Goal: Information Seeking & Learning: Learn about a topic

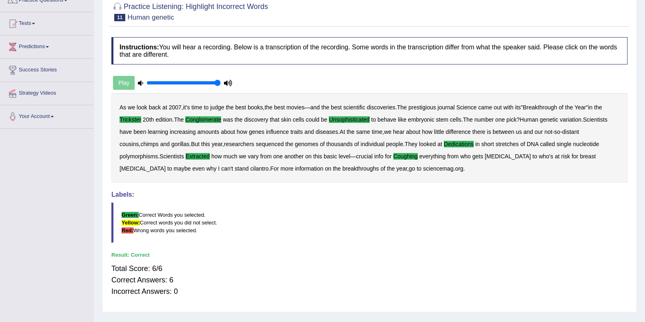
scroll to position [55, 0]
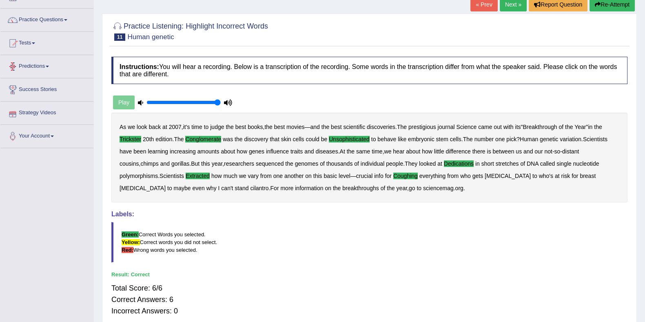
click at [53, 61] on link "Predictions" at bounding box center [46, 65] width 93 height 20
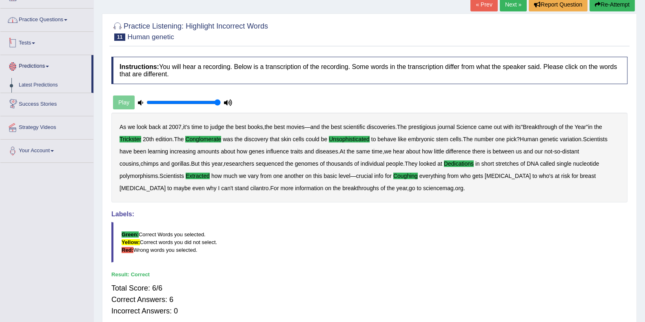
click at [63, 22] on link "Practice Questions" at bounding box center [46, 19] width 93 height 20
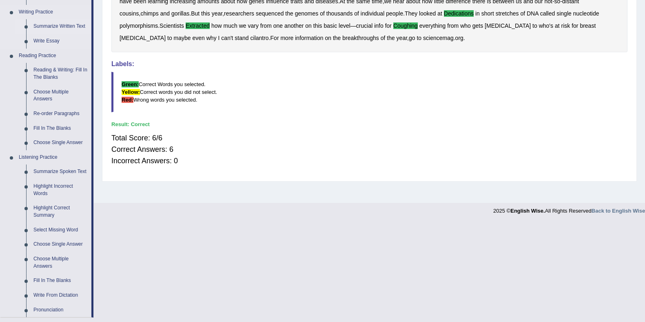
scroll to position [208, 0]
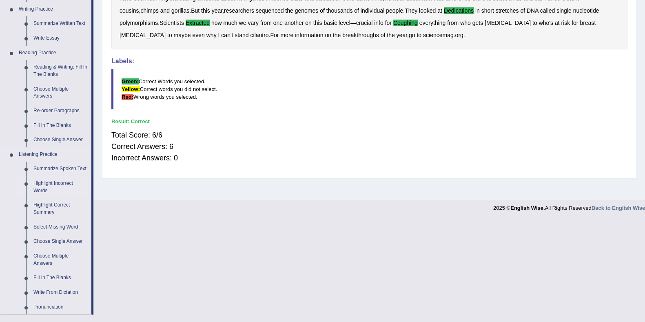
click at [53, 186] on link "Highlight Incorrect Words" at bounding box center [61, 187] width 62 height 22
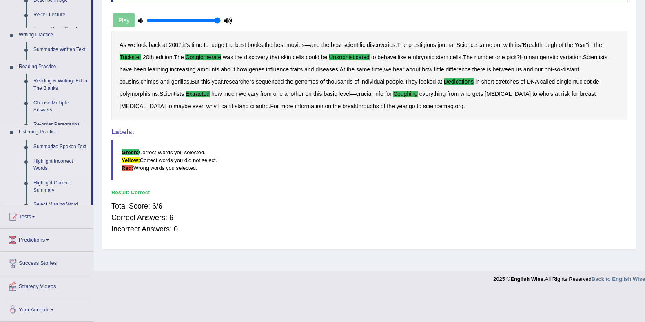
scroll to position [106, 0]
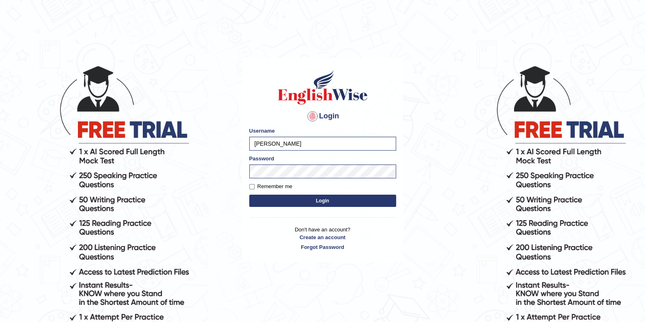
click at [324, 198] on button "Login" at bounding box center [322, 200] width 147 height 12
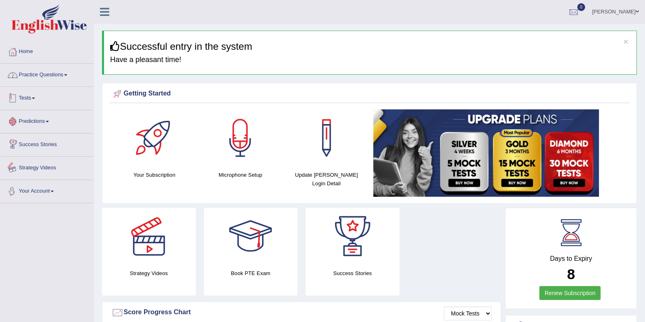
click at [58, 73] on link "Practice Questions" at bounding box center [46, 74] width 93 height 20
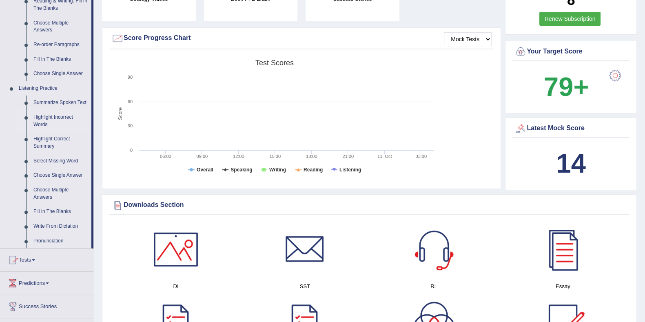
scroll to position [306, 0]
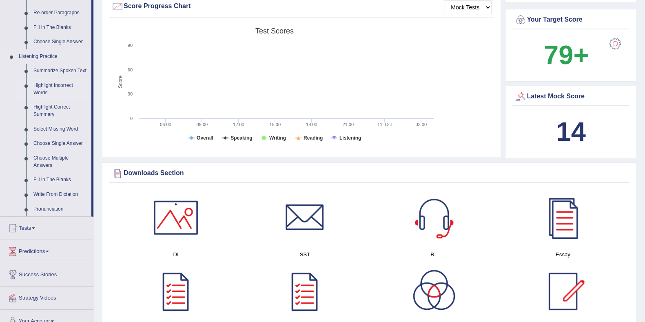
click at [56, 88] on link "Highlight Incorrect Words" at bounding box center [61, 89] width 62 height 22
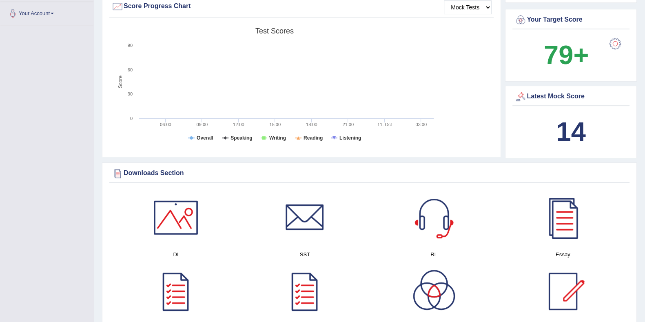
scroll to position [97, 0]
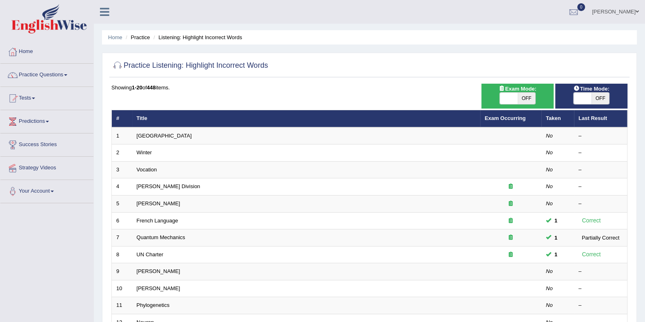
click at [587, 97] on span at bounding box center [582, 98] width 18 height 11
checkbox input "true"
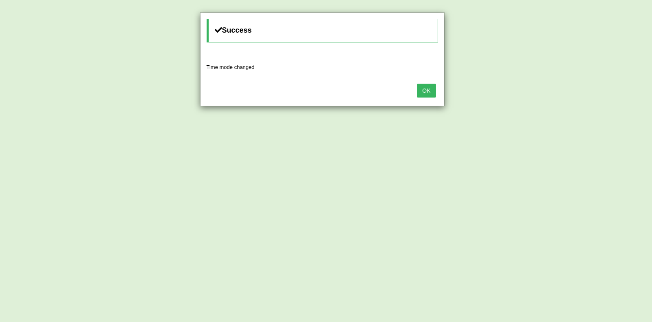
click at [424, 86] on button "OK" at bounding box center [426, 91] width 19 height 14
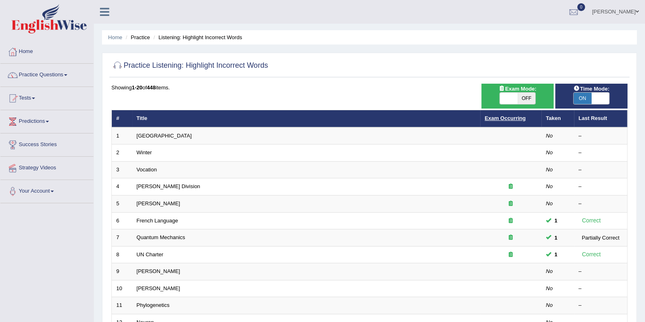
click at [503, 117] on link "Exam Occurring" at bounding box center [504, 118] width 41 height 6
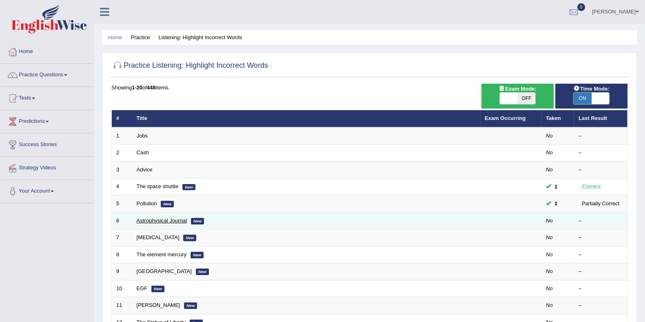
click at [163, 220] on link "Astrophysical Journal" at bounding box center [162, 220] width 51 height 6
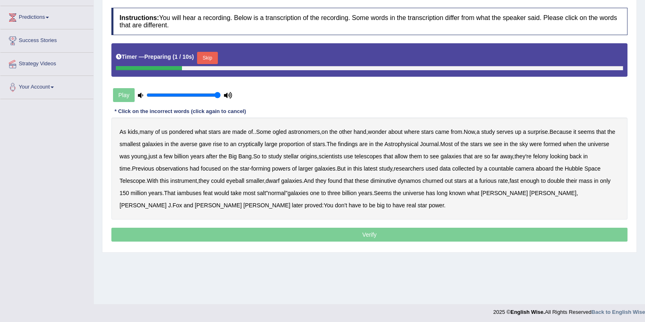
scroll to position [106, 0]
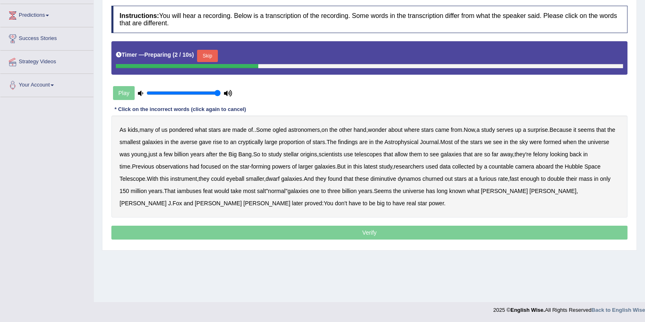
click at [204, 56] on button "Skip" at bounding box center [207, 56] width 20 height 12
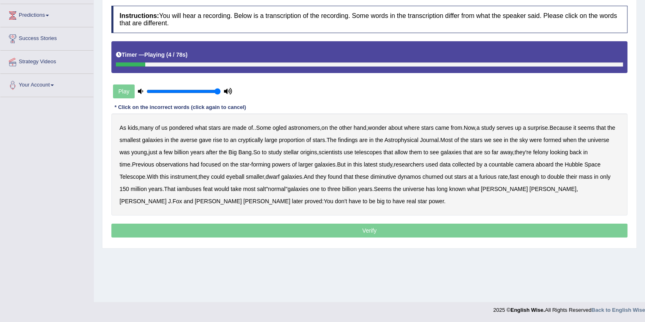
click at [282, 129] on b "ogled" at bounding box center [279, 127] width 14 height 7
click at [209, 139] on div "As kids , many of us pondered what stars are made of .. Some ogled astronomers …" at bounding box center [369, 164] width 516 height 102
click at [195, 139] on b "averse" at bounding box center [188, 140] width 17 height 7
click at [263, 141] on b "cryptically" at bounding box center [250, 140] width 25 height 7
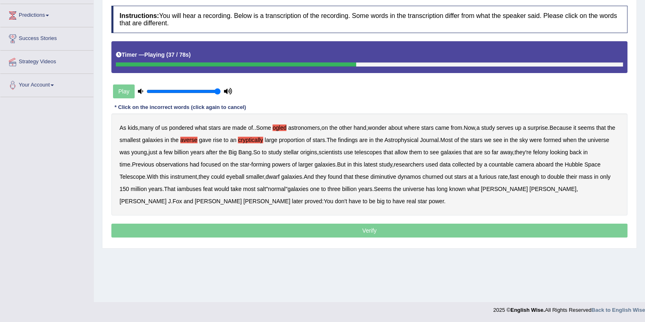
click at [548, 151] on b "felony" at bounding box center [540, 152] width 15 height 7
click at [500, 163] on b "countable" at bounding box center [500, 164] width 25 height 7
click at [441, 174] on b "churned" at bounding box center [432, 176] width 21 height 7
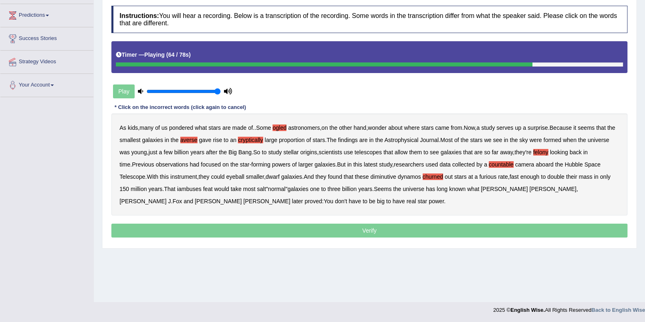
click at [189, 189] on b "iambuses" at bounding box center [189, 188] width 24 height 7
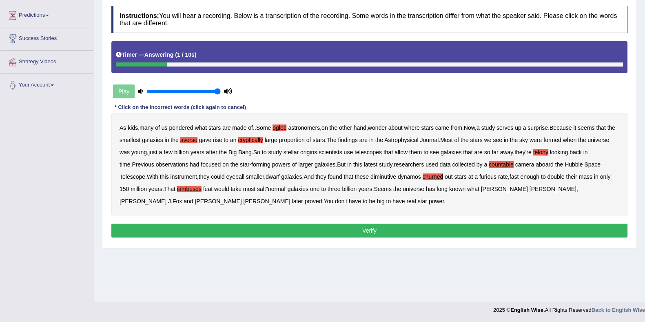
click at [261, 225] on button "Verify" at bounding box center [369, 230] width 516 height 14
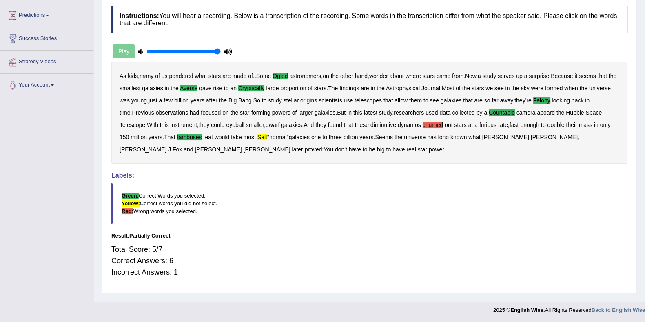
scroll to position [4, 0]
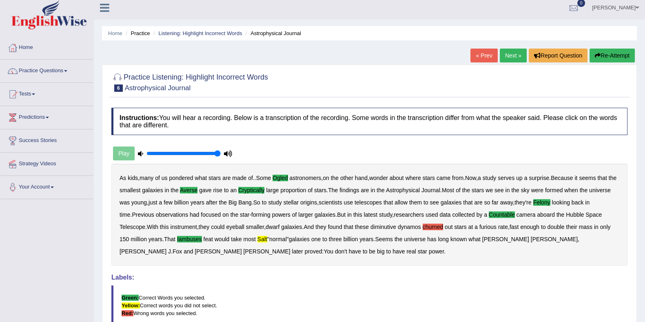
click at [506, 54] on link "Next »" at bounding box center [512, 56] width 27 height 14
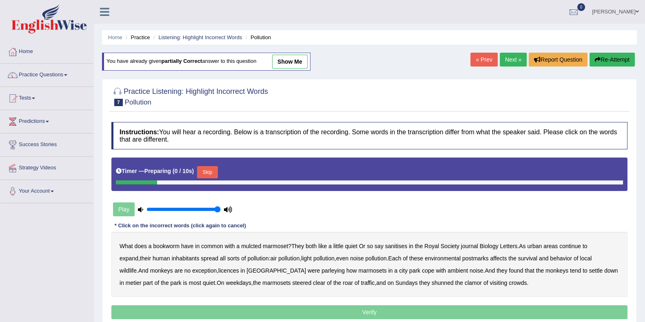
click at [487, 56] on link "« Prev" at bounding box center [483, 60] width 27 height 14
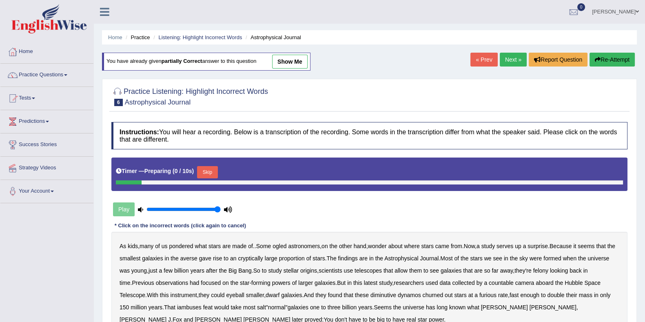
click at [487, 56] on link "« Prev" at bounding box center [483, 60] width 27 height 14
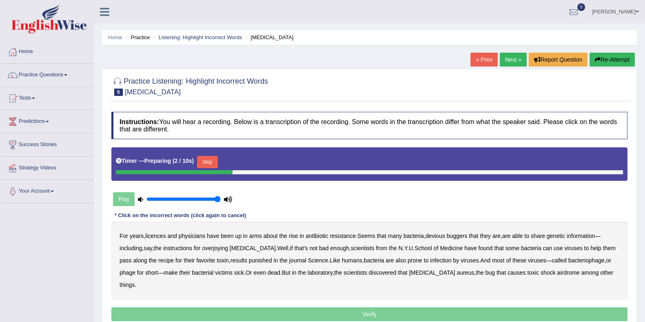
click at [207, 157] on button "Skip" at bounding box center [207, 162] width 20 height 12
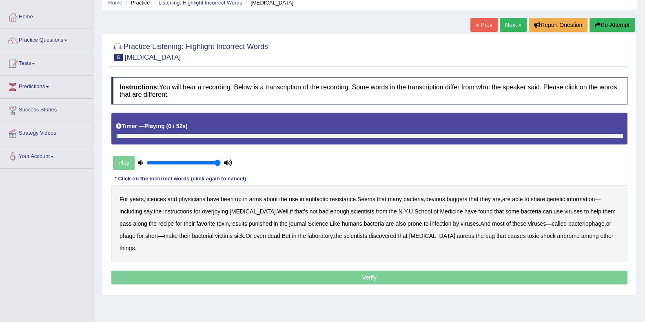
scroll to position [51, 0]
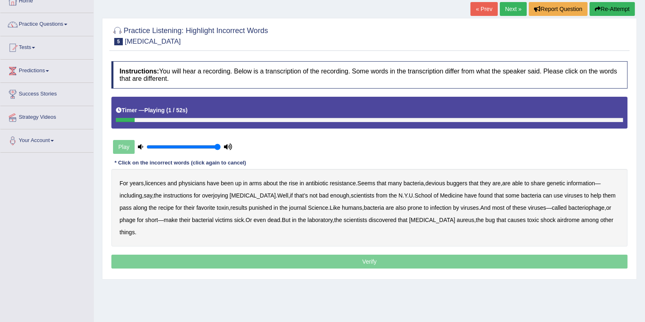
click at [160, 183] on b "licences" at bounding box center [155, 183] width 21 height 7
click at [228, 197] on b "overjoying" at bounding box center [215, 195] width 26 height 7
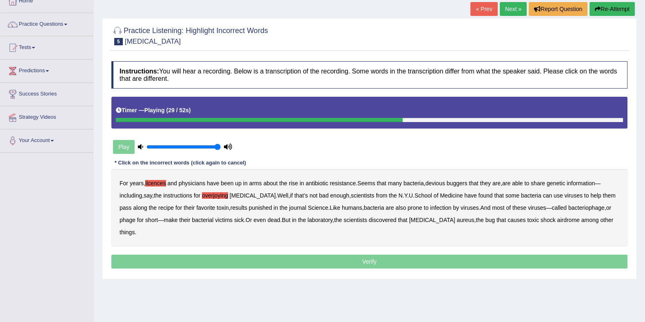
click at [249, 206] on b "punished" at bounding box center [260, 207] width 23 height 7
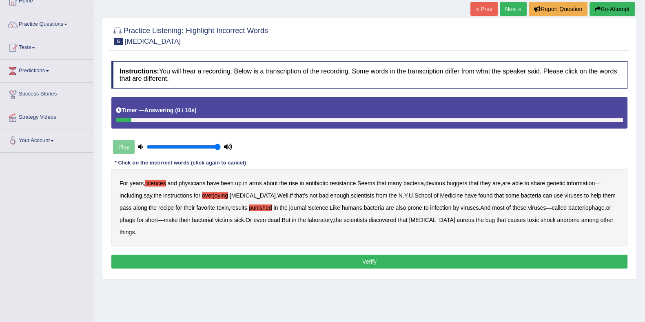
click at [192, 265] on button "Verify" at bounding box center [369, 261] width 516 height 14
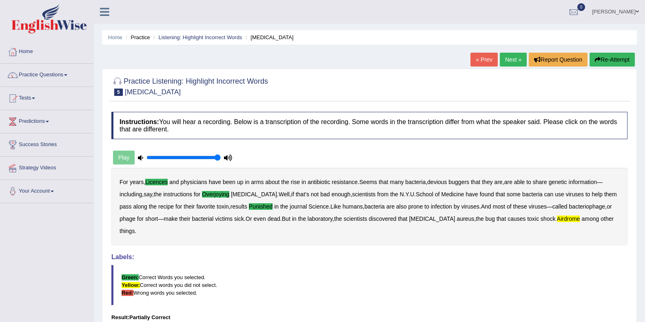
scroll to position [0, 0]
click at [489, 65] on link "« Prev" at bounding box center [483, 60] width 27 height 14
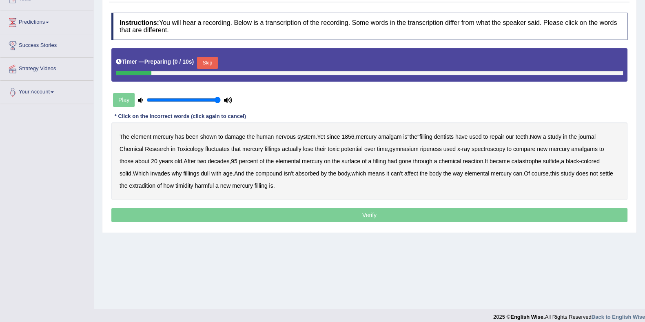
scroll to position [102, 0]
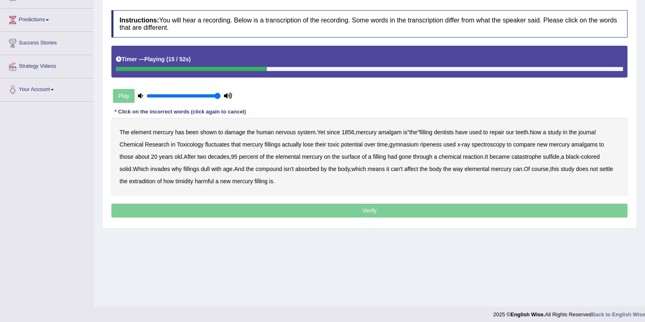
click at [211, 142] on b "fluctuates" at bounding box center [217, 144] width 24 height 7
click at [411, 144] on b "gymnasium" at bounding box center [403, 144] width 29 height 7
click at [435, 143] on b "ripeness" at bounding box center [431, 144] width 22 height 7
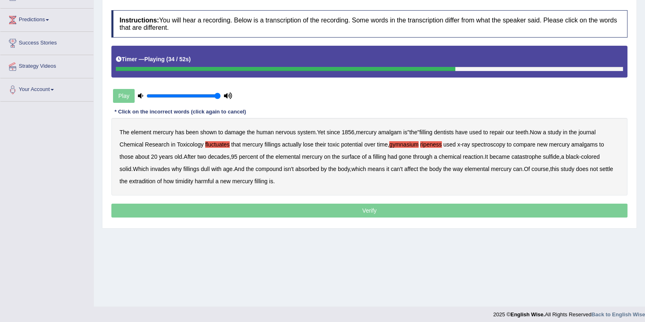
click at [538, 157] on b "catastrophe" at bounding box center [526, 156] width 30 height 7
click at [155, 182] on b "extradition" at bounding box center [142, 181] width 26 height 7
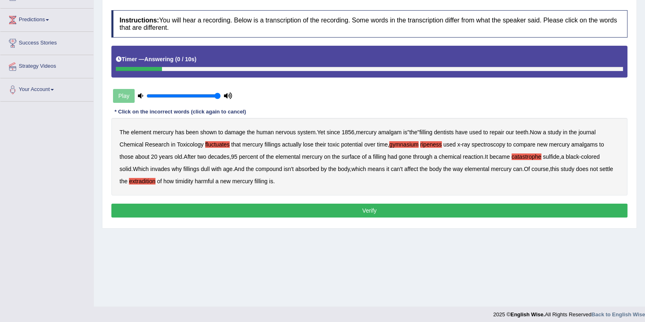
click at [246, 206] on button "Verify" at bounding box center [369, 210] width 516 height 14
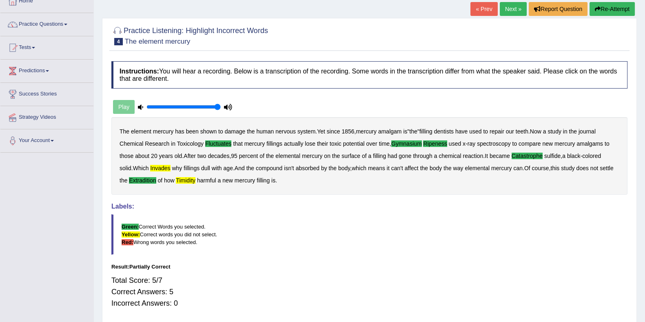
scroll to position [0, 0]
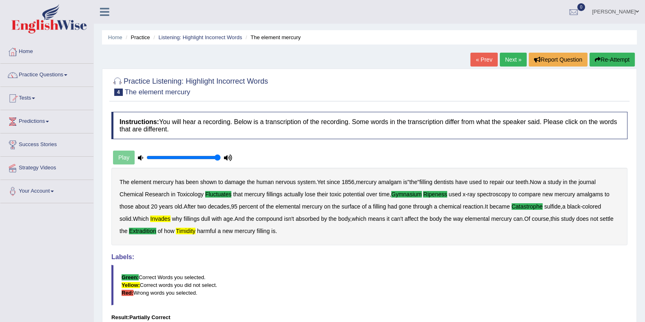
click at [483, 58] on link "« Prev" at bounding box center [483, 60] width 27 height 14
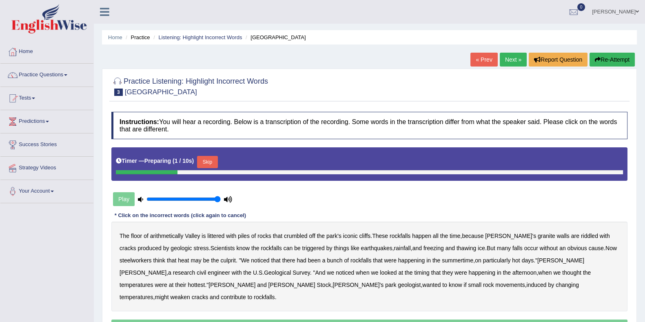
click at [205, 159] on button "Skip" at bounding box center [207, 162] width 20 height 12
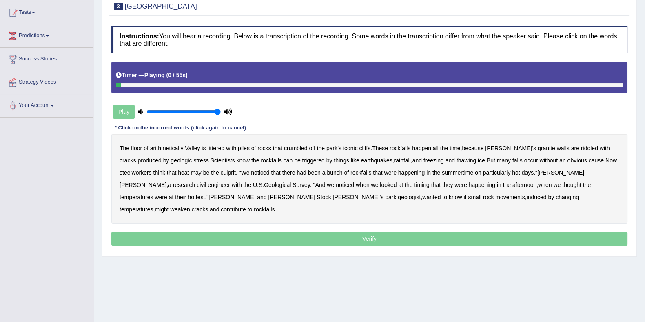
scroll to position [102, 0]
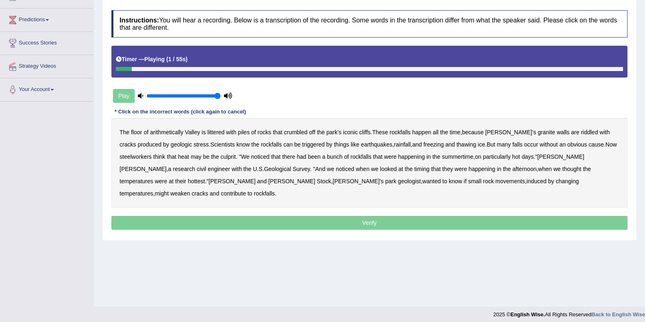
click at [177, 131] on b "arithmetically" at bounding box center [166, 132] width 33 height 7
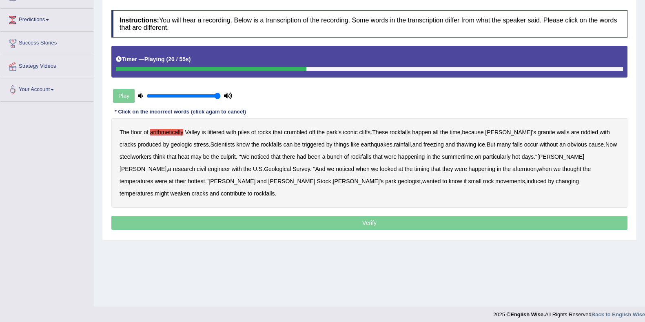
click at [456, 146] on b "thawing" at bounding box center [466, 144] width 20 height 7
click at [142, 157] on b "steelworkers" at bounding box center [135, 156] width 32 height 7
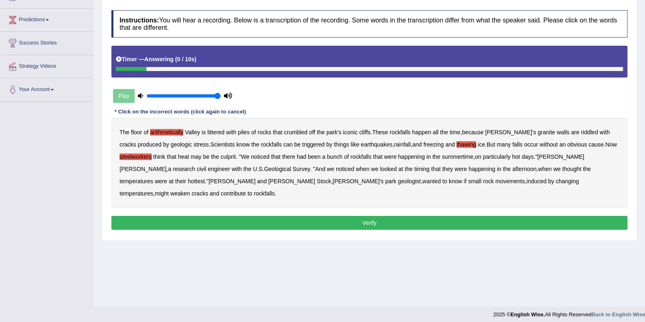
click at [328, 216] on button "Verify" at bounding box center [369, 223] width 516 height 14
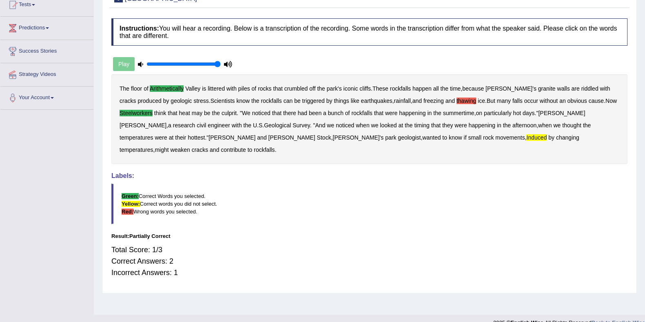
scroll to position [0, 0]
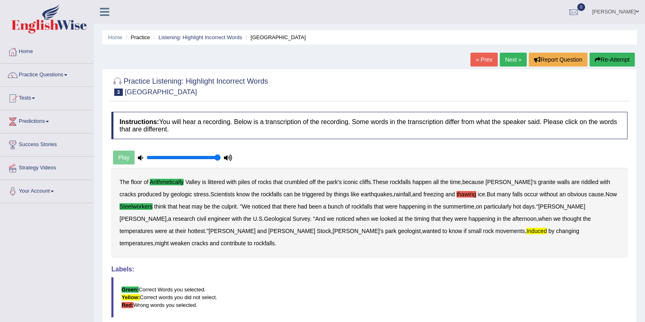
click at [513, 60] on link "Next »" at bounding box center [512, 60] width 27 height 14
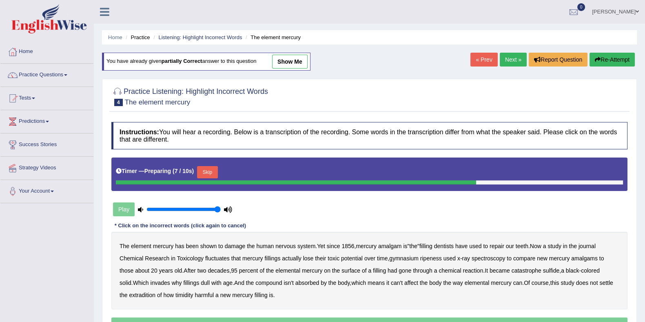
click at [474, 60] on link "« Prev" at bounding box center [483, 60] width 27 height 14
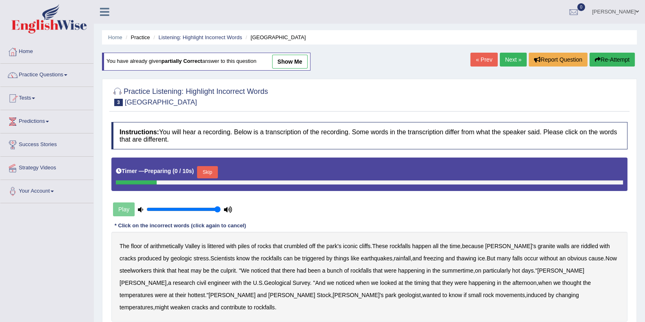
click at [477, 60] on link "« Prev" at bounding box center [483, 60] width 27 height 14
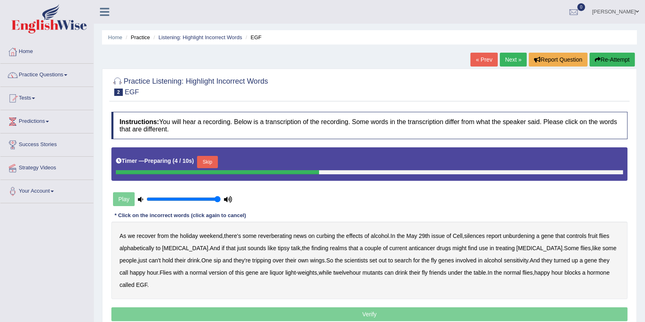
click at [211, 157] on button "Skip" at bounding box center [207, 162] width 20 height 12
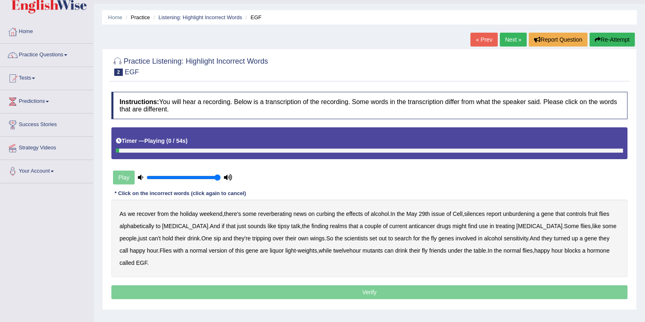
scroll to position [51, 0]
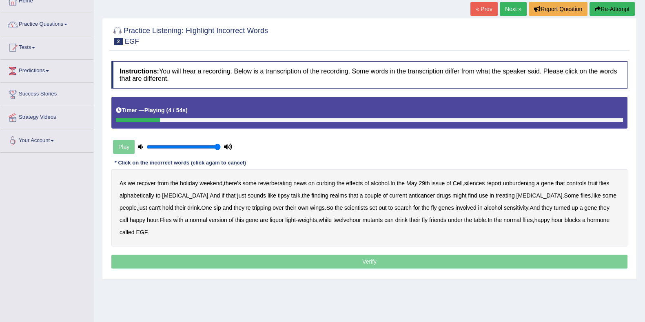
click at [265, 183] on b "reverberating" at bounding box center [275, 183] width 34 height 7
click at [485, 182] on b "silences" at bounding box center [474, 183] width 21 height 7
click at [523, 184] on b "unburdening" at bounding box center [519, 183] width 32 height 7
click at [148, 196] on b "alphabetically" at bounding box center [136, 195] width 35 height 7
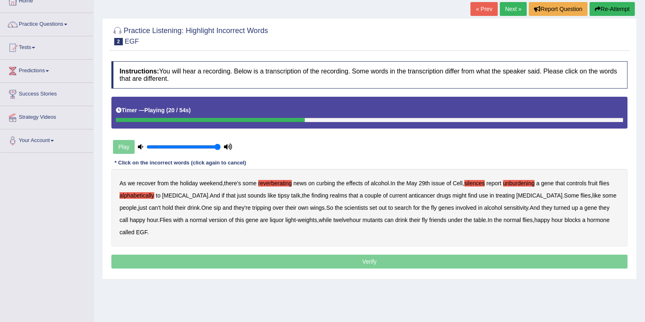
click at [291, 195] on b "taIk" at bounding box center [295, 195] width 9 height 7
click at [330, 196] on b "realms" at bounding box center [338, 195] width 17 height 7
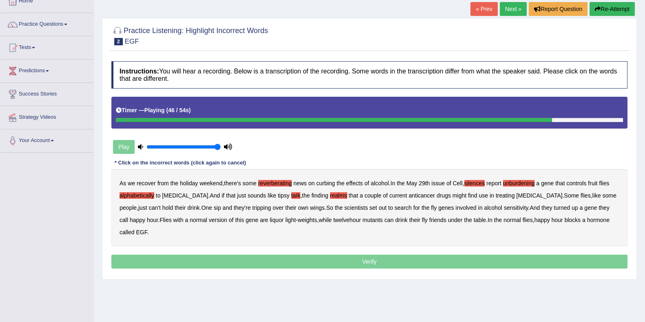
click at [333, 221] on b "twelvehour" at bounding box center [347, 219] width 28 height 7
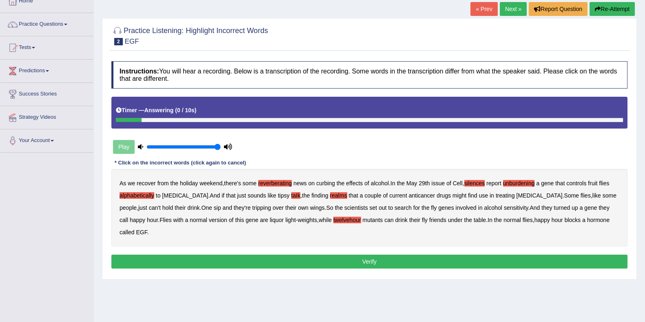
click at [523, 254] on button "Verify" at bounding box center [369, 261] width 516 height 14
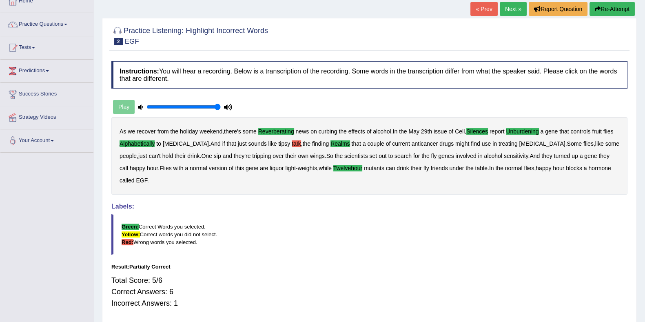
click at [486, 9] on link "« Prev" at bounding box center [483, 9] width 27 height 14
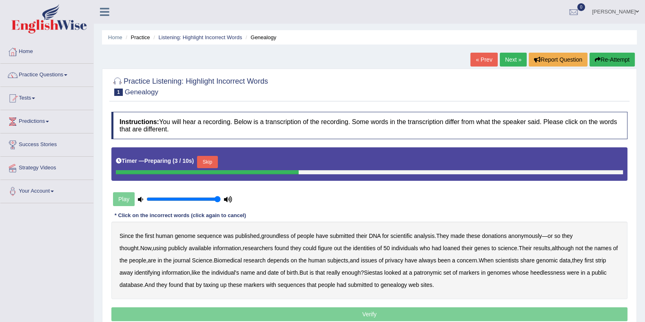
click at [209, 160] on button "Skip" at bounding box center [207, 162] width 20 height 12
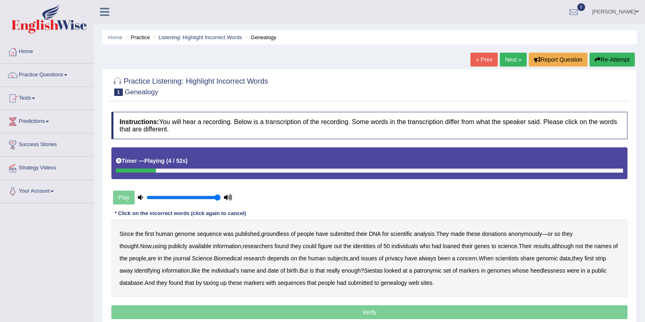
click at [276, 234] on b "groundless" at bounding box center [275, 233] width 28 height 7
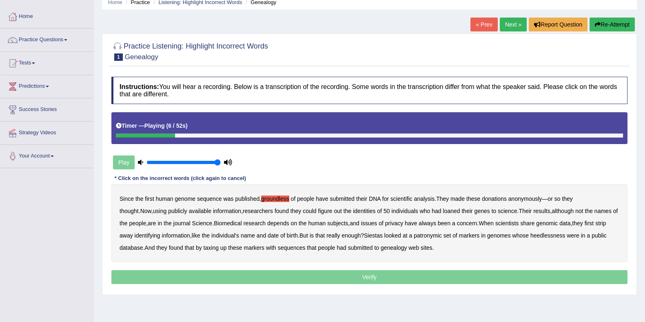
scroll to position [51, 0]
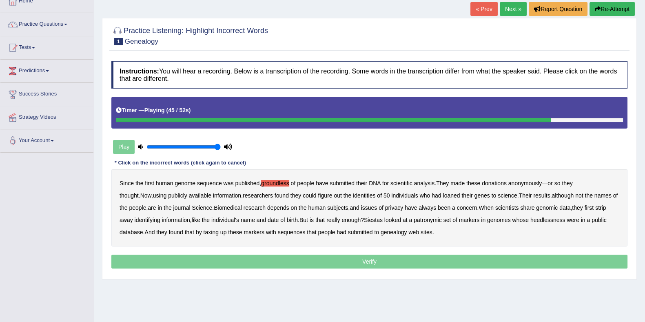
click at [364, 216] on b "Siestas" at bounding box center [373, 219] width 19 height 7
click at [422, 218] on b "patronymic" at bounding box center [427, 219] width 28 height 7
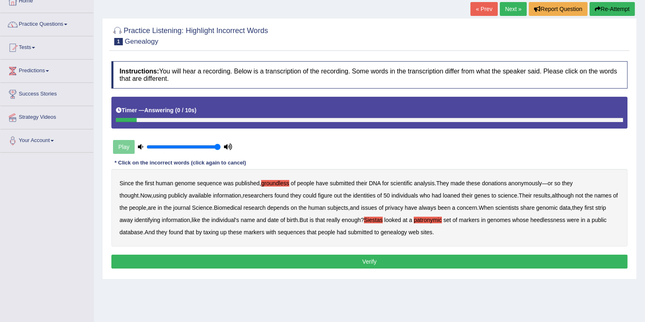
click at [395, 260] on button "Verify" at bounding box center [369, 261] width 516 height 14
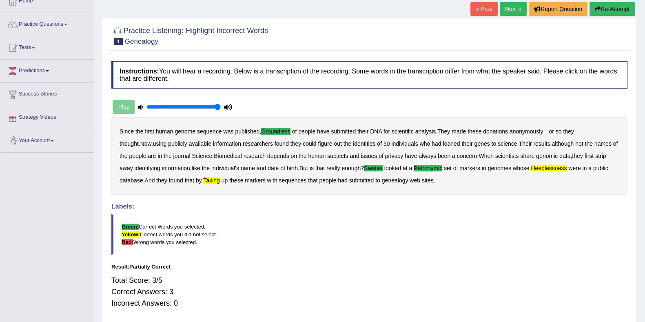
click at [477, 3] on link "« Prev" at bounding box center [483, 9] width 27 height 14
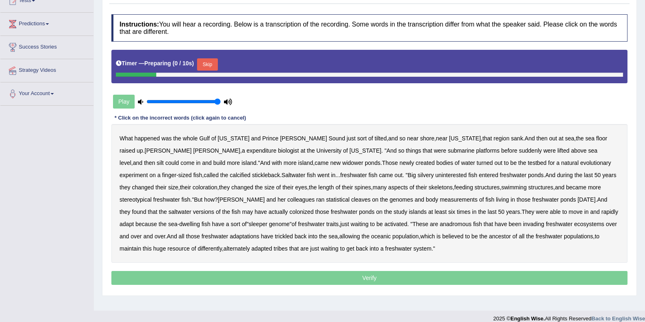
scroll to position [102, 0]
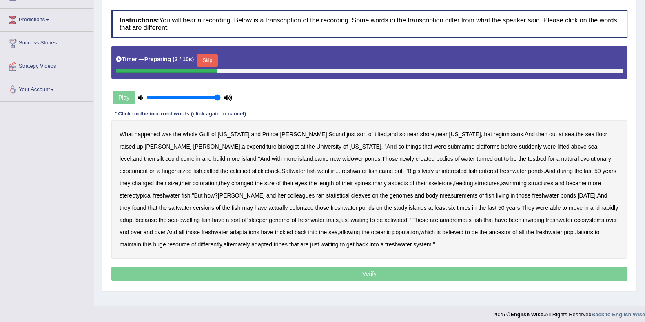
click at [209, 61] on button "Skip" at bounding box center [207, 60] width 20 height 12
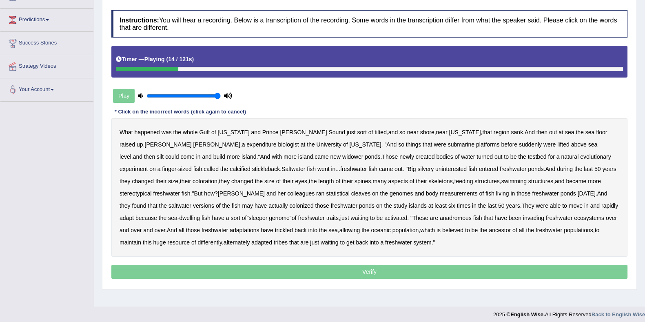
click at [246, 141] on b "expenditure" at bounding box center [261, 144] width 30 height 7
click at [342, 157] on b "widower" at bounding box center [352, 156] width 21 height 7
click at [230, 168] on b "calcified" at bounding box center [240, 169] width 21 height 7
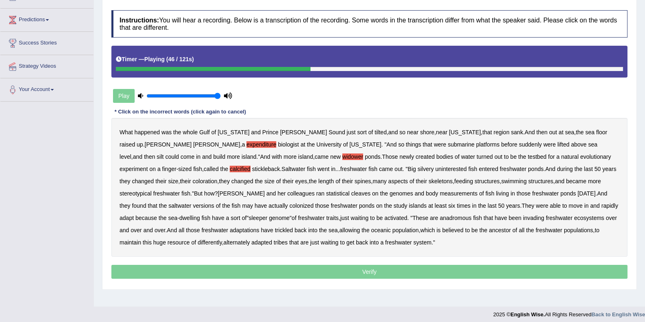
click at [435, 169] on b "uninterested" at bounding box center [450, 169] width 31 height 7
drag, startPoint x: 341, startPoint y: 194, endPoint x: 390, endPoint y: 199, distance: 49.6
click at [439, 194] on b "measurements" at bounding box center [458, 193] width 38 height 7
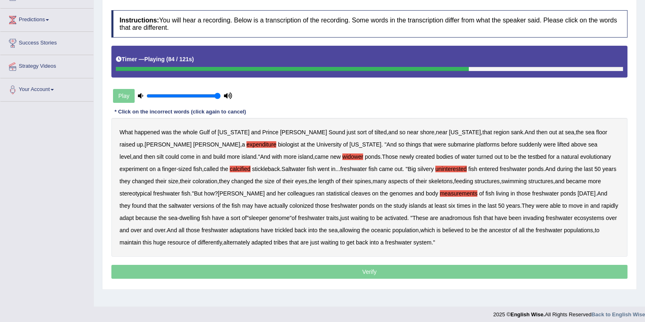
scroll to position [106, 0]
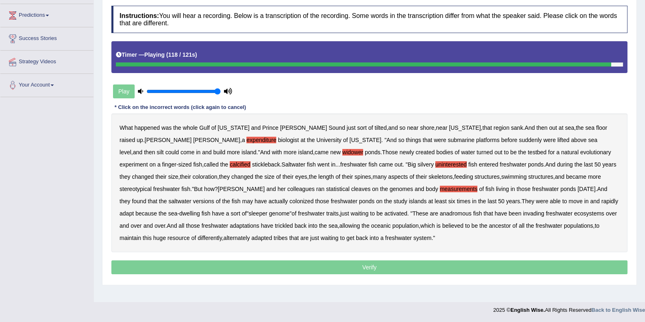
click at [274, 237] on b "tribes" at bounding box center [281, 237] width 14 height 7
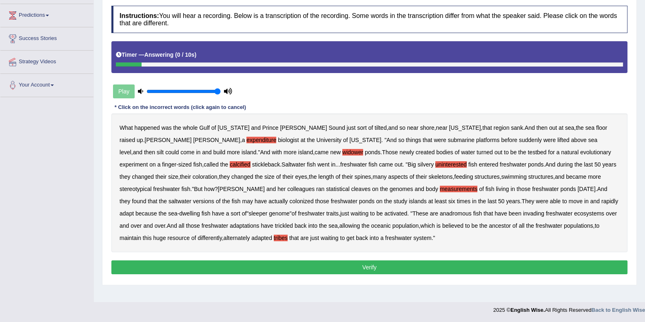
click at [296, 262] on button "Verify" at bounding box center [369, 267] width 516 height 14
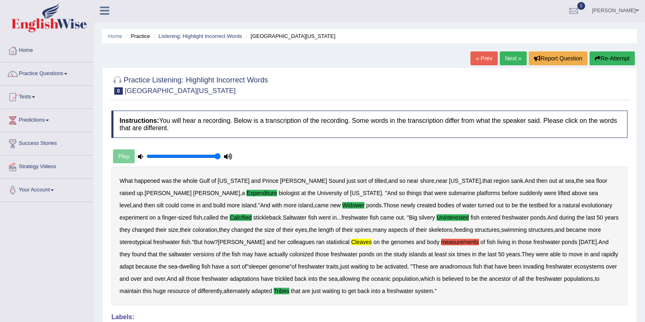
scroll to position [0, 0]
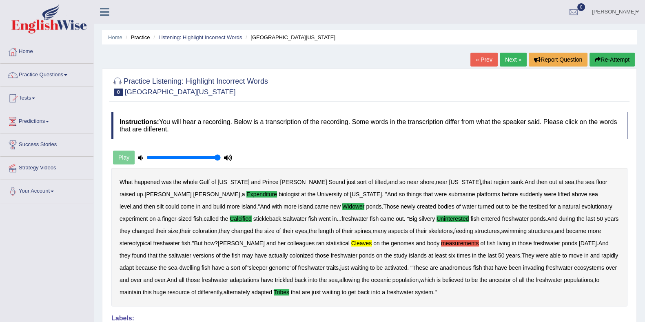
click at [477, 58] on link "« Prev" at bounding box center [483, 60] width 27 height 14
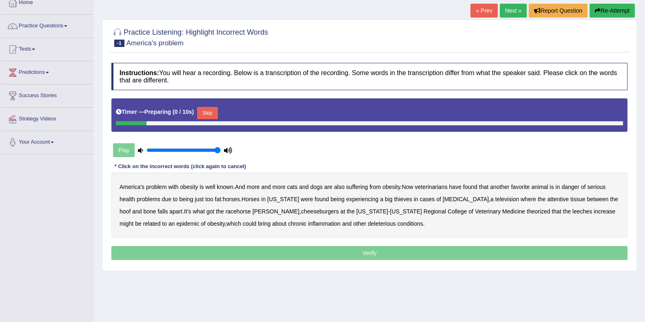
scroll to position [51, 0]
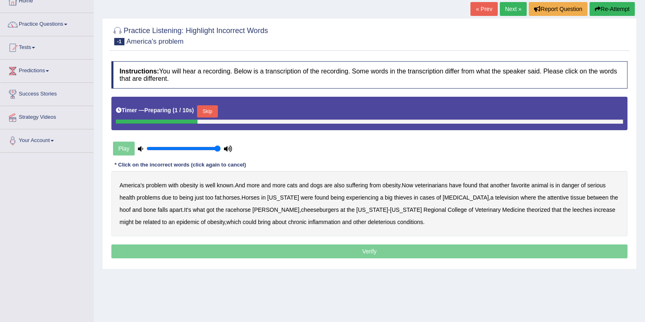
click at [213, 110] on button "Skip" at bounding box center [207, 111] width 20 height 12
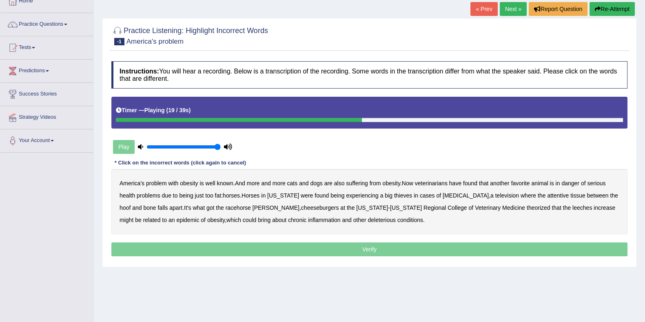
click at [394, 194] on b "thieves" at bounding box center [403, 195] width 18 height 7
click at [495, 196] on b "television" at bounding box center [507, 195] width 24 height 7
click at [301, 207] on b "cheeseburgers" at bounding box center [320, 207] width 38 height 7
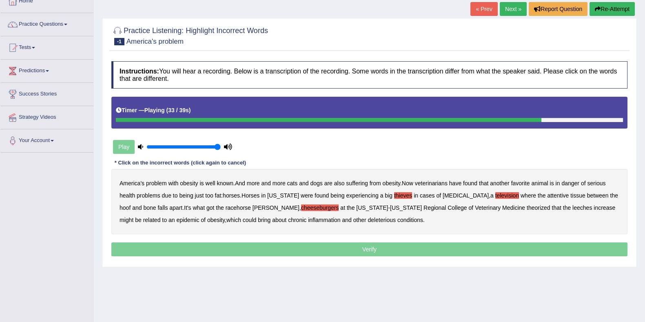
click at [572, 210] on b "leeches" at bounding box center [582, 207] width 20 height 7
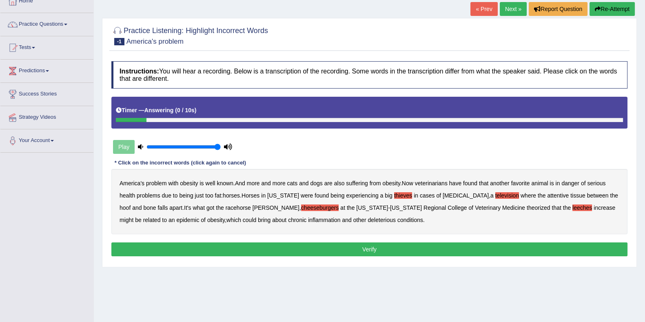
click at [223, 248] on button "Verify" at bounding box center [369, 249] width 516 height 14
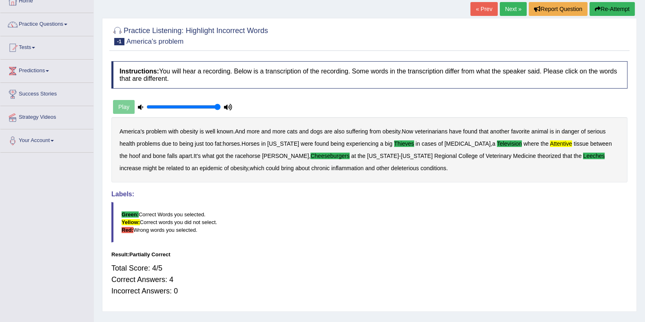
scroll to position [0, 0]
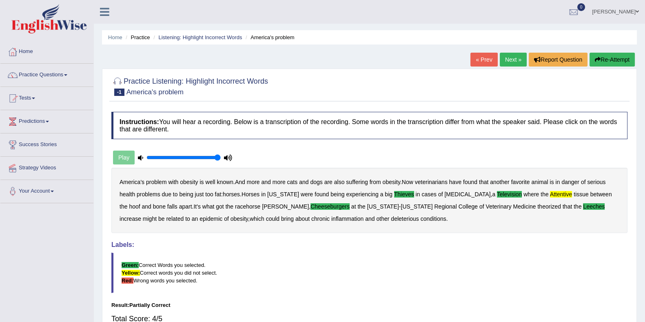
click at [479, 64] on link "« Prev" at bounding box center [483, 60] width 27 height 14
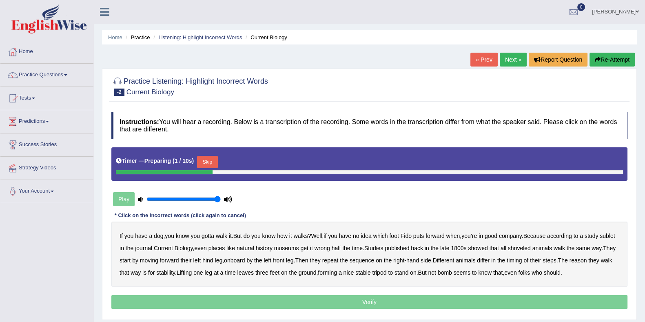
click at [203, 163] on button "Skip" at bounding box center [207, 162] width 20 height 12
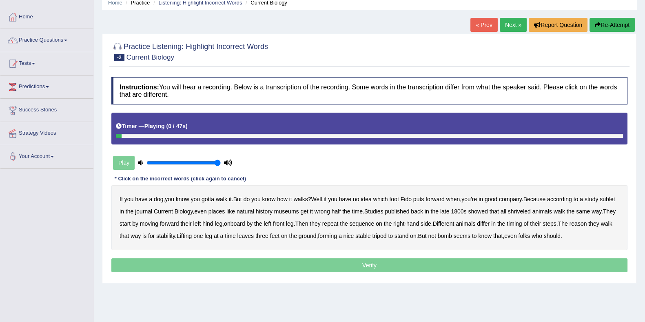
scroll to position [51, 0]
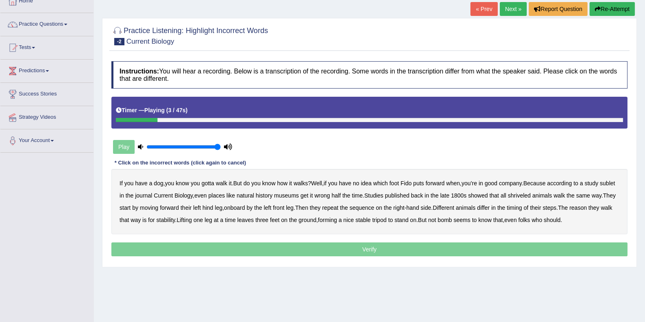
click at [212, 180] on b "gotta" at bounding box center [207, 183] width 13 height 7
click at [599, 186] on b "sublet" at bounding box center [606, 183] width 15 height 7
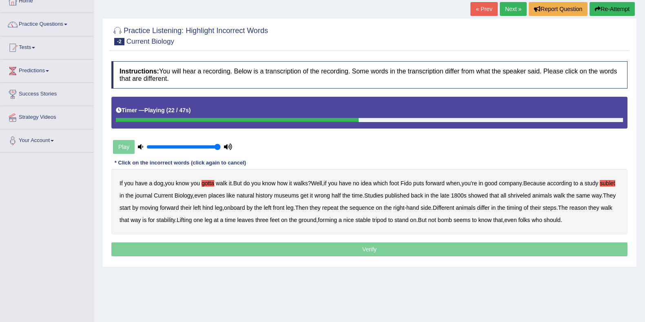
click at [530, 196] on b "shriveled" at bounding box center [519, 195] width 23 height 7
click at [245, 207] on b "onboard" at bounding box center [234, 207] width 21 height 7
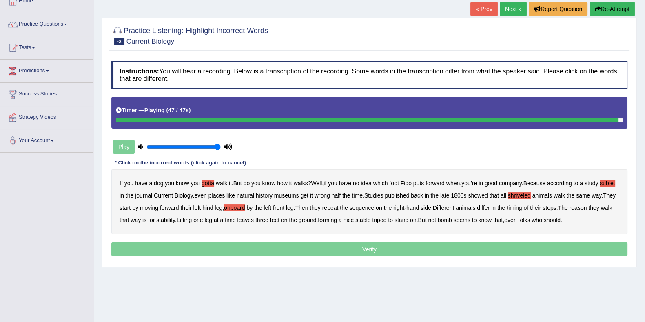
click at [452, 219] on b "bomb" at bounding box center [444, 219] width 14 height 7
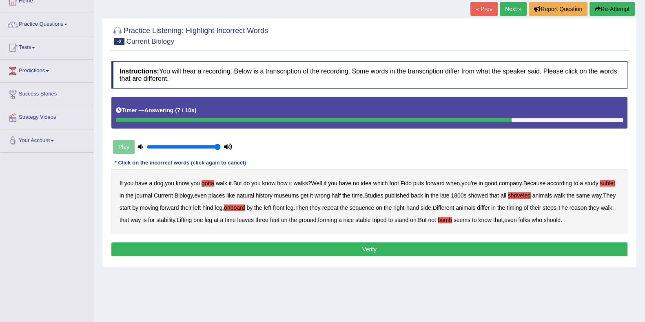
click at [542, 221] on b "who" at bounding box center [536, 219] width 11 height 7
click at [542, 219] on b "who" at bounding box center [536, 219] width 11 height 7
click at [562, 254] on button "Verify" at bounding box center [369, 249] width 516 height 14
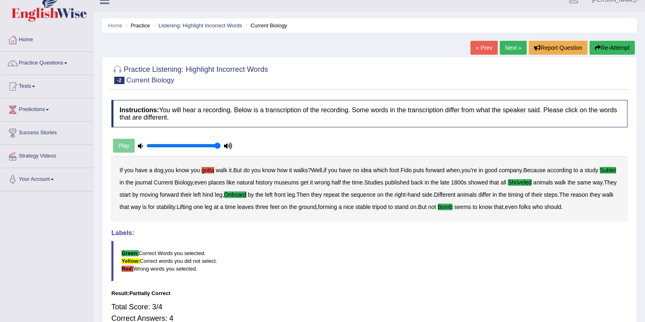
scroll to position [0, 0]
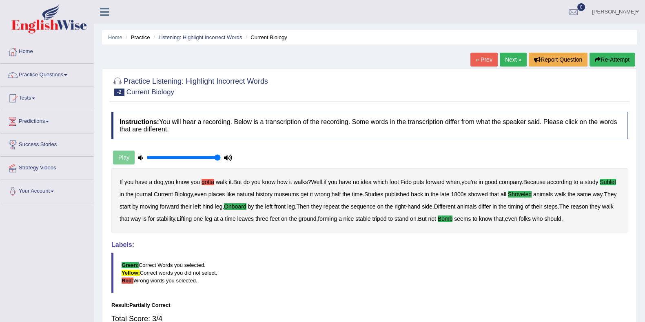
click at [477, 63] on link "« Prev" at bounding box center [483, 60] width 27 height 14
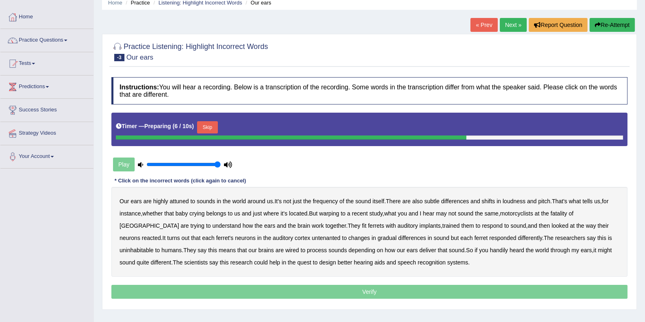
scroll to position [51, 0]
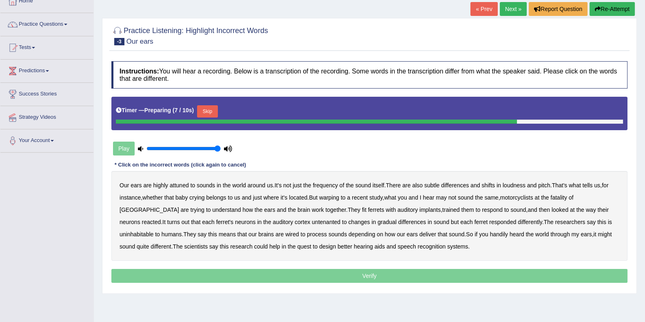
click at [209, 109] on button "Skip" at bounding box center [207, 111] width 20 height 12
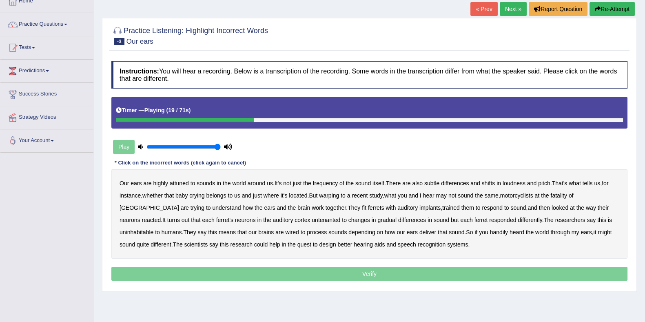
click at [331, 194] on b "warping" at bounding box center [329, 195] width 20 height 7
click at [512, 194] on b "motorcyclists" at bounding box center [516, 195] width 33 height 7
click at [566, 193] on b "fatality" at bounding box center [558, 195] width 16 height 7
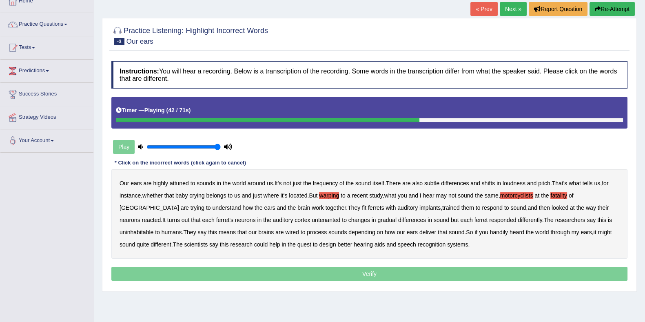
click at [311, 219] on b "untenanted" at bounding box center [325, 219] width 29 height 7
click at [153, 229] on b "uninhabitable" at bounding box center [136, 232] width 34 height 7
click at [490, 232] on b "handily" at bounding box center [499, 232] width 18 height 7
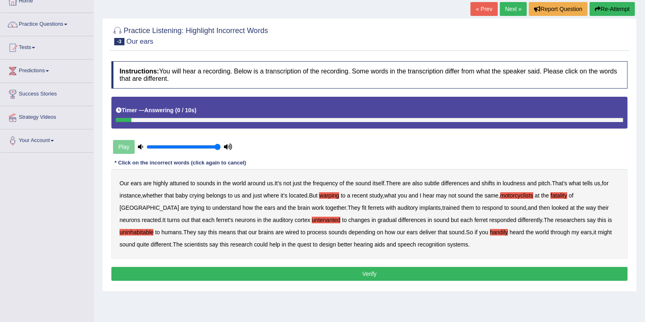
click at [344, 270] on button "Verify" at bounding box center [369, 274] width 516 height 14
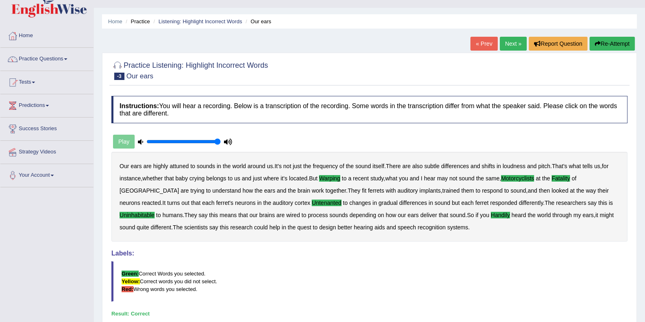
scroll to position [0, 0]
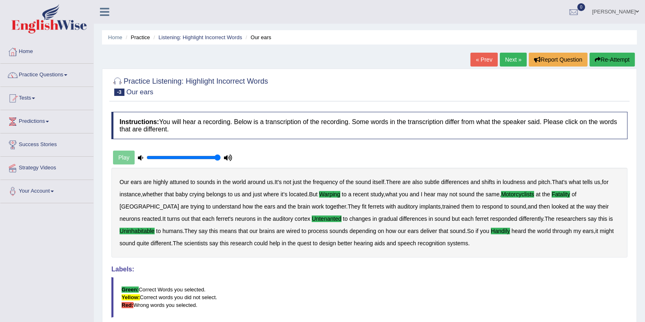
click at [477, 60] on link "« Prev" at bounding box center [483, 60] width 27 height 14
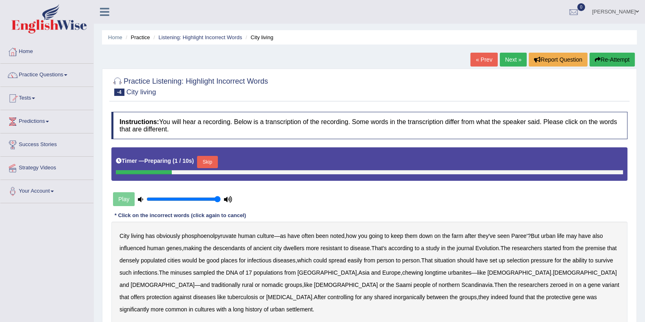
click at [213, 160] on button "Skip" at bounding box center [207, 162] width 20 height 12
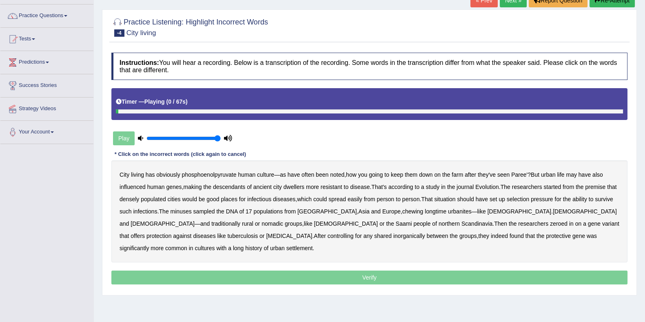
scroll to position [102, 0]
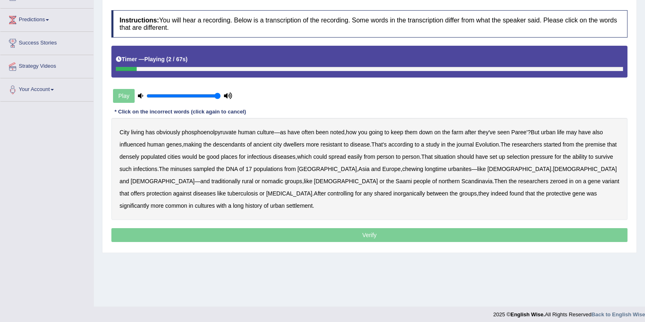
click at [214, 134] on b "phosphoenolpyruvate" at bounding box center [209, 132] width 55 height 7
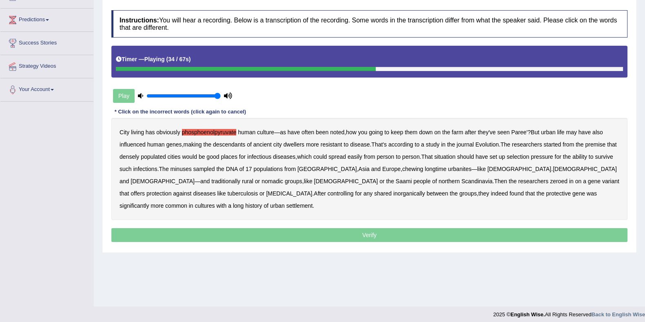
click at [192, 170] on b "minuses" at bounding box center [180, 169] width 21 height 7
click at [402, 171] on b "chewing" at bounding box center [412, 169] width 21 height 7
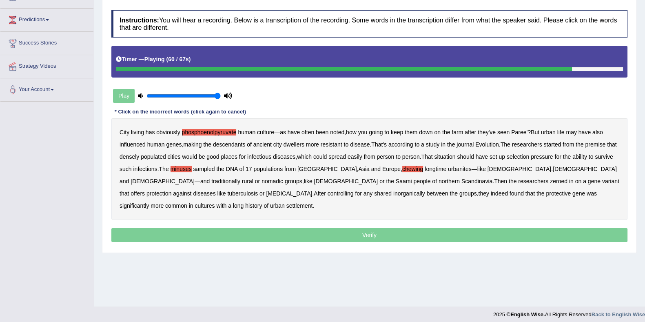
click at [393, 194] on b "inorganically" at bounding box center [409, 193] width 32 height 7
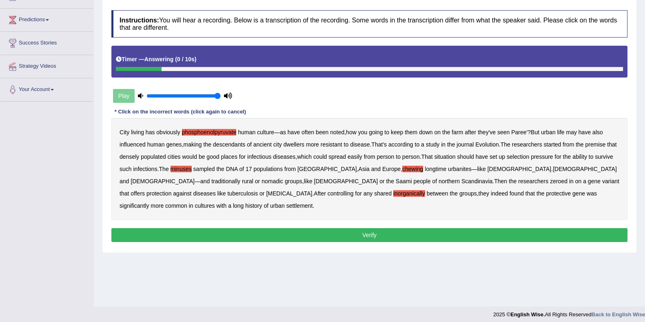
click at [378, 228] on button "Verify" at bounding box center [369, 235] width 516 height 14
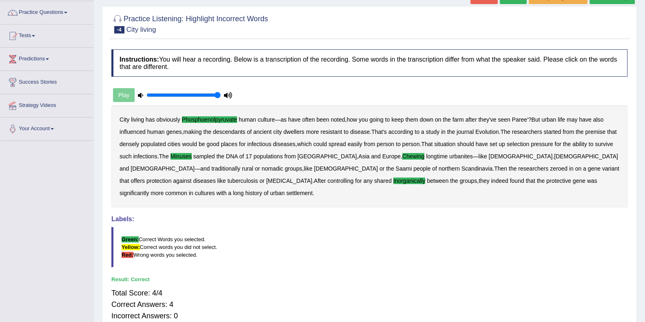
scroll to position [0, 0]
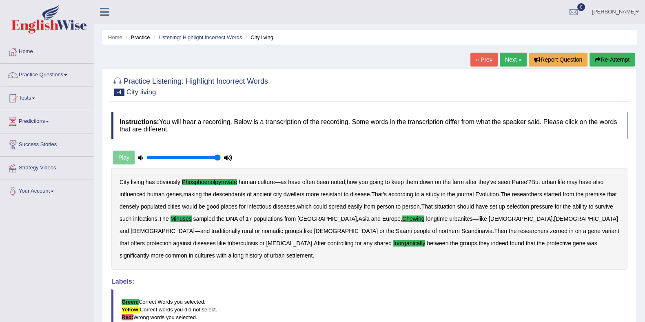
click at [487, 61] on link "« Prev" at bounding box center [483, 60] width 27 height 14
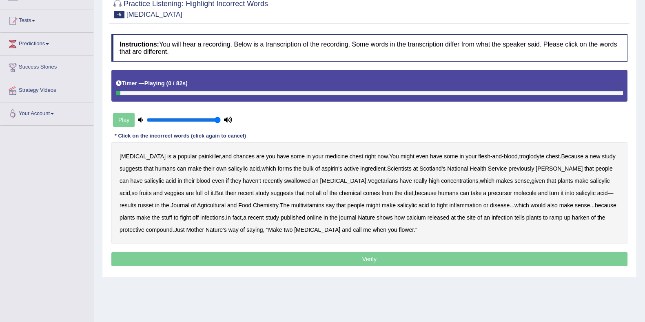
scroll to position [102, 0]
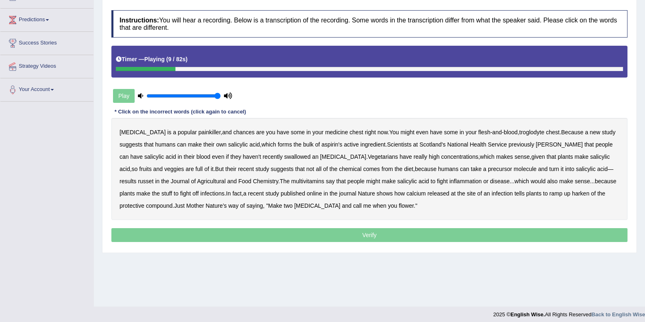
click at [519, 133] on b "troglodyte" at bounding box center [531, 132] width 25 height 7
click at [535, 141] on b "serge" at bounding box center [558, 144] width 47 height 7
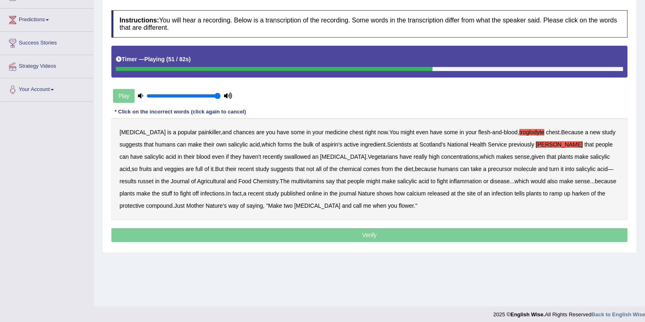
click at [153, 178] on b "russet" at bounding box center [145, 181] width 15 height 7
click at [291, 181] on b "multivitamins" at bounding box center [307, 181] width 33 height 7
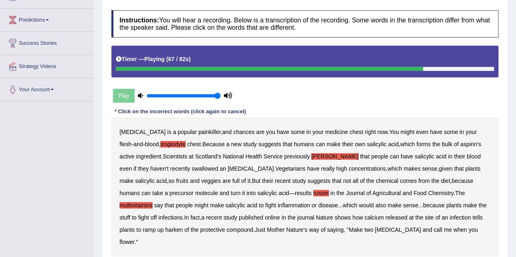
scroll to position [142, 0]
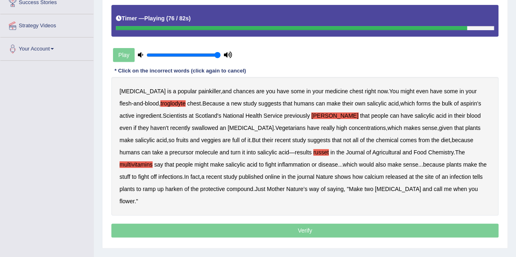
click at [183, 186] on b "harken" at bounding box center [174, 189] width 18 height 7
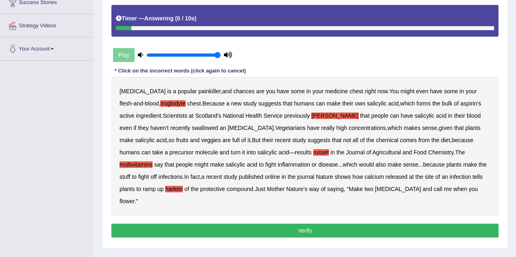
click at [316, 224] on button "Verify" at bounding box center [304, 231] width 387 height 14
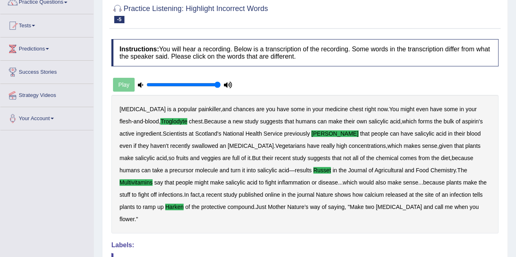
scroll to position [0, 0]
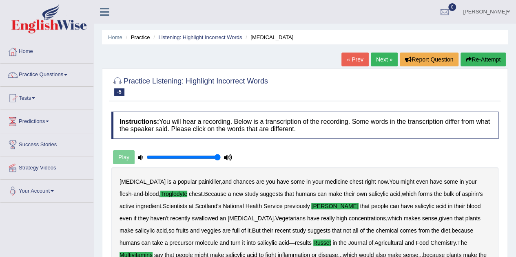
click at [348, 61] on link "« Prev" at bounding box center [354, 60] width 27 height 14
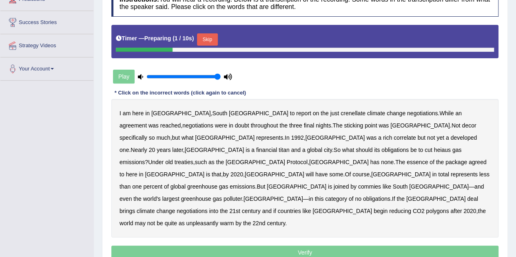
click at [207, 42] on button "Skip" at bounding box center [207, 39] width 20 height 12
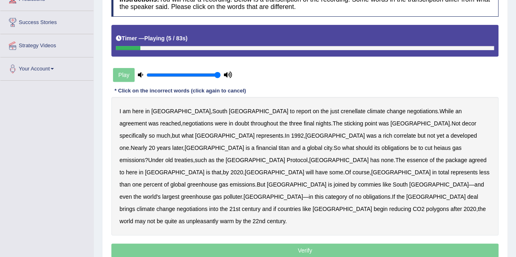
click at [340, 110] on b "crenellate" at bounding box center [352, 111] width 25 height 7
click at [461, 125] on b "decor" at bounding box center [468, 123] width 14 height 7
click at [393, 136] on b "correlate" at bounding box center [404, 135] width 22 height 7
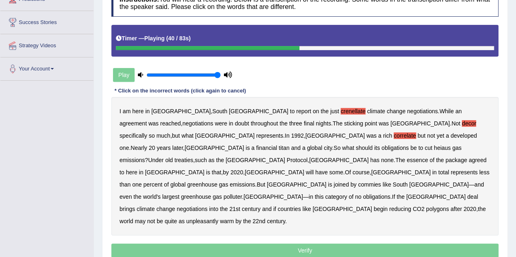
click at [434, 148] on b "heiaus" at bounding box center [442, 148] width 17 height 7
click at [358, 181] on b "commies" at bounding box center [369, 184] width 23 height 7
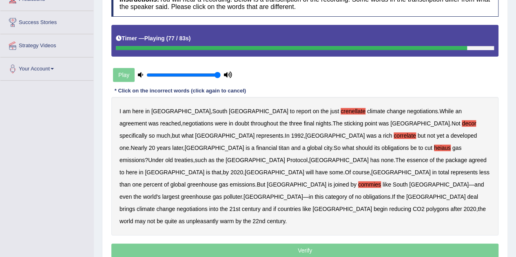
click at [426, 206] on b "polygons" at bounding box center [437, 209] width 23 height 7
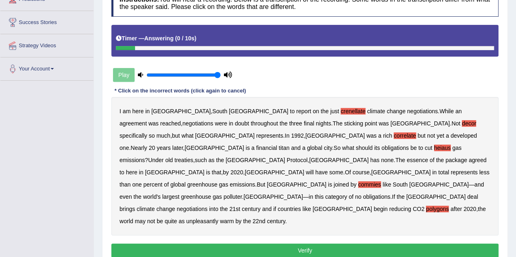
click at [295, 244] on button "Verify" at bounding box center [304, 251] width 387 height 14
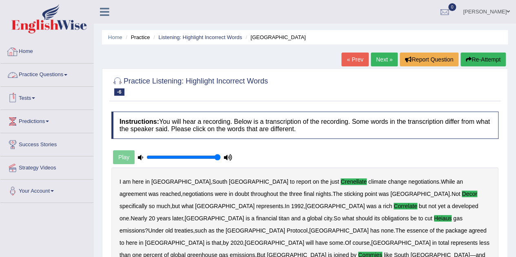
click at [19, 61] on li "Home" at bounding box center [46, 51] width 93 height 23
click at [27, 54] on link "Home" at bounding box center [45, 50] width 91 height 20
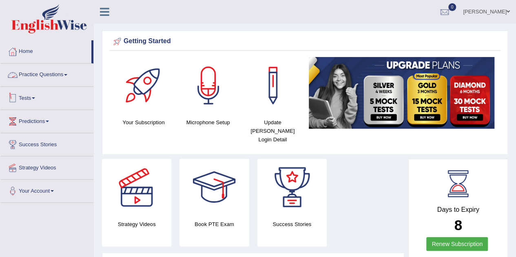
click at [64, 77] on link "Practice Questions" at bounding box center [46, 74] width 93 height 20
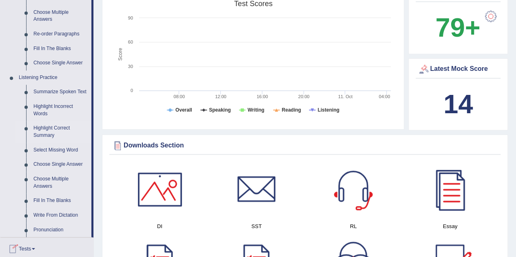
scroll to position [285, 0]
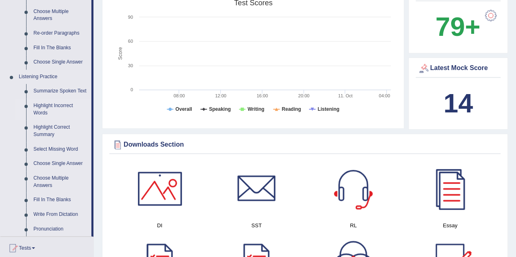
click at [54, 109] on link "Highlight Incorrect Words" at bounding box center [61, 110] width 62 height 22
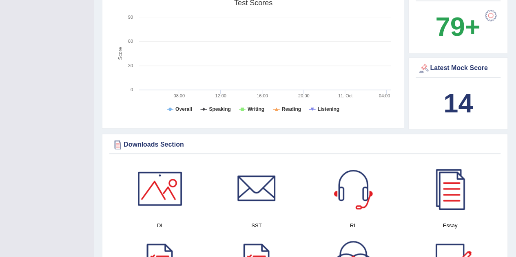
scroll to position [118, 0]
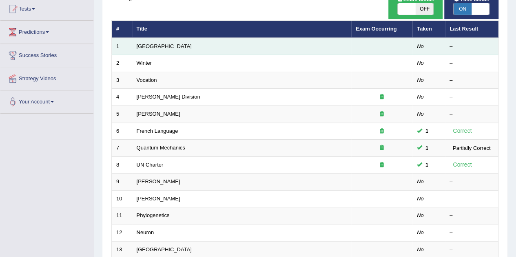
scroll to position [34, 0]
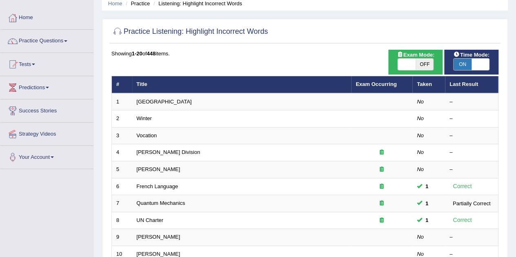
click at [369, 79] on th "Exam Occurring" at bounding box center [381, 84] width 61 height 17
click at [370, 82] on link "Exam Occurring" at bounding box center [375, 84] width 41 height 6
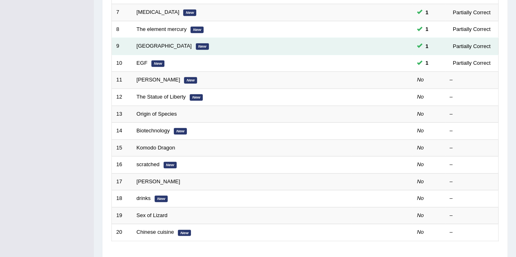
scroll to position [278, 0]
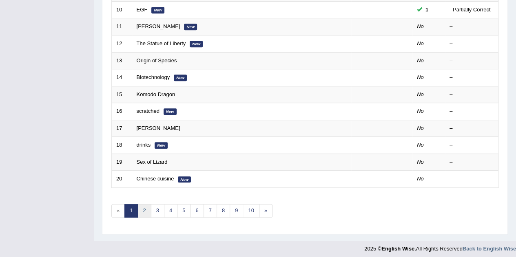
click at [141, 209] on link "2" at bounding box center [143, 210] width 13 height 13
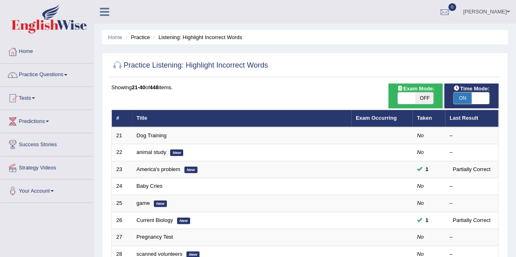
click at [430, 99] on span "OFF" at bounding box center [424, 98] width 18 height 11
checkbox input "true"
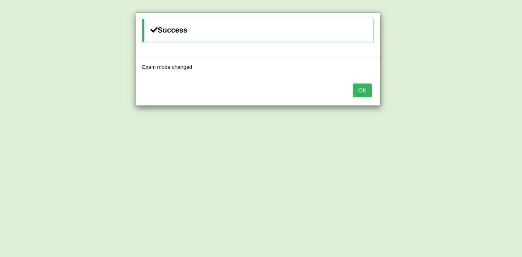
click at [371, 87] on button "OK" at bounding box center [362, 91] width 19 height 14
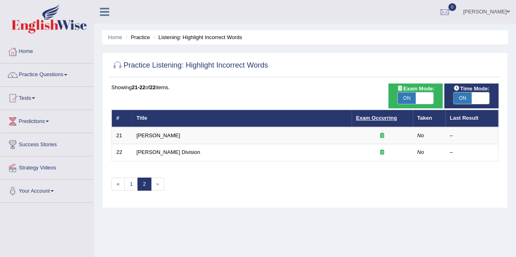
click at [375, 117] on link "Exam Occurring" at bounding box center [376, 118] width 41 height 6
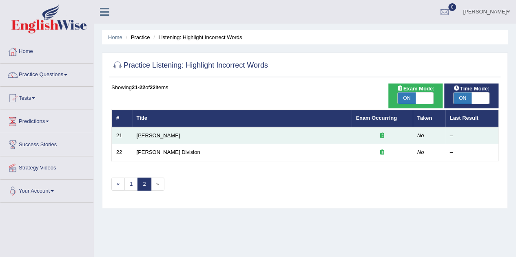
click at [160, 135] on link "[PERSON_NAME]" at bounding box center [159, 135] width 44 height 6
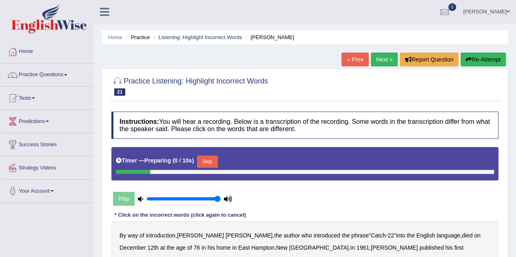
click at [214, 162] on button "Skip" at bounding box center [207, 162] width 20 height 12
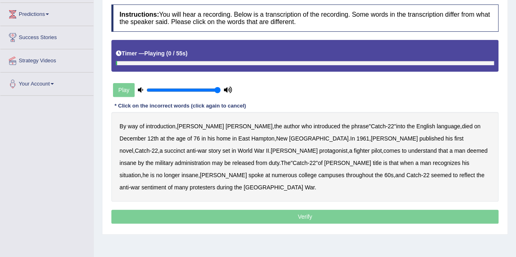
scroll to position [122, 0]
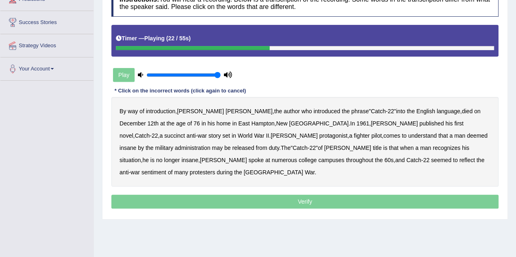
click at [185, 132] on b "succinct" at bounding box center [174, 135] width 21 height 7
click at [210, 145] on b "administration" at bounding box center [191, 148] width 35 height 7
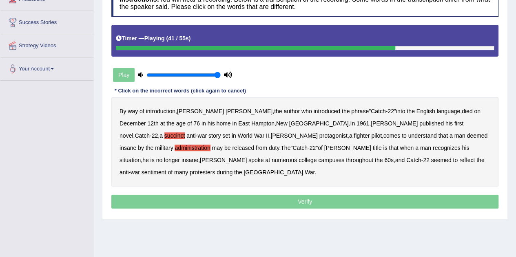
click at [141, 157] on b "situation" at bounding box center [129, 160] width 21 height 7
click at [459, 161] on b "reflect" at bounding box center [466, 160] width 15 height 7
click at [298, 195] on p "Verify" at bounding box center [304, 202] width 387 height 14
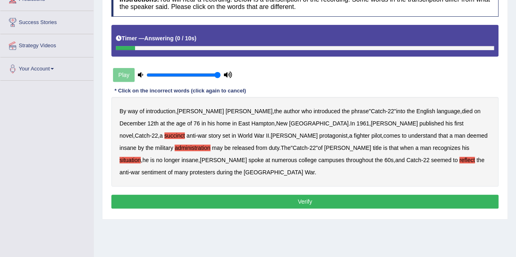
click at [305, 195] on button "Verify" at bounding box center [304, 202] width 387 height 14
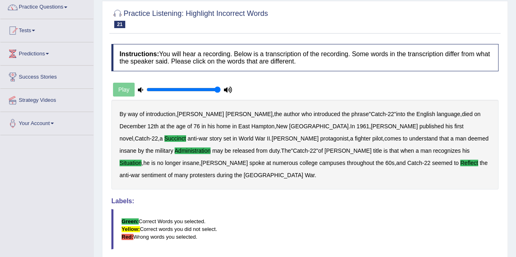
scroll to position [0, 0]
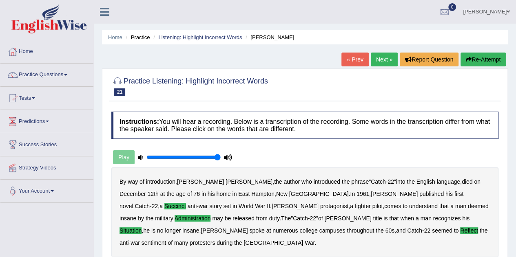
click at [385, 66] on link "Next »" at bounding box center [384, 60] width 27 height 14
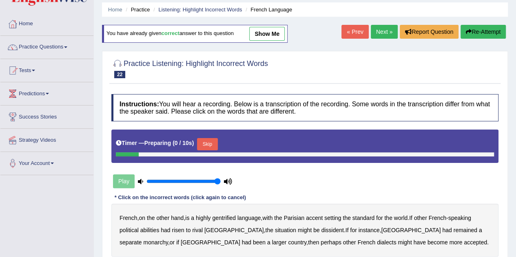
scroll to position [41, 0]
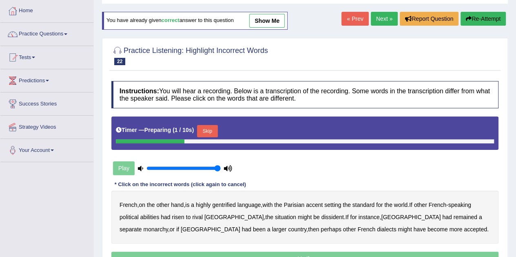
click at [346, 15] on link "« Prev" at bounding box center [354, 19] width 27 height 14
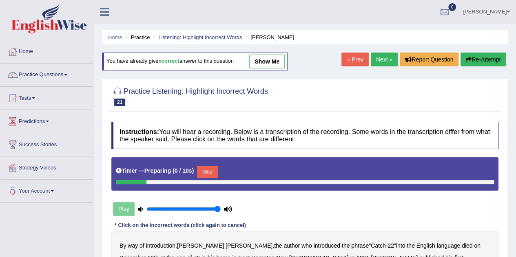
click at [352, 55] on link "« Prev" at bounding box center [354, 60] width 27 height 14
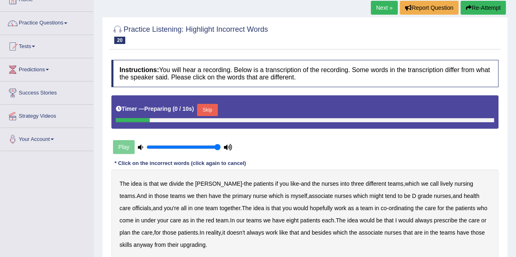
scroll to position [82, 0]
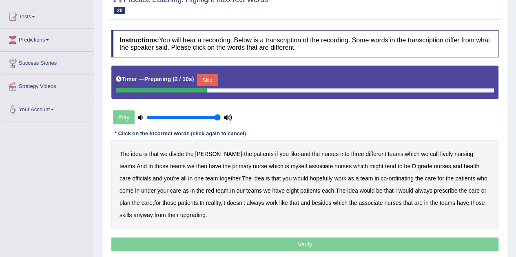
click at [206, 81] on button "Skip" at bounding box center [207, 80] width 20 height 12
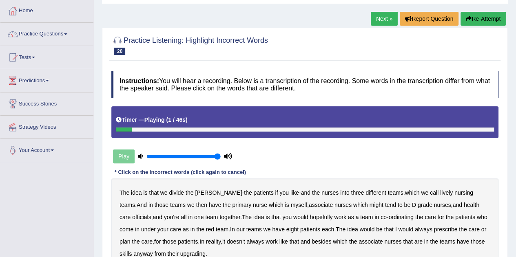
scroll to position [122, 0]
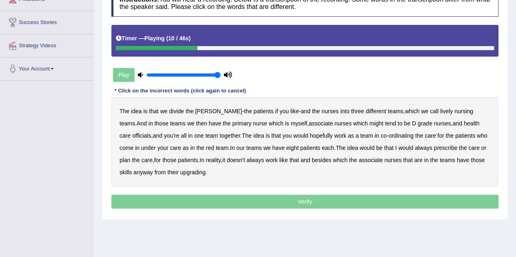
click at [440, 113] on b "lively" at bounding box center [446, 111] width 13 height 7
click at [369, 123] on b "might" at bounding box center [376, 123] width 14 height 7
click at [385, 124] on b "tend" at bounding box center [390, 123] width 11 height 7
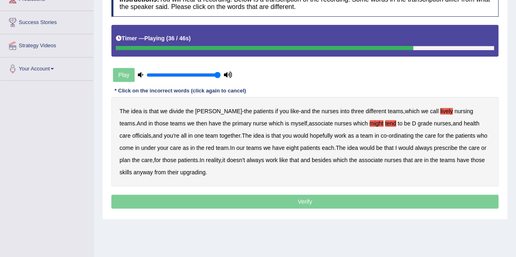
click at [415, 146] on b "always" at bounding box center [424, 148] width 18 height 7
click at [180, 173] on b "upgrading" at bounding box center [192, 172] width 25 height 7
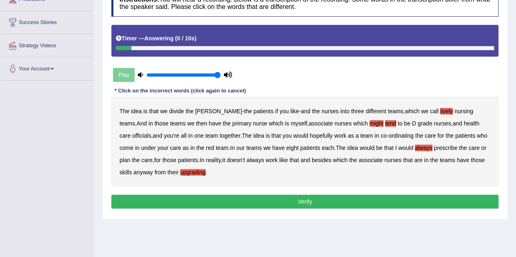
click at [296, 202] on button "Verify" at bounding box center [304, 202] width 387 height 14
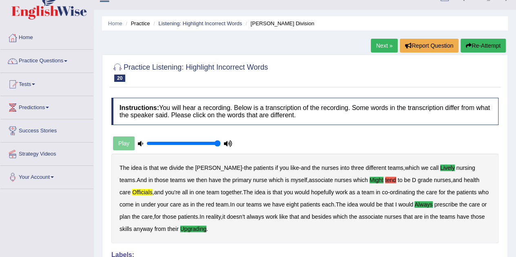
scroll to position [0, 0]
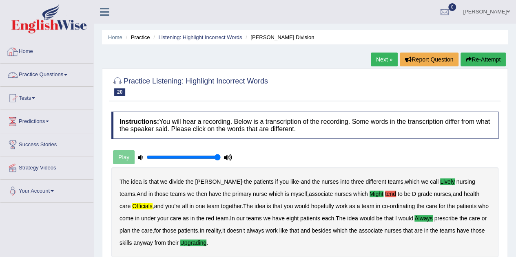
click at [22, 53] on link "Home" at bounding box center [46, 50] width 93 height 20
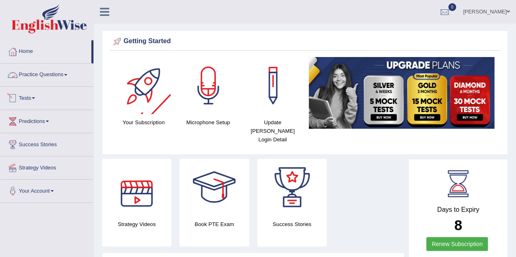
click at [62, 73] on link "Practice Questions" at bounding box center [46, 74] width 93 height 20
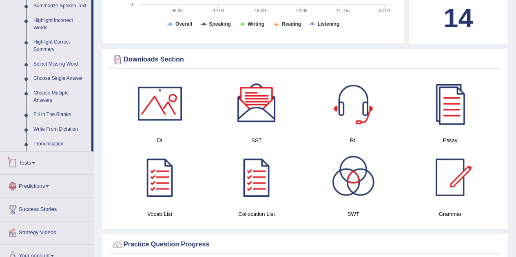
scroll to position [326, 0]
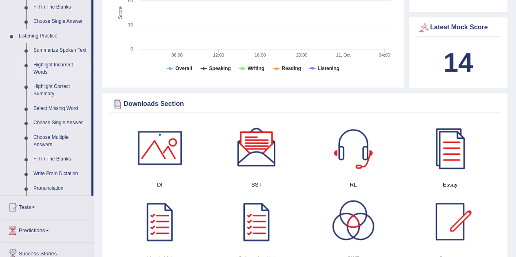
click at [51, 68] on link "Highlight Incorrect Words" at bounding box center [61, 69] width 62 height 22
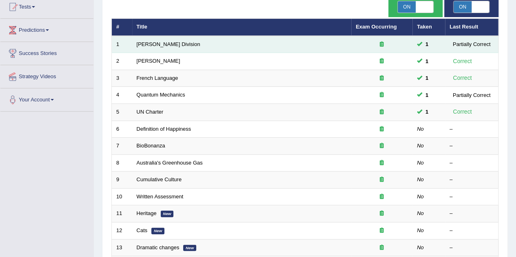
scroll to position [163, 0]
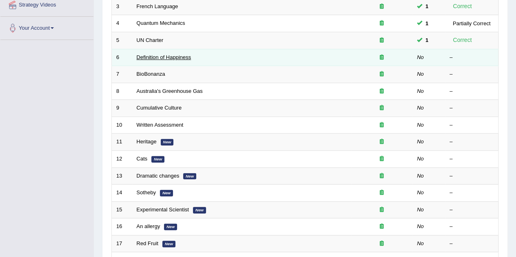
click at [176, 57] on link "Definition of Happiness" at bounding box center [164, 57] width 55 height 6
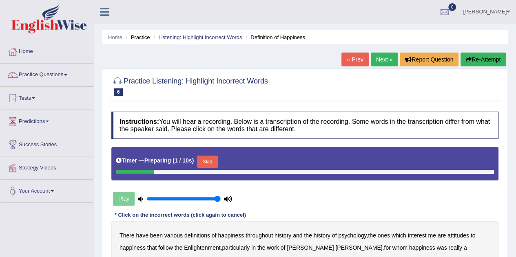
click at [382, 64] on link "Next »" at bounding box center [384, 60] width 27 height 14
click at [349, 60] on link "« Prev" at bounding box center [354, 60] width 27 height 14
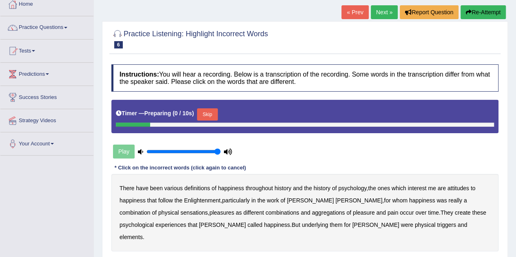
scroll to position [82, 0]
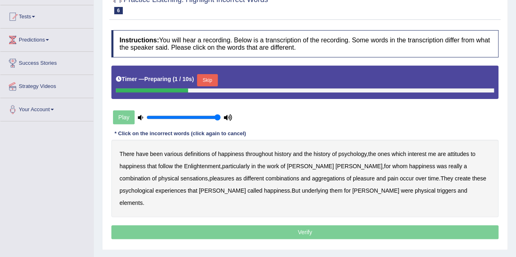
click at [210, 79] on button "Skip" at bounding box center [207, 80] width 20 height 12
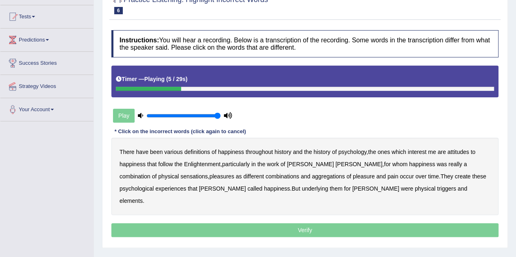
click at [345, 150] on b "psychology" at bounding box center [352, 152] width 28 height 7
click at [459, 150] on b "attitudes" at bounding box center [458, 152] width 22 height 7
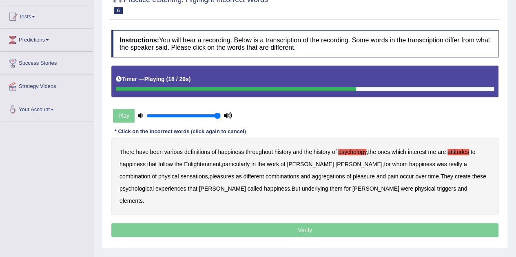
click at [180, 175] on b "sensations" at bounding box center [193, 176] width 27 height 7
click at [455, 177] on b "create" at bounding box center [463, 176] width 16 height 7
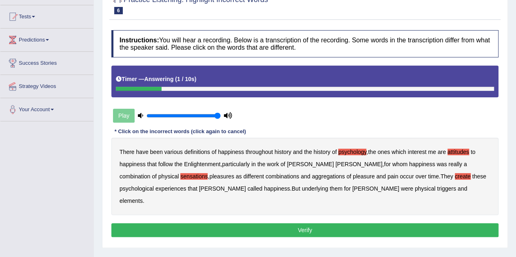
click at [143, 198] on b "elements" at bounding box center [130, 201] width 23 height 7
click at [391, 223] on button "Verify" at bounding box center [304, 230] width 387 height 14
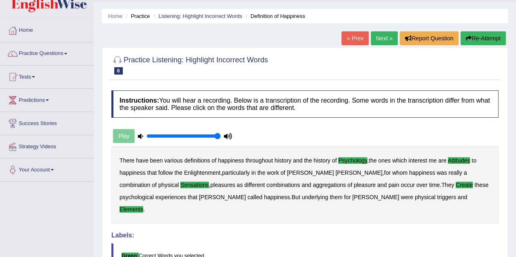
scroll to position [0, 0]
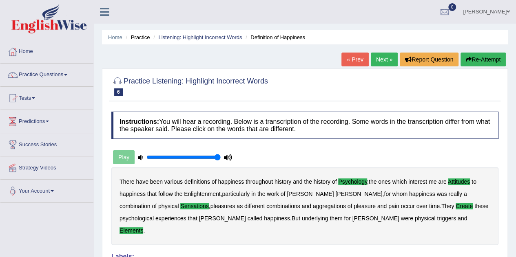
click at [382, 66] on div "« Prev Next » Report Question Re-Attempt" at bounding box center [424, 61] width 166 height 16
click at [380, 64] on link "Next »" at bounding box center [384, 60] width 27 height 14
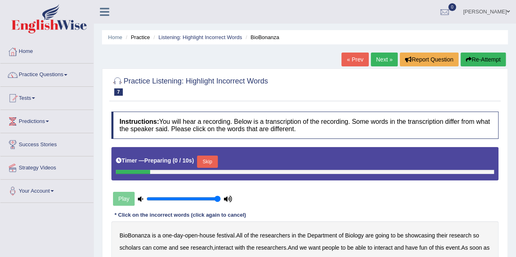
click at [210, 166] on button "Skip" at bounding box center [207, 162] width 20 height 12
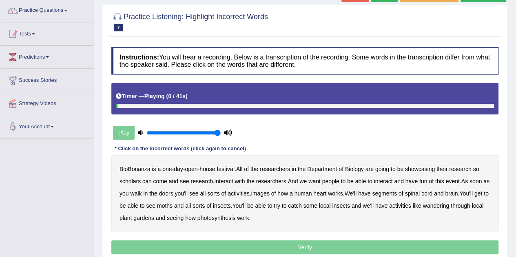
scroll to position [122, 0]
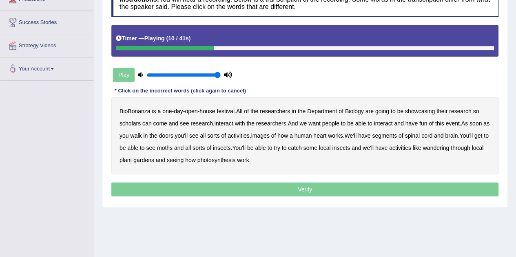
click at [124, 126] on div "BioBonanza is a one - day - open - house festival . All of the researchers in t…" at bounding box center [304, 135] width 387 height 77
click at [129, 124] on b "scholars" at bounding box center [129, 123] width 21 height 7
click at [269, 137] on b "images" at bounding box center [260, 135] width 18 height 7
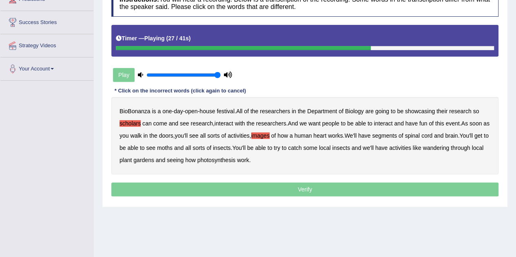
click at [390, 137] on b "segments" at bounding box center [384, 135] width 25 height 7
click at [172, 147] on b "moths" at bounding box center [164, 148] width 15 height 7
click at [449, 148] on b "wandering" at bounding box center [436, 148] width 26 height 7
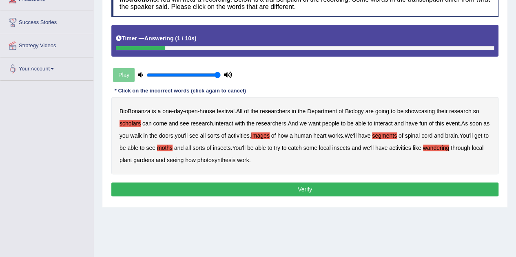
click at [242, 194] on button "Verify" at bounding box center [304, 190] width 387 height 14
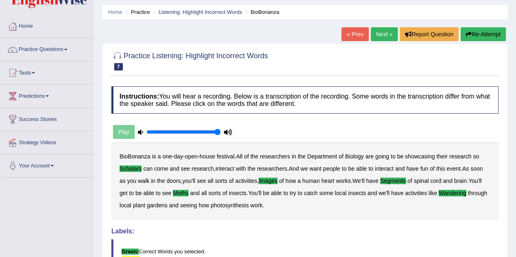
scroll to position [0, 0]
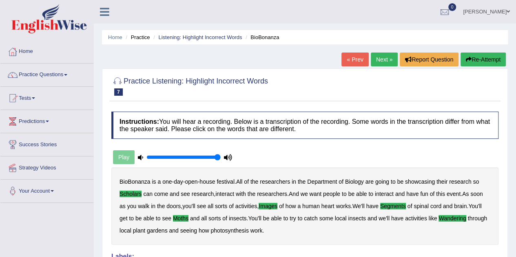
click at [382, 65] on link "Next »" at bounding box center [384, 60] width 27 height 14
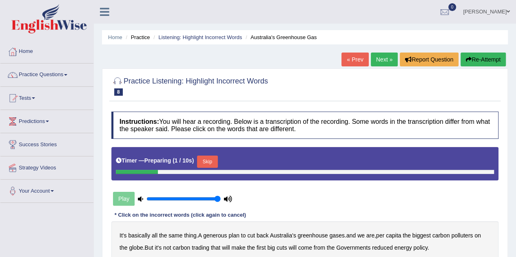
click at [210, 161] on button "Skip" at bounding box center [207, 162] width 20 height 12
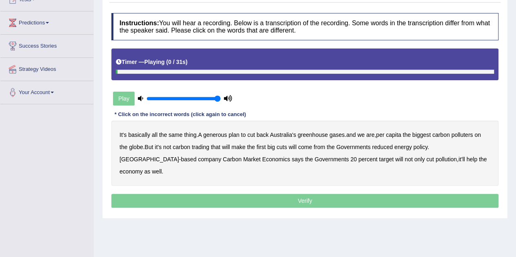
scroll to position [163, 0]
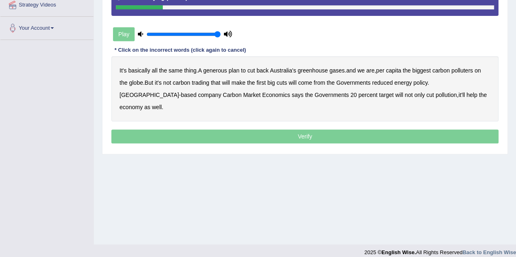
click at [214, 71] on b "generous" at bounding box center [215, 70] width 24 height 7
click at [134, 84] on b "globe" at bounding box center [136, 82] width 14 height 7
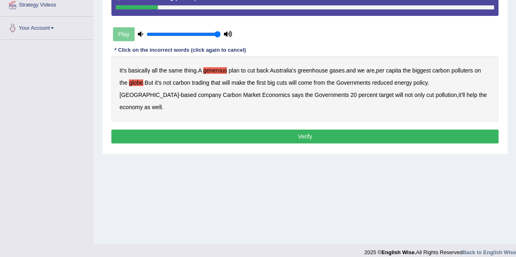
click at [179, 92] on b "[GEOGRAPHIC_DATA]" at bounding box center [149, 95] width 60 height 7
click at [196, 92] on b "based" at bounding box center [188, 95] width 15 height 7
click at [326, 133] on div "Instructions: You will hear a recording. Below is a transcription of the record…" at bounding box center [304, 47] width 391 height 205
click at [322, 130] on button "Verify" at bounding box center [304, 137] width 387 height 14
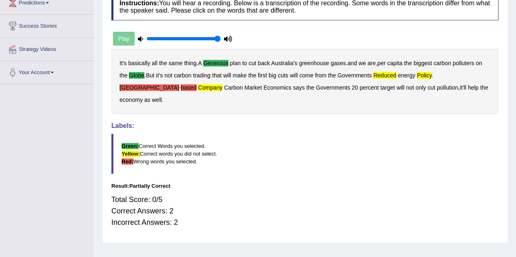
scroll to position [41, 0]
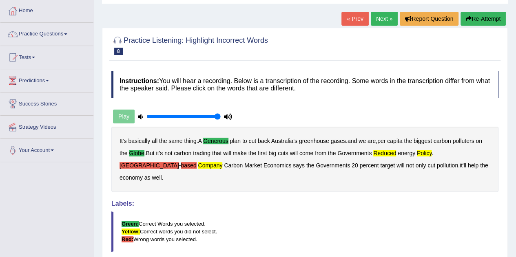
click at [485, 20] on button "Re-Attempt" at bounding box center [482, 19] width 45 height 14
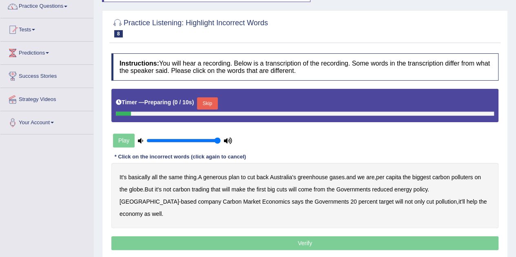
scroll to position [82, 0]
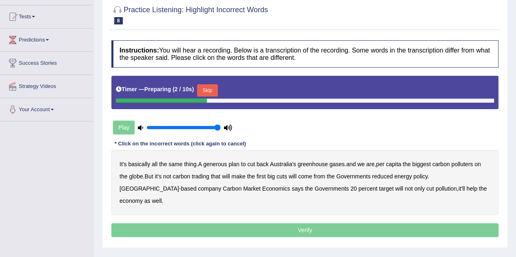
click at [206, 86] on button "Skip" at bounding box center [207, 90] width 20 height 12
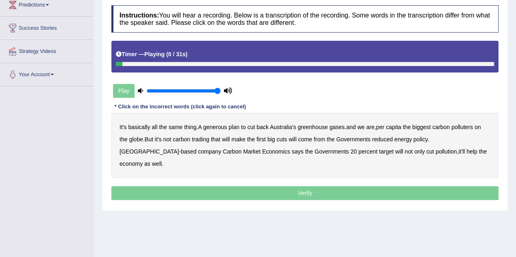
scroll to position [163, 0]
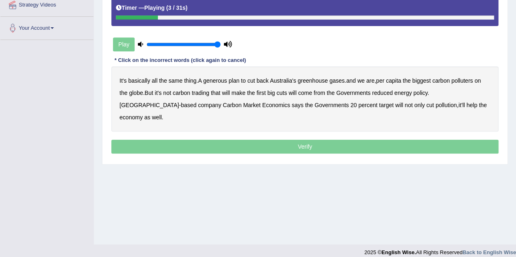
click at [219, 79] on b "generous" at bounding box center [215, 80] width 24 height 7
click at [139, 92] on b "globe" at bounding box center [136, 93] width 14 height 7
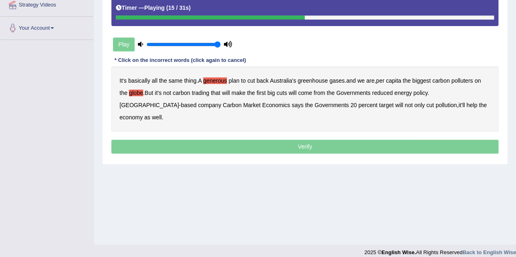
click at [232, 92] on div "It's basically all the same thing . A generous plan to cut back Australia's gre…" at bounding box center [304, 98] width 387 height 65
click at [239, 91] on b "make" at bounding box center [238, 93] width 14 height 7
click at [230, 90] on b "will" at bounding box center [226, 93] width 8 height 7
click at [241, 91] on b "make" at bounding box center [238, 93] width 14 height 7
click at [229, 90] on b "will" at bounding box center [226, 93] width 8 height 7
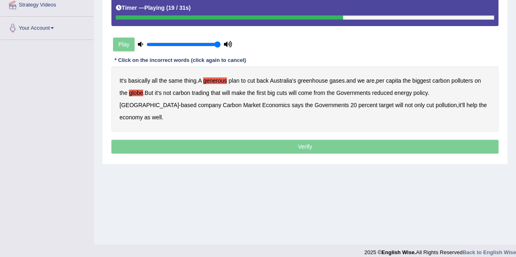
click at [353, 94] on b "Governments" at bounding box center [353, 93] width 34 height 7
click at [426, 93] on b "policy" at bounding box center [420, 93] width 14 height 7
click at [407, 93] on b "energy" at bounding box center [403, 93] width 18 height 7
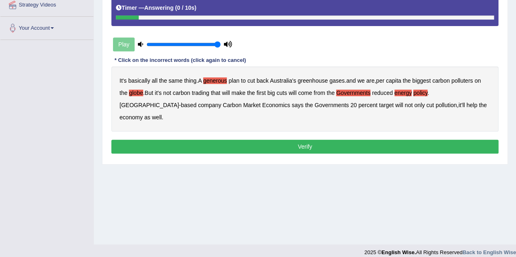
click at [353, 140] on button "Verify" at bounding box center [304, 147] width 387 height 14
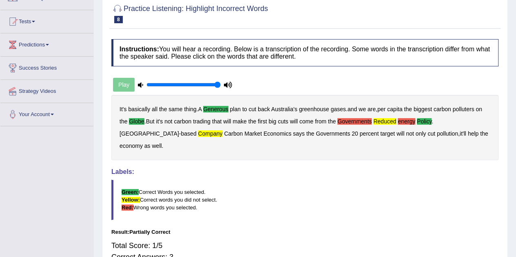
scroll to position [41, 0]
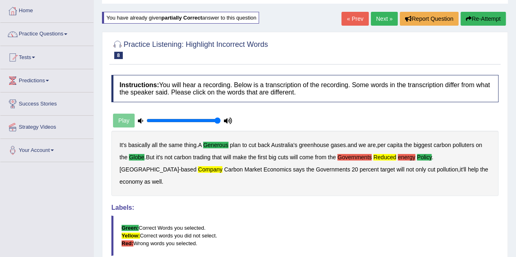
click at [483, 17] on button "Re-Attempt" at bounding box center [482, 19] width 45 height 14
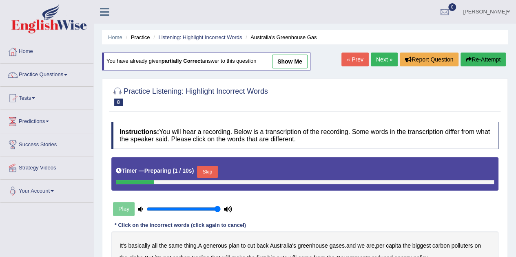
scroll to position [122, 0]
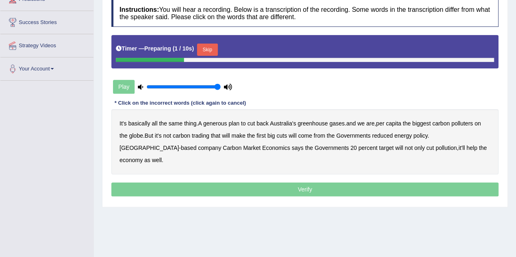
click at [212, 48] on button "Skip" at bounding box center [207, 50] width 20 height 12
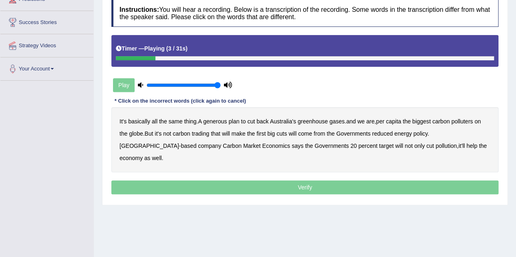
click at [225, 121] on b "generous" at bounding box center [215, 121] width 24 height 7
click at [136, 131] on b "globe" at bounding box center [136, 133] width 14 height 7
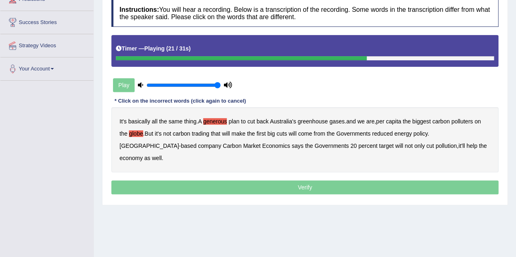
click at [285, 133] on b "cuts" at bounding box center [281, 133] width 11 height 7
click at [286, 133] on b "cuts" at bounding box center [281, 133] width 11 height 7
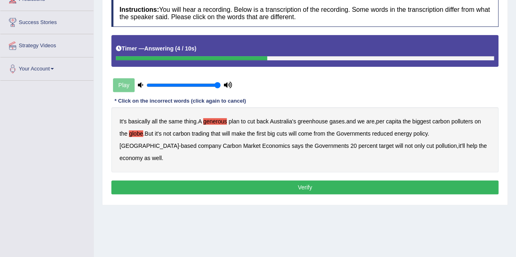
click at [312, 134] on b "come" at bounding box center [305, 133] width 14 height 7
click at [311, 181] on button "Verify" at bounding box center [304, 188] width 387 height 14
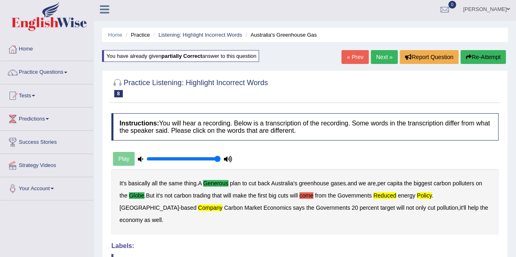
scroll to position [0, 0]
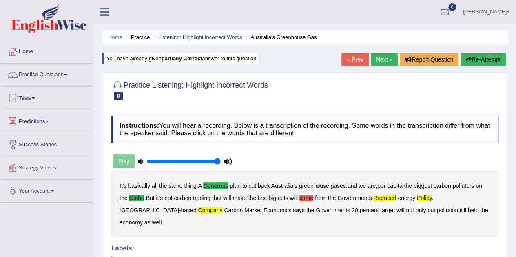
click at [381, 63] on link "Next »" at bounding box center [384, 60] width 27 height 14
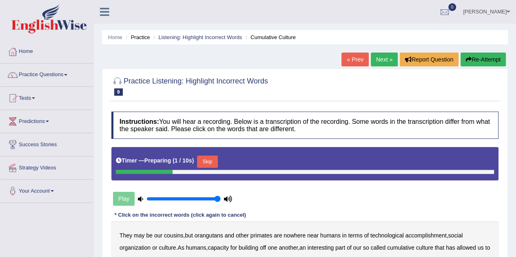
click at [210, 160] on button "Skip" at bounding box center [207, 162] width 20 height 12
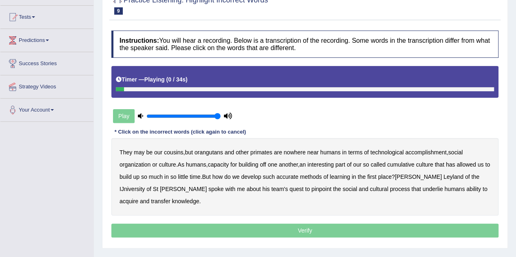
scroll to position [82, 0]
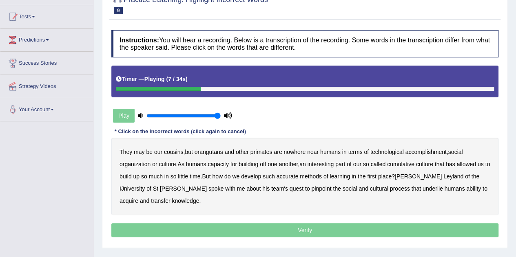
click at [437, 149] on b "accomplishment" at bounding box center [425, 152] width 41 height 7
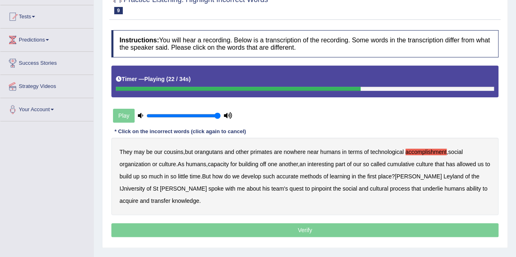
click at [289, 174] on b "accurate" at bounding box center [287, 176] width 22 height 7
click at [145, 185] on b "IJniversity" at bounding box center [131, 188] width 25 height 7
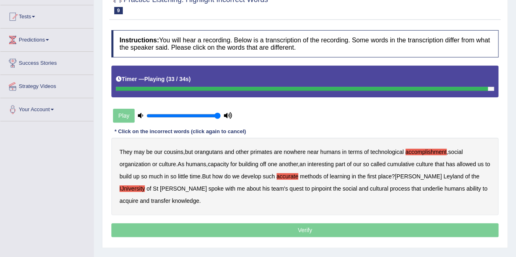
click at [370, 189] on b "cultural" at bounding box center [379, 188] width 18 height 7
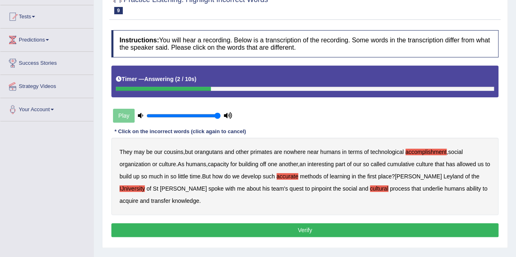
click at [293, 229] on button "Verify" at bounding box center [304, 230] width 387 height 14
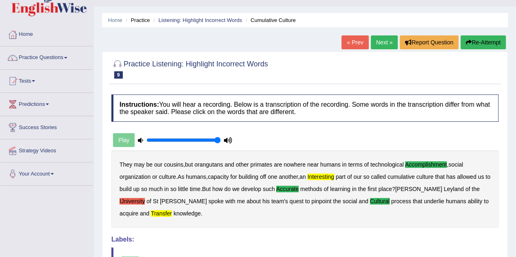
scroll to position [0, 0]
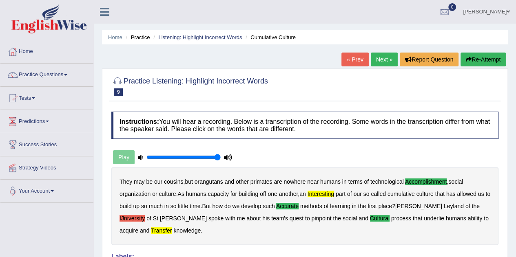
click at [375, 57] on link "Next »" at bounding box center [384, 60] width 27 height 14
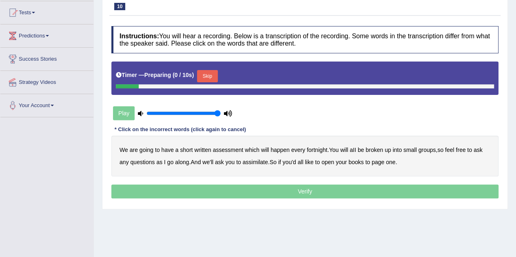
scroll to position [122, 0]
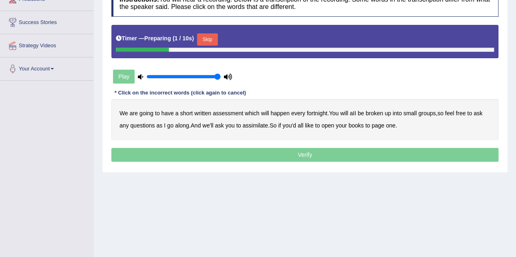
click at [215, 40] on button "Skip" at bounding box center [207, 39] width 20 height 12
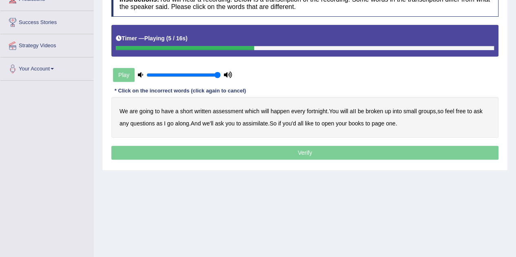
click at [368, 110] on b "broken" at bounding box center [374, 111] width 18 height 7
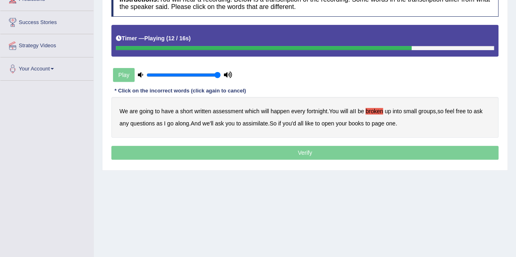
click at [252, 120] on b "assimilate" at bounding box center [255, 123] width 25 height 7
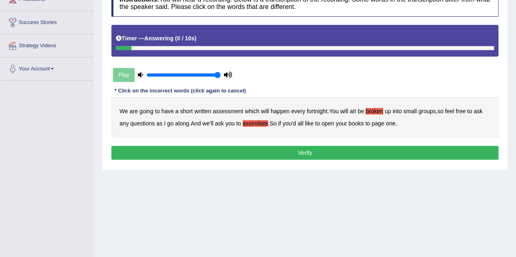
click at [305, 151] on button "Verify" at bounding box center [304, 153] width 387 height 14
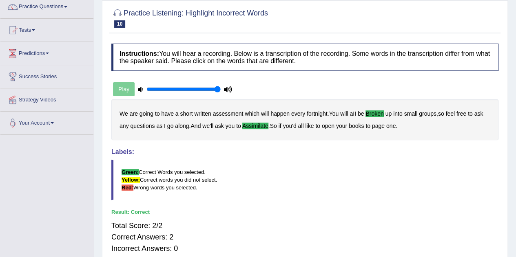
scroll to position [0, 0]
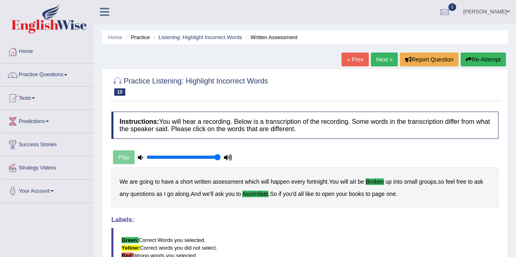
click at [377, 57] on link "Next »" at bounding box center [384, 60] width 27 height 14
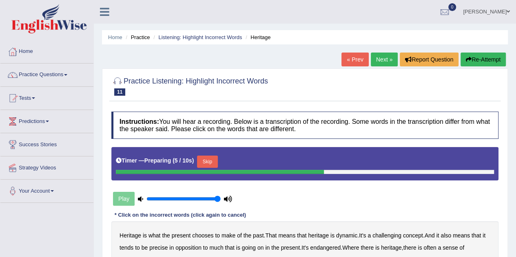
click at [214, 161] on button "Skip" at bounding box center [207, 162] width 20 height 12
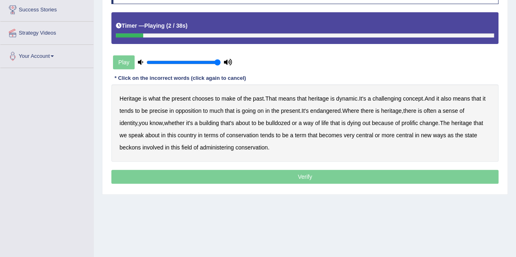
scroll to position [122, 0]
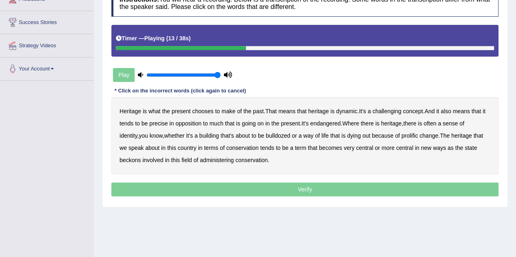
click at [157, 122] on b "precise" at bounding box center [158, 123] width 18 height 7
click at [137, 132] on b "identity" at bounding box center [128, 135] width 18 height 7
click at [401, 135] on b "prolific" at bounding box center [409, 135] width 16 height 7
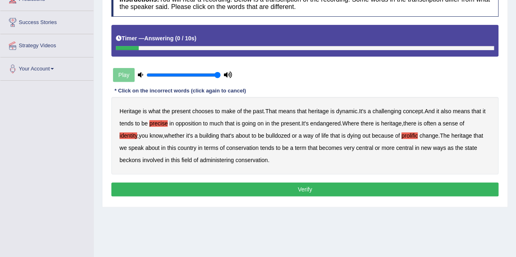
click at [251, 190] on button "Verify" at bounding box center [304, 190] width 387 height 14
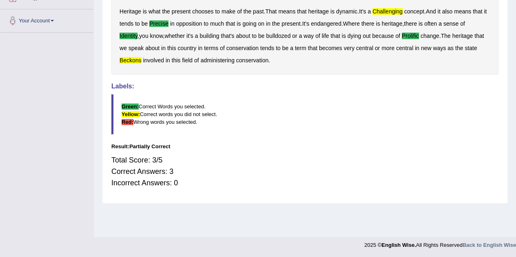
scroll to position [0, 0]
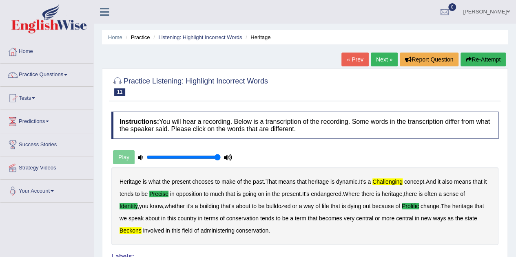
click at [379, 61] on link "Next »" at bounding box center [384, 60] width 27 height 14
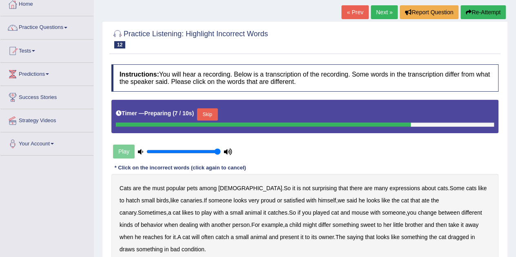
scroll to position [82, 0]
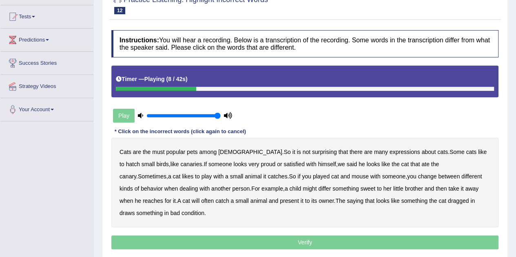
click at [140, 161] on b "hatch" at bounding box center [133, 164] width 14 height 7
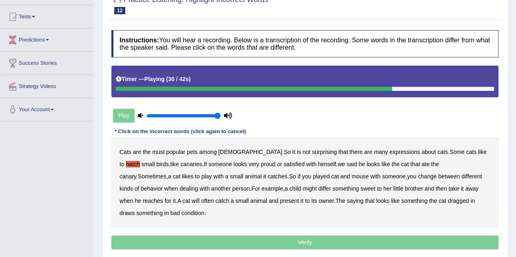
click at [318, 189] on b "differ" at bounding box center [324, 188] width 13 height 7
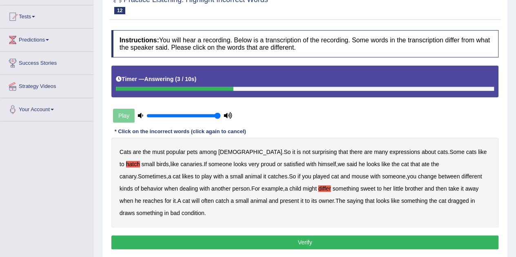
click at [135, 210] on b "draws" at bounding box center [126, 213] width 15 height 7
click at [391, 236] on button "Verify" at bounding box center [304, 243] width 387 height 14
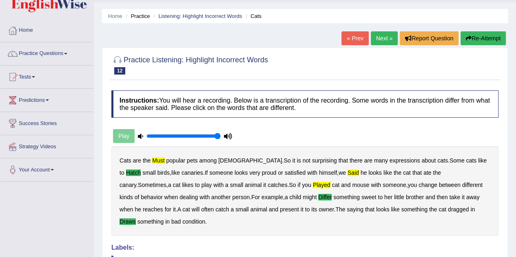
scroll to position [0, 0]
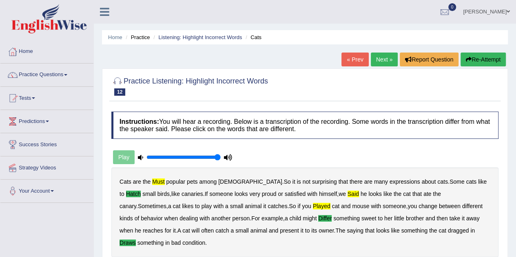
click at [388, 61] on link "Next »" at bounding box center [384, 60] width 27 height 14
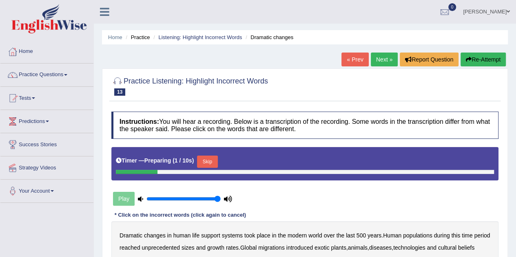
click at [217, 161] on button "Skip" at bounding box center [207, 162] width 20 height 12
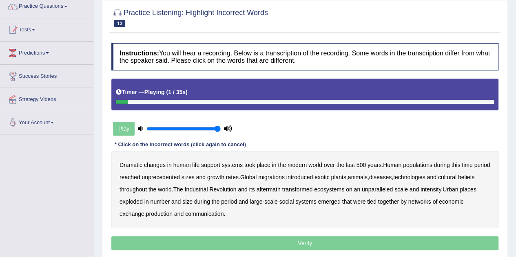
scroll to position [82, 0]
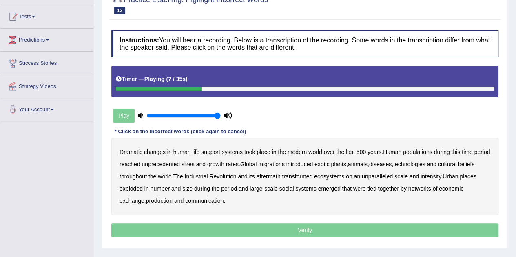
click at [424, 151] on b "populations" at bounding box center [417, 152] width 29 height 7
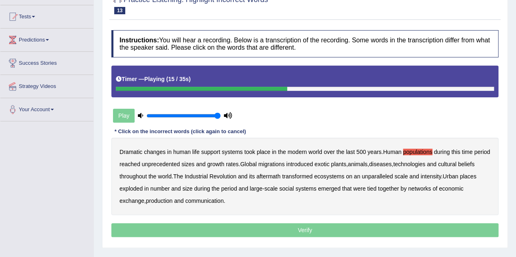
click at [391, 163] on b "diseases" at bounding box center [380, 164] width 22 height 7
click at [344, 174] on b "ecosystems" at bounding box center [329, 176] width 30 height 7
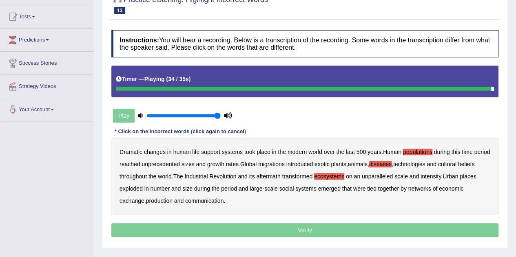
click at [162, 199] on b "production" at bounding box center [159, 201] width 26 height 7
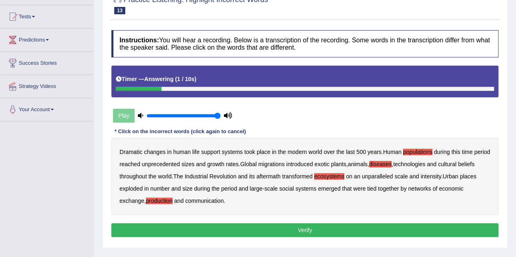
click at [196, 228] on button "Verify" at bounding box center [304, 230] width 387 height 14
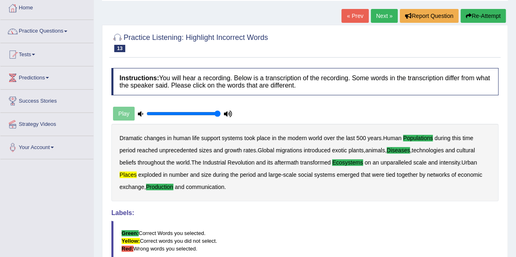
scroll to position [0, 0]
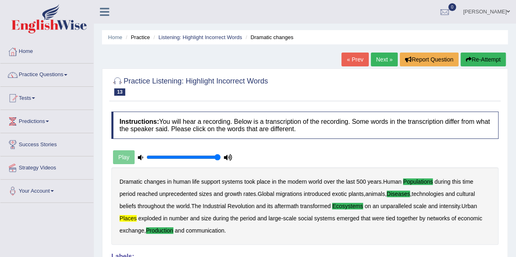
click at [388, 57] on link "Next »" at bounding box center [384, 60] width 27 height 14
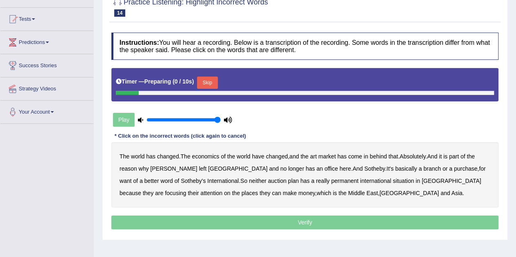
scroll to position [82, 0]
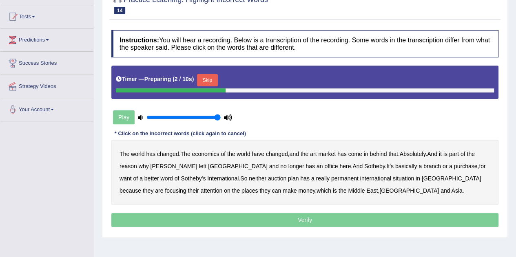
click at [207, 82] on button "Skip" at bounding box center [207, 80] width 20 height 12
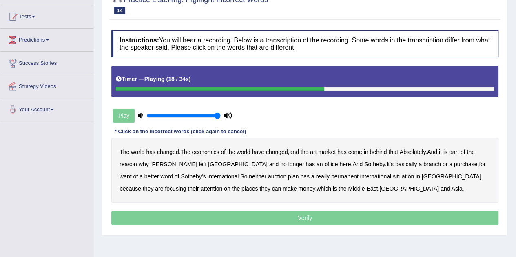
click at [454, 162] on b "purchase" at bounding box center [466, 164] width 24 height 7
click at [393, 176] on b "situation" at bounding box center [403, 176] width 21 height 7
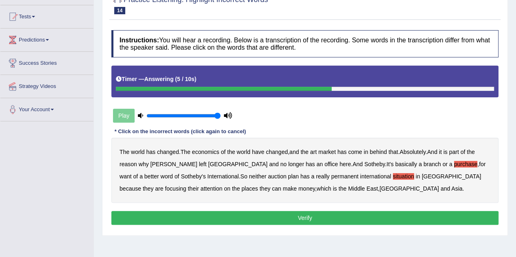
click at [296, 220] on button "Verify" at bounding box center [304, 218] width 387 height 14
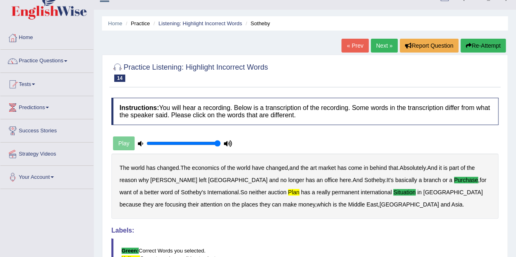
scroll to position [0, 0]
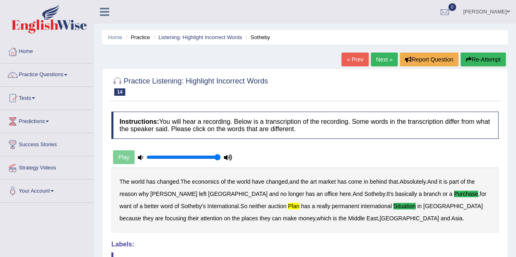
click at [383, 62] on link "Next »" at bounding box center [384, 60] width 27 height 14
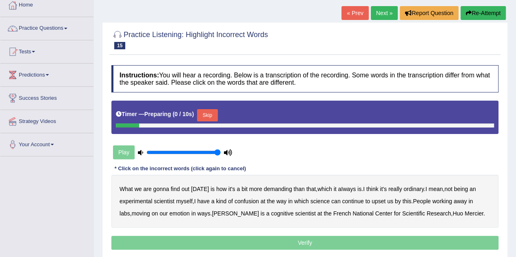
scroll to position [82, 0]
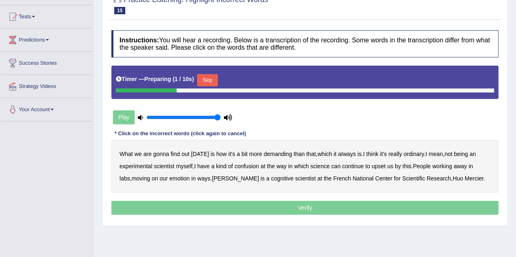
click at [214, 79] on button "Skip" at bounding box center [207, 80] width 20 height 12
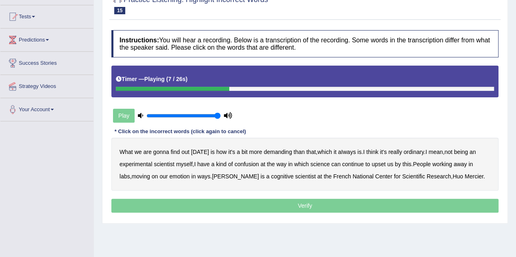
click at [409, 149] on b "ordinary" at bounding box center [413, 152] width 20 height 7
click at [247, 162] on b "confusion" at bounding box center [246, 164] width 24 height 7
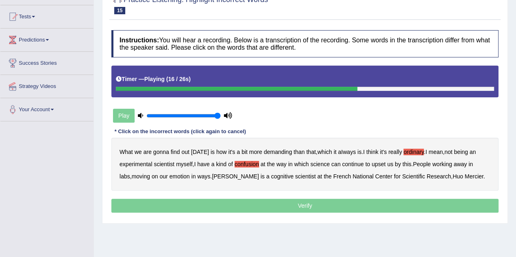
click at [381, 164] on b "upset" at bounding box center [378, 164] width 14 height 7
click at [173, 174] on b "emotion" at bounding box center [179, 176] width 20 height 7
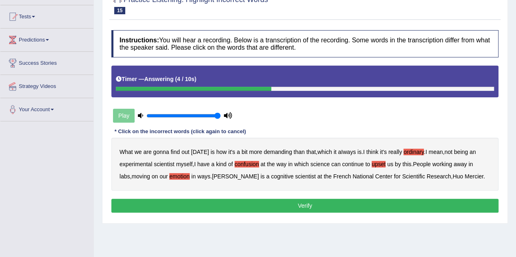
click at [452, 176] on b "Huo" at bounding box center [457, 176] width 11 height 7
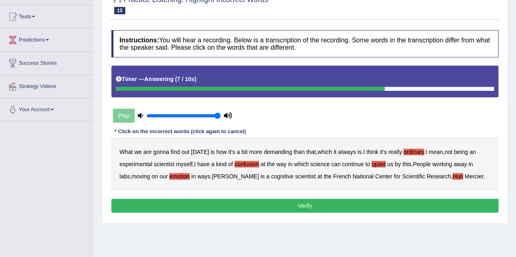
click at [250, 199] on button "Verify" at bounding box center [304, 206] width 387 height 14
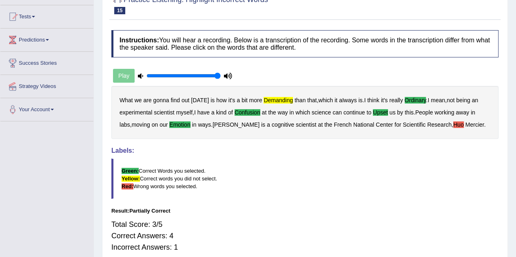
scroll to position [0, 0]
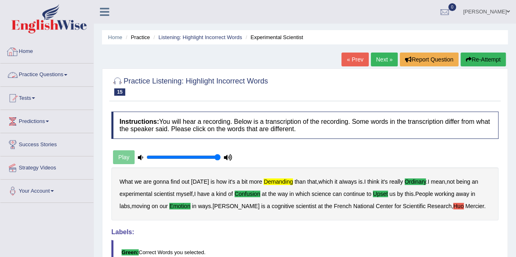
click at [31, 54] on link "Home" at bounding box center [46, 50] width 93 height 20
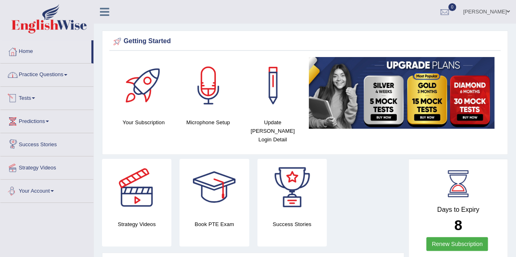
click at [66, 82] on link "Practice Questions" at bounding box center [46, 74] width 93 height 20
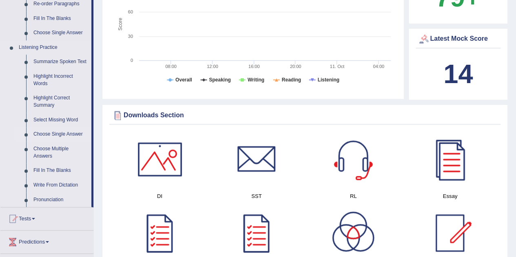
scroll to position [326, 0]
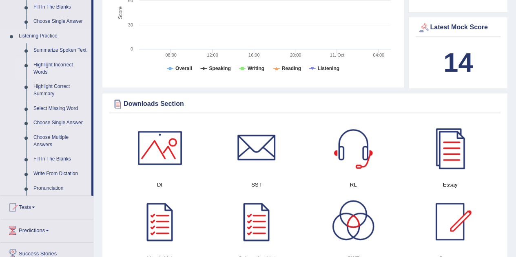
click at [64, 65] on link "Highlight Incorrect Words" at bounding box center [61, 69] width 62 height 22
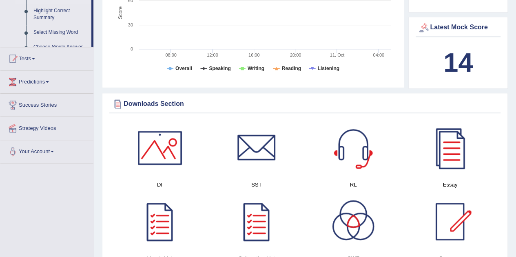
scroll to position [298, 0]
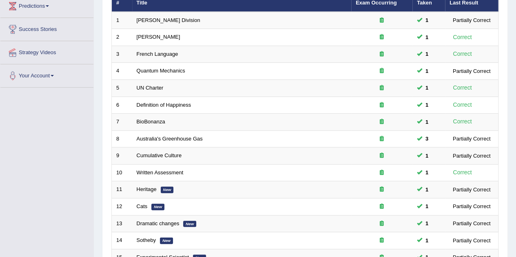
scroll to position [278, 0]
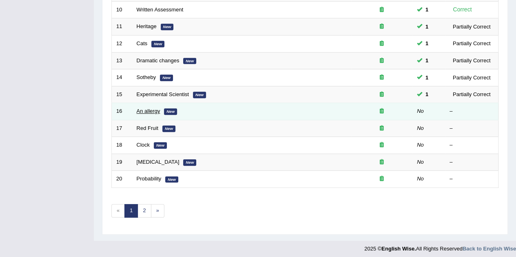
click at [141, 109] on link "An allergy" at bounding box center [149, 111] width 24 height 6
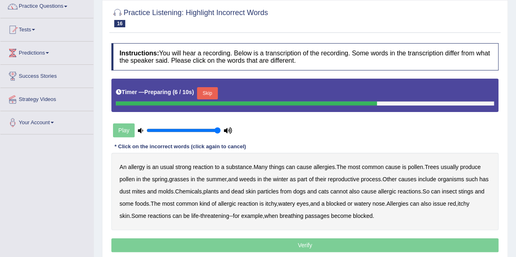
scroll to position [82, 0]
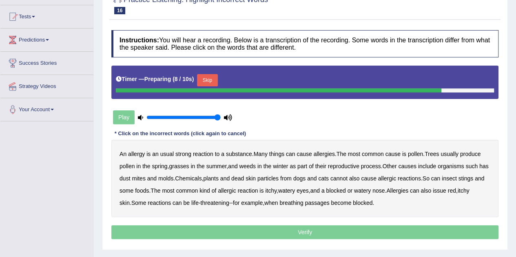
click at [213, 78] on button "Skip" at bounding box center [207, 80] width 20 height 12
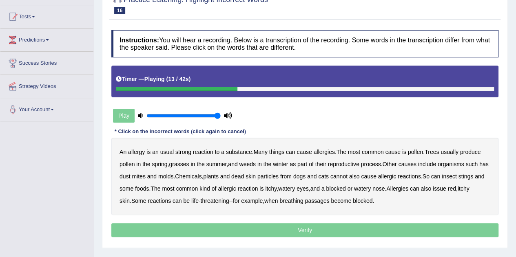
click at [284, 163] on b "winter" at bounding box center [280, 164] width 15 height 7
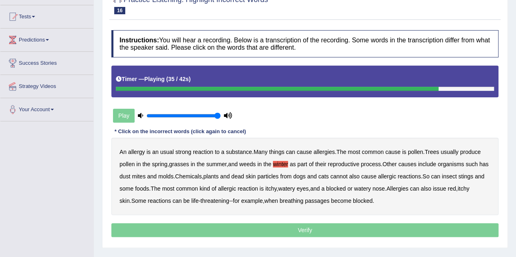
click at [446, 187] on b "issue" at bounding box center [439, 188] width 13 height 7
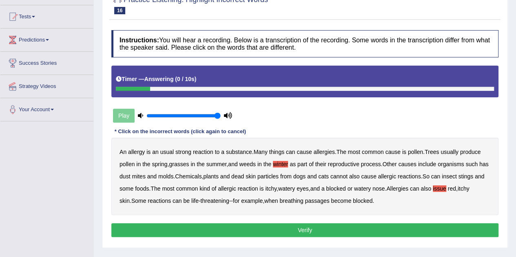
drag, startPoint x: 345, startPoint y: 229, endPoint x: 351, endPoint y: 236, distance: 9.3
click at [344, 229] on button "Verify" at bounding box center [304, 230] width 387 height 14
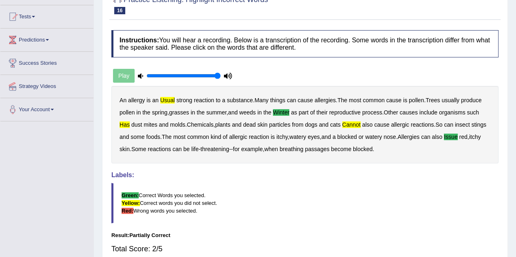
scroll to position [41, 0]
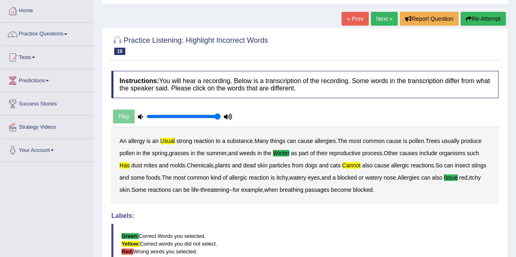
click at [475, 14] on button "Re-Attempt" at bounding box center [482, 19] width 45 height 14
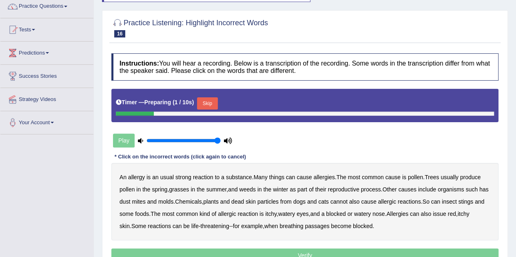
scroll to position [82, 0]
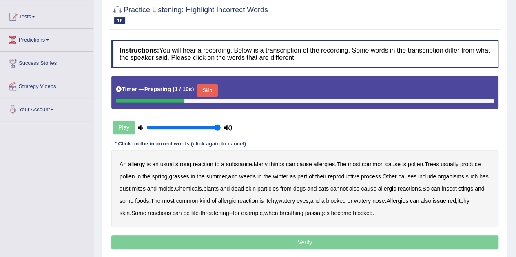
click at [212, 89] on button "Skip" at bounding box center [207, 90] width 20 height 12
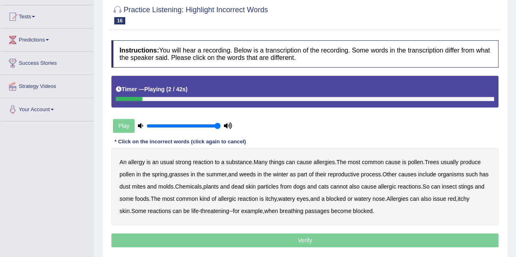
click at [169, 161] on b "usual" at bounding box center [166, 162] width 13 height 7
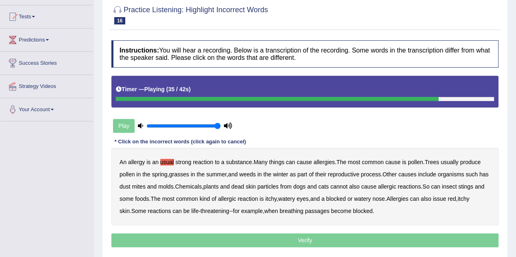
click at [446, 197] on b "issue" at bounding box center [439, 199] width 13 height 7
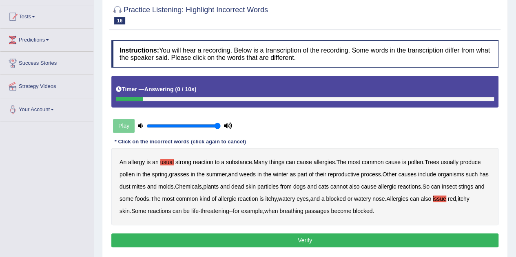
click at [334, 236] on button "Verify" at bounding box center [304, 241] width 387 height 14
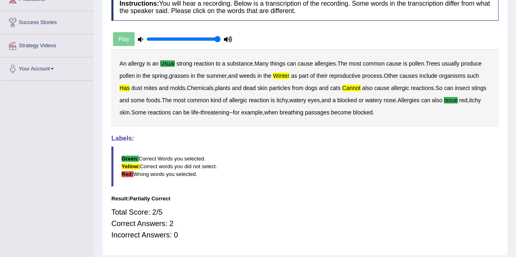
scroll to position [0, 0]
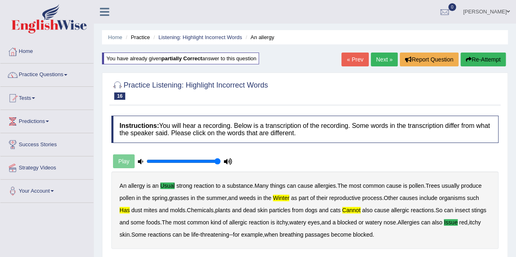
click at [386, 55] on link "Next »" at bounding box center [384, 60] width 27 height 14
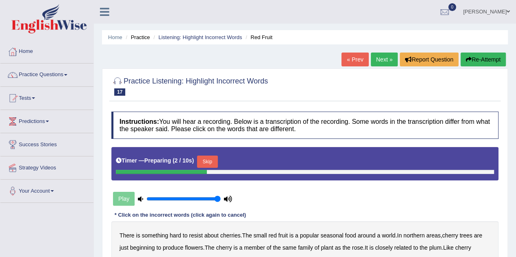
click at [203, 161] on button "Skip" at bounding box center [207, 162] width 20 height 12
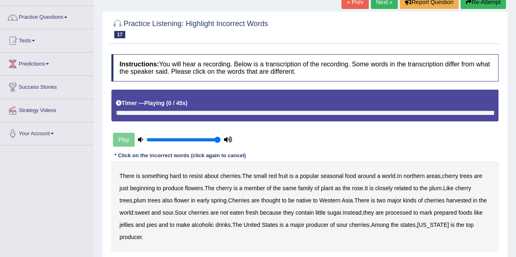
scroll to position [122, 0]
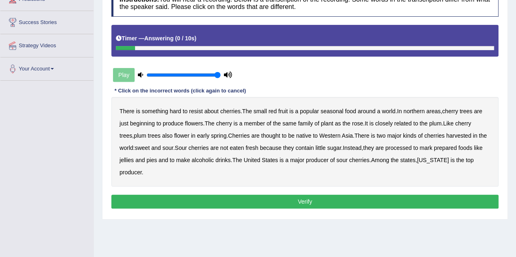
click at [318, 203] on button "Verify" at bounding box center [304, 202] width 387 height 14
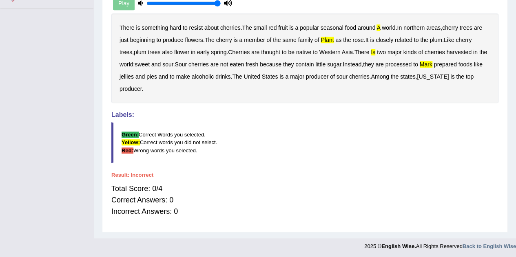
scroll to position [0, 0]
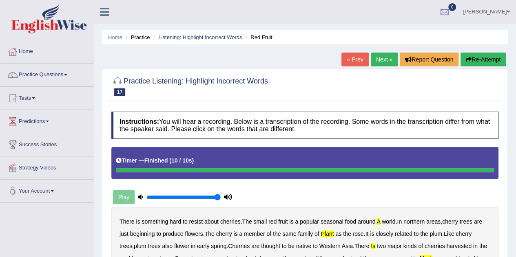
click at [496, 59] on button "Re-Attempt" at bounding box center [482, 60] width 45 height 14
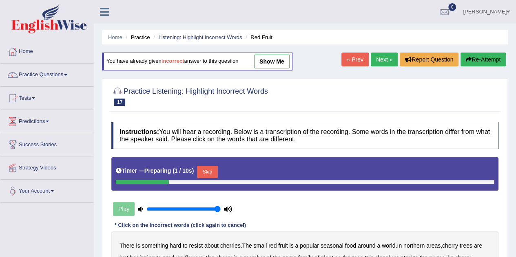
scroll to position [122, 0]
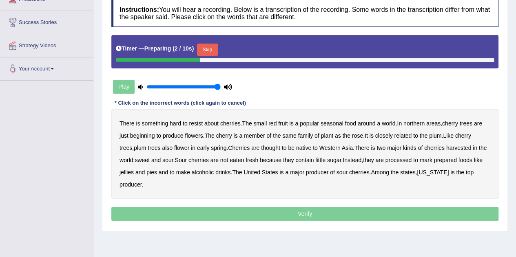
click at [212, 51] on button "Skip" at bounding box center [207, 50] width 20 height 12
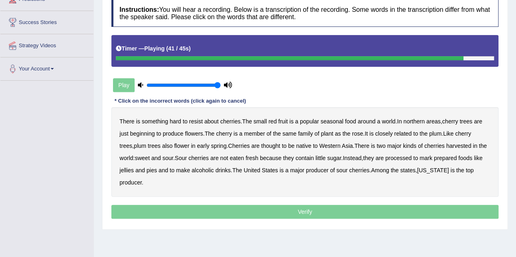
click at [190, 170] on b "make" at bounding box center [183, 170] width 14 height 7
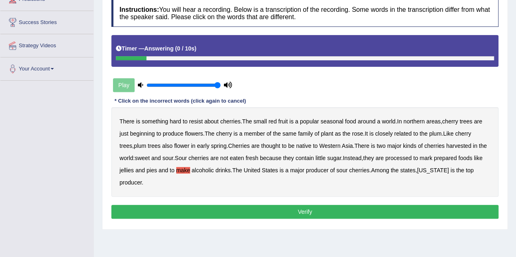
click at [201, 205] on button "Verify" at bounding box center [304, 212] width 387 height 14
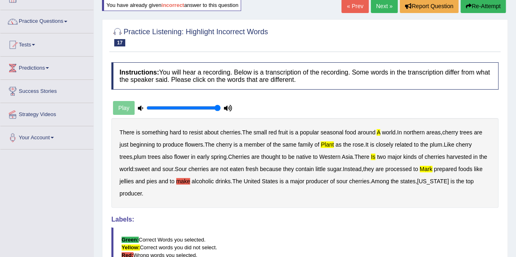
scroll to position [41, 0]
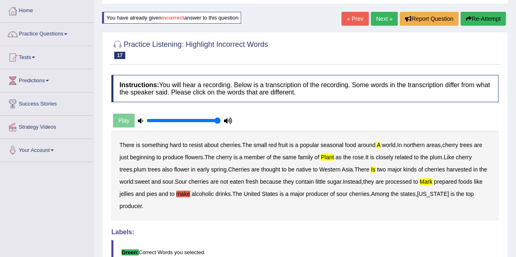
click at [466, 17] on icon "button" at bounding box center [469, 19] width 6 height 6
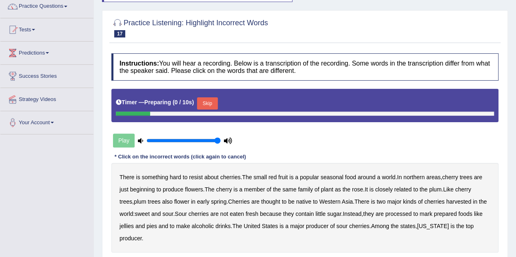
scroll to position [82, 0]
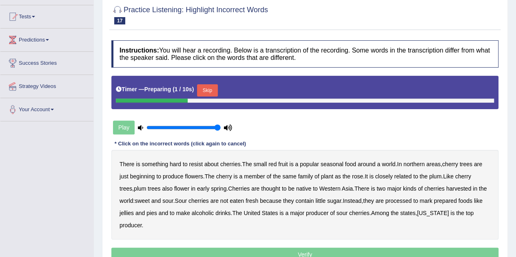
click at [204, 84] on button "Skip" at bounding box center [207, 90] width 20 height 12
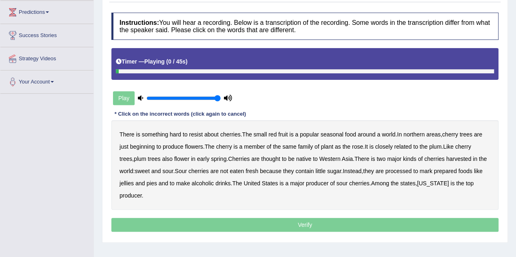
scroll to position [122, 0]
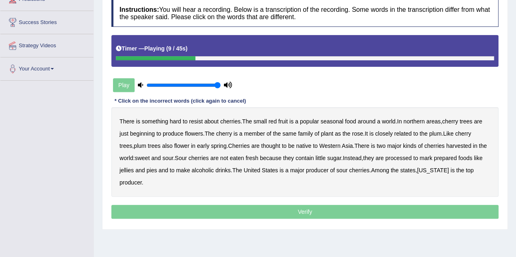
click at [380, 120] on b "a" at bounding box center [378, 121] width 3 height 7
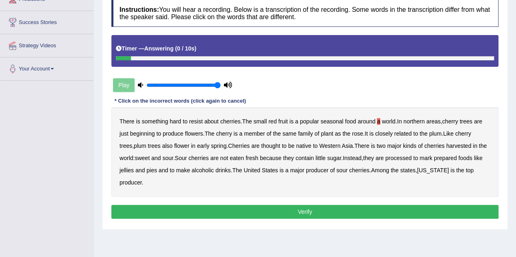
click at [333, 210] on button "Verify" at bounding box center [304, 212] width 387 height 14
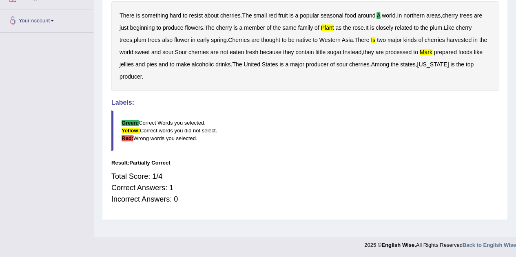
scroll to position [0, 0]
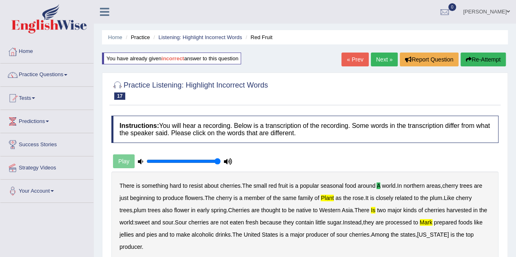
click at [390, 61] on link "Next »" at bounding box center [384, 60] width 27 height 14
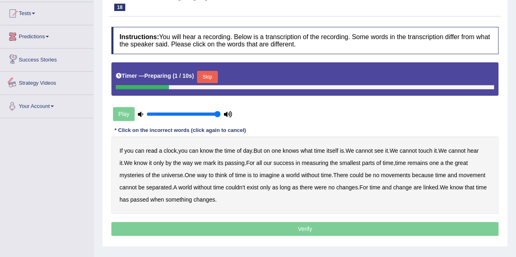
scroll to position [122, 0]
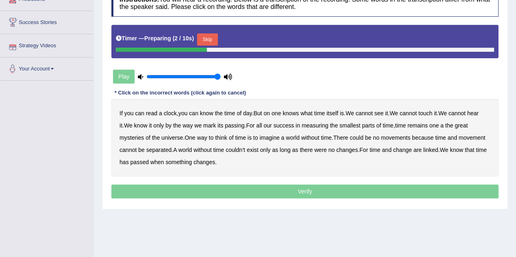
click at [208, 40] on button "Skip" at bounding box center [207, 39] width 20 height 12
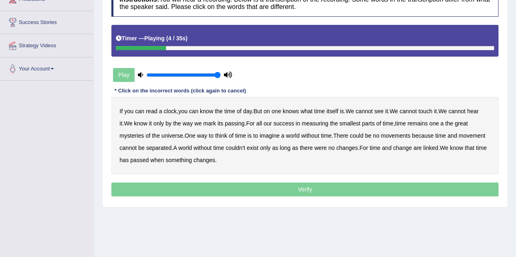
click at [270, 112] on b "on" at bounding box center [266, 111] width 7 height 7
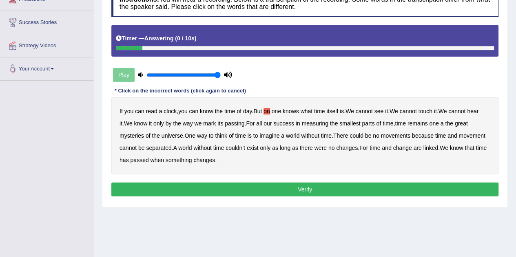
click at [196, 186] on button "Verify" at bounding box center [304, 190] width 387 height 14
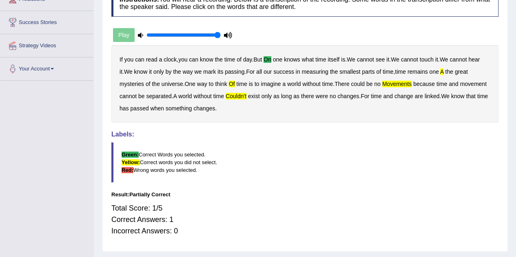
scroll to position [0, 0]
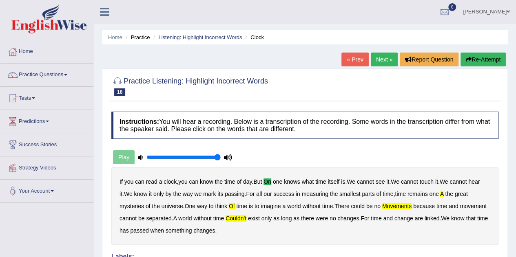
click at [485, 55] on button "Re-Attempt" at bounding box center [482, 60] width 45 height 14
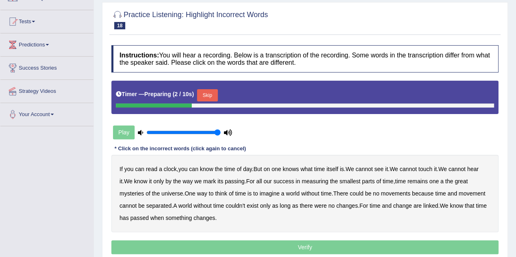
scroll to position [122, 0]
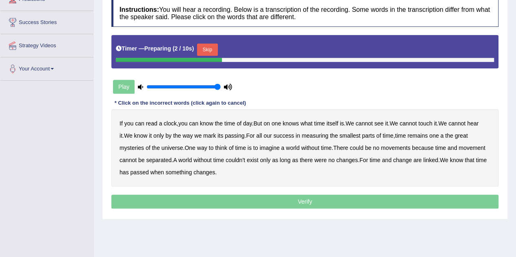
click at [216, 53] on button "Skip" at bounding box center [207, 50] width 20 height 12
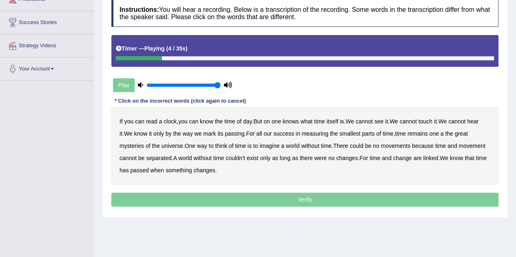
click at [273, 121] on div "If you can read a clock , you can know the time of day . But on one knows what …" at bounding box center [304, 145] width 387 height 77
click at [271, 121] on div "If you can read a clock , you can know the time of day . But on one knows what …" at bounding box center [304, 145] width 387 height 77
click at [270, 121] on b "on" at bounding box center [266, 121] width 7 height 7
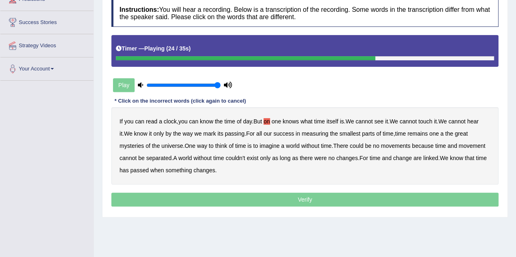
click at [234, 146] on b "of" at bounding box center [231, 146] width 5 height 7
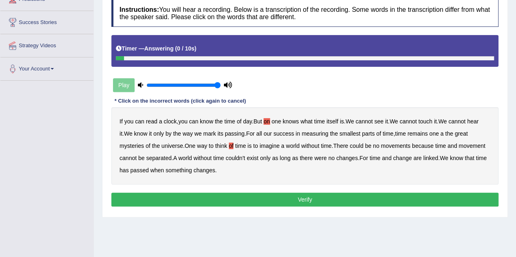
click at [201, 199] on button "Verify" at bounding box center [304, 200] width 387 height 14
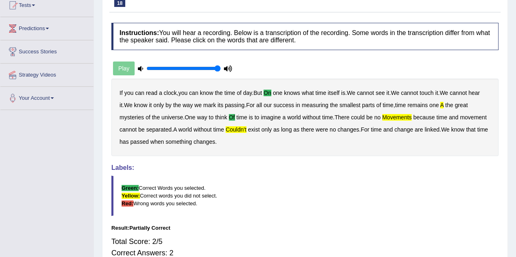
scroll to position [41, 0]
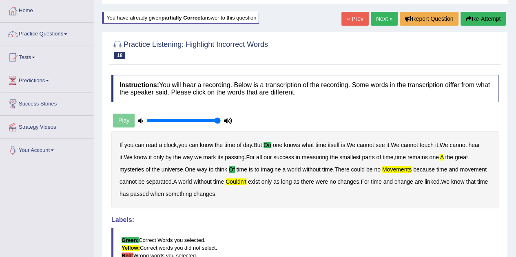
click at [385, 21] on link "Next »" at bounding box center [384, 19] width 27 height 14
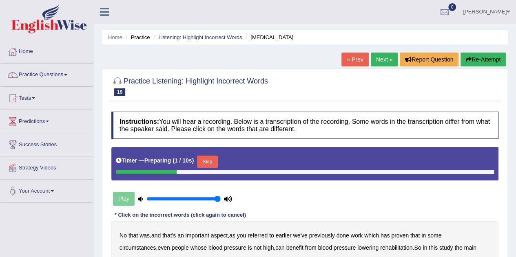
click at [492, 57] on button "Re-Attempt" at bounding box center [482, 60] width 45 height 14
click at [205, 164] on button "Skip" at bounding box center [207, 162] width 20 height 12
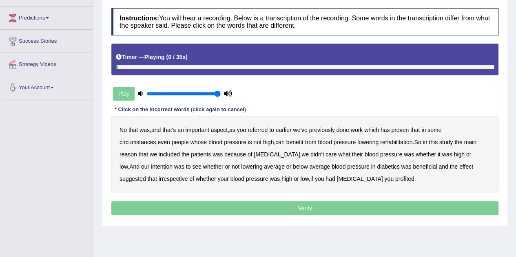
scroll to position [170, 0]
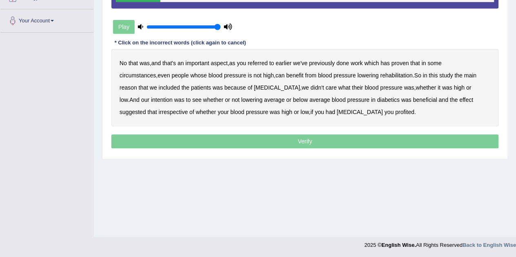
click at [262, 63] on b "referred" at bounding box center [257, 63] width 20 height 7
click at [156, 72] on b "circumstances" at bounding box center [137, 75] width 36 height 7
click at [380, 75] on b "rehabilitation" at bounding box center [396, 75] width 32 height 7
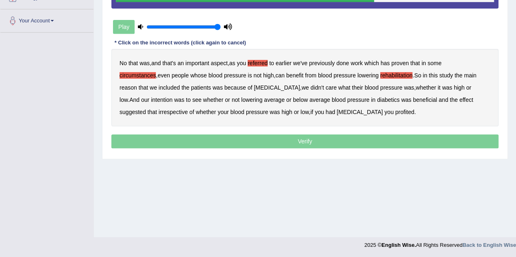
click at [172, 97] on b "intention" at bounding box center [162, 100] width 22 height 7
click at [459, 100] on b "effect" at bounding box center [466, 100] width 14 height 7
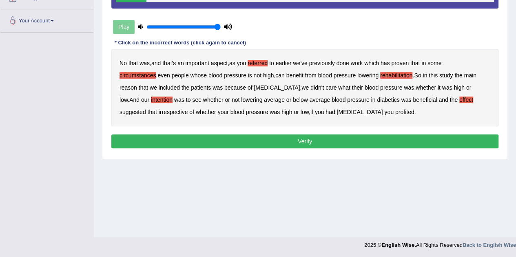
click at [395, 111] on b "profited" at bounding box center [404, 112] width 19 height 7
click at [301, 138] on button "Verify" at bounding box center [304, 142] width 387 height 14
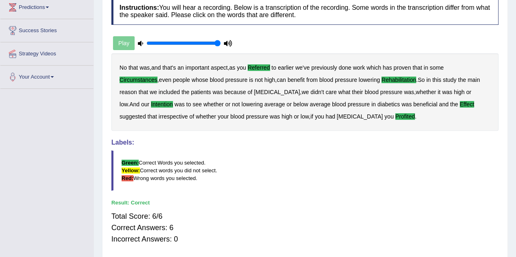
scroll to position [48, 0]
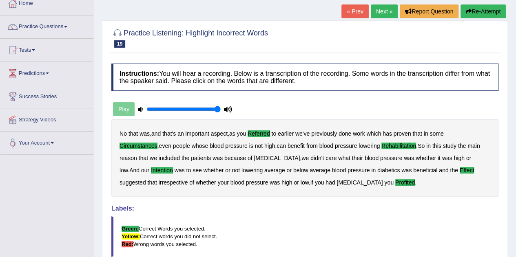
click at [384, 12] on link "Next »" at bounding box center [384, 11] width 27 height 14
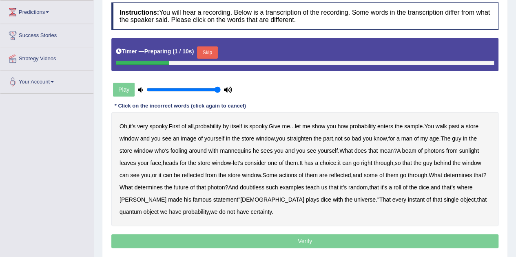
scroll to position [122, 0]
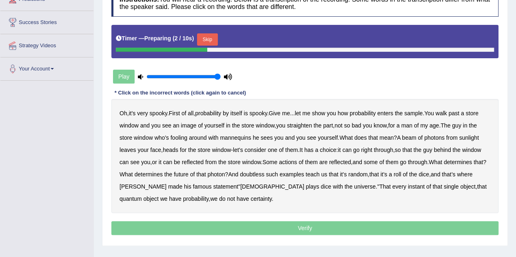
click at [214, 38] on button "Skip" at bounding box center [207, 39] width 20 height 12
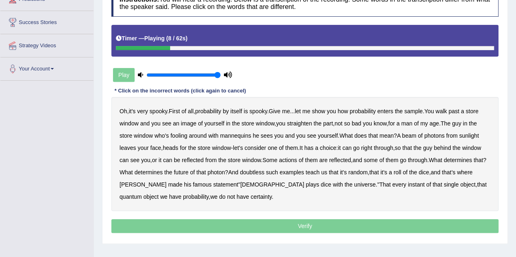
click at [413, 110] on b "sample" at bounding box center [413, 111] width 18 height 7
click at [408, 134] on b "beam" at bounding box center [409, 135] width 14 height 7
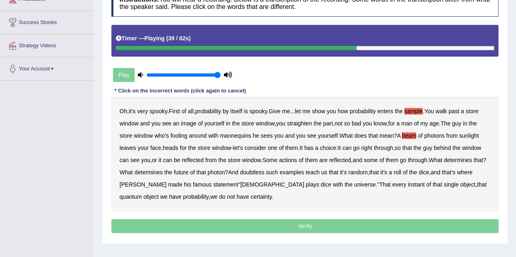
click at [286, 158] on b "actions" at bounding box center [288, 160] width 18 height 7
click at [262, 172] on b "doubtless" at bounding box center [252, 172] width 24 height 7
click at [320, 185] on b "dice" at bounding box center [325, 184] width 11 height 7
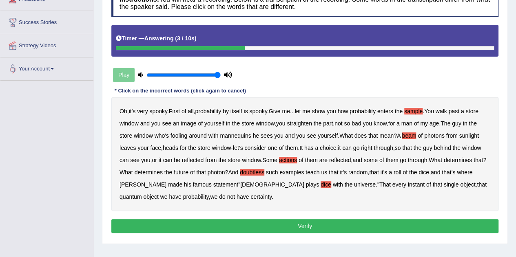
click at [153, 223] on button "Verify" at bounding box center [304, 226] width 387 height 14
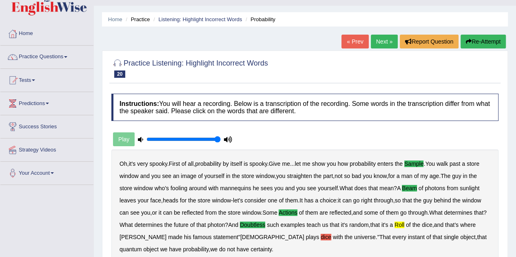
scroll to position [0, 0]
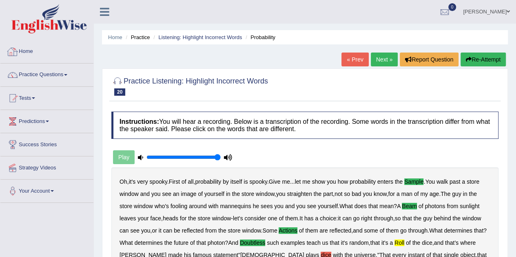
click at [58, 55] on link "Home" at bounding box center [46, 50] width 93 height 20
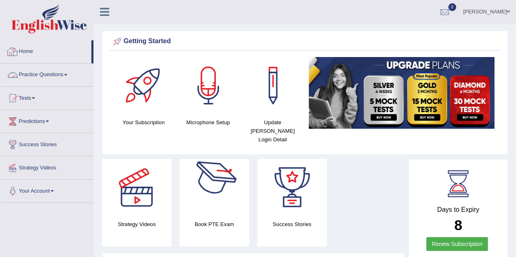
click at [33, 69] on link "Practice Questions" at bounding box center [46, 74] width 93 height 20
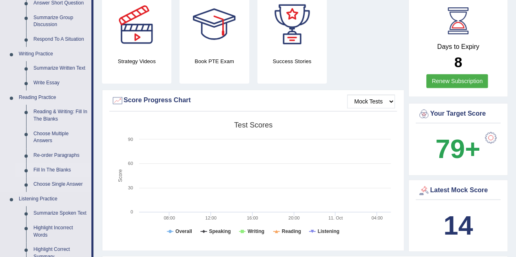
scroll to position [204, 0]
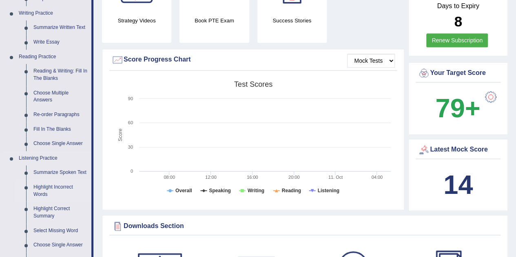
click at [57, 189] on link "Highlight Incorrect Words" at bounding box center [61, 191] width 62 height 22
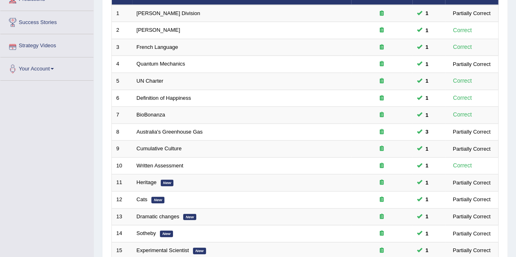
scroll to position [278, 0]
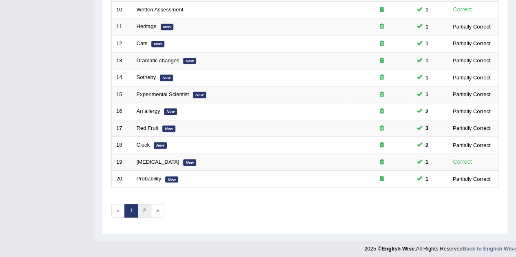
click at [139, 210] on link "2" at bounding box center [143, 210] width 13 height 13
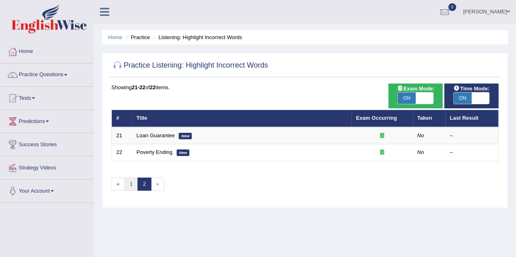
click at [132, 184] on link "1" at bounding box center [130, 184] width 13 height 13
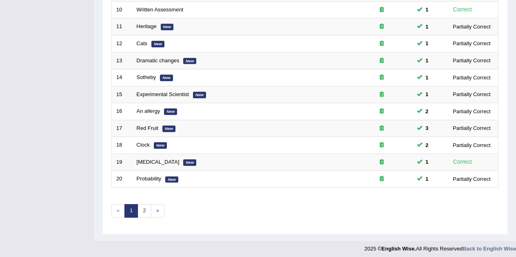
scroll to position [278, 0]
click at [141, 210] on link "2" at bounding box center [143, 210] width 13 height 13
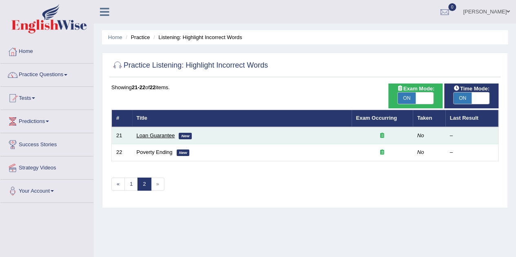
click at [155, 137] on link "Loan Guarantee" at bounding box center [156, 135] width 38 height 6
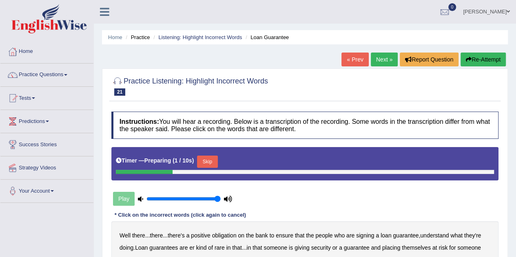
scroll to position [122, 0]
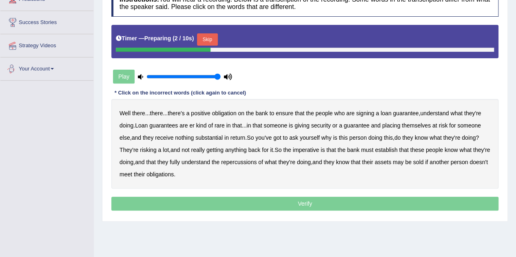
click at [203, 35] on button "Skip" at bounding box center [207, 39] width 20 height 12
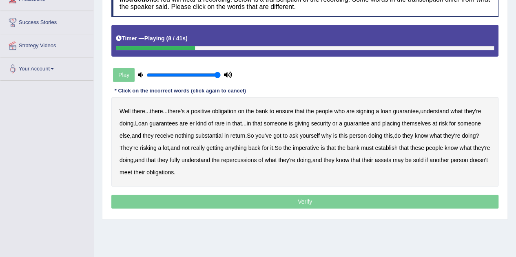
click at [434, 110] on b "understand" at bounding box center [434, 111] width 29 height 7
click at [216, 138] on b "substantial" at bounding box center [208, 135] width 27 height 7
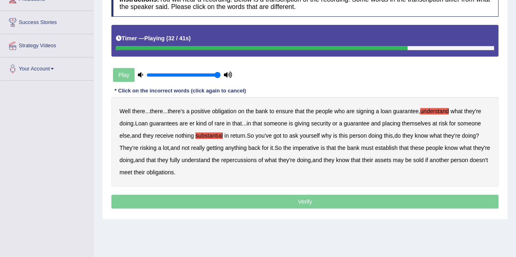
click at [395, 146] on b "establish" at bounding box center [386, 148] width 22 height 7
click at [253, 159] on b "repercussions" at bounding box center [238, 160] width 35 height 7
click at [391, 158] on b "assets" at bounding box center [382, 160] width 16 height 7
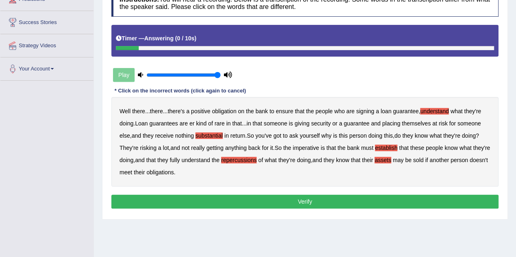
click at [190, 196] on button "Verify" at bounding box center [304, 202] width 387 height 14
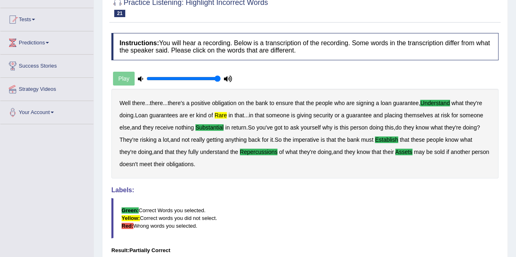
scroll to position [0, 0]
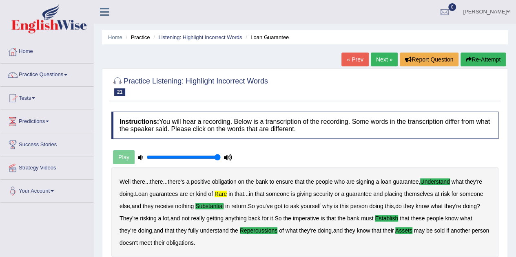
click at [384, 62] on link "Next »" at bounding box center [384, 60] width 27 height 14
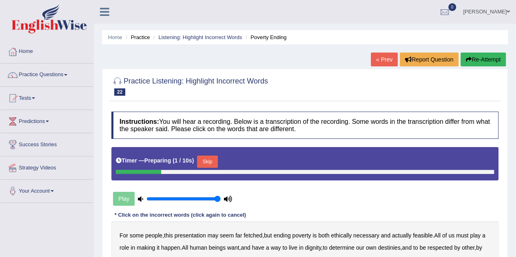
scroll to position [41, 0]
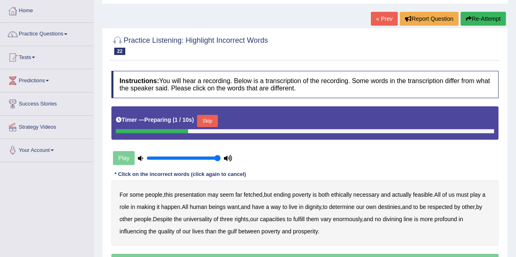
click at [208, 118] on button "Skip" at bounding box center [207, 121] width 20 height 12
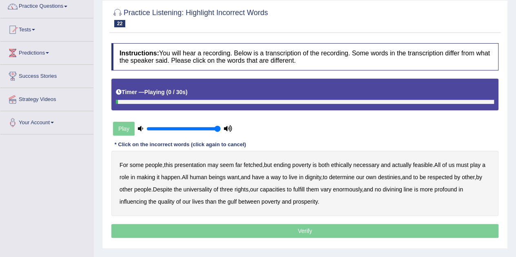
scroll to position [82, 0]
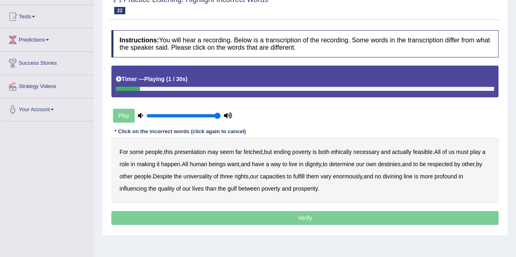
click at [192, 153] on b "presentation" at bounding box center [189, 152] width 31 height 7
click at [340, 152] on b "ethically" at bounding box center [341, 152] width 21 height 7
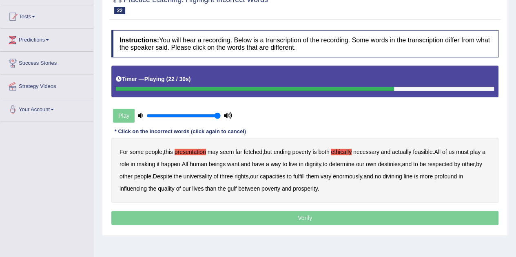
click at [231, 178] on b "three" at bounding box center [226, 176] width 13 height 7
click at [302, 177] on b "fulfill" at bounding box center [298, 176] width 11 height 7
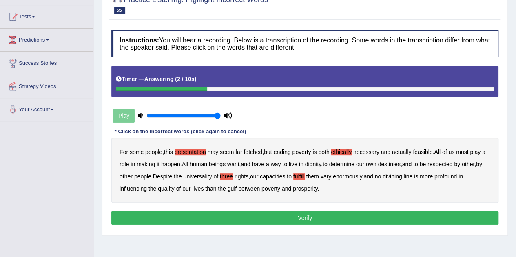
click at [263, 215] on button "Verify" at bounding box center [304, 218] width 387 height 14
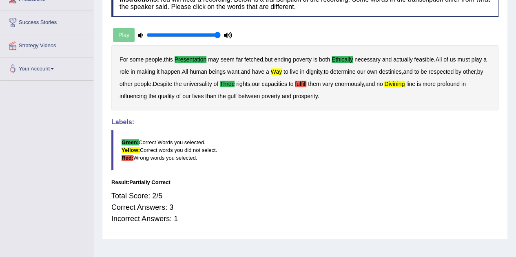
scroll to position [0, 0]
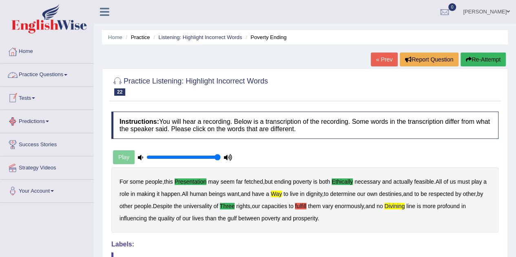
click at [56, 76] on link "Practice Questions" at bounding box center [46, 74] width 93 height 20
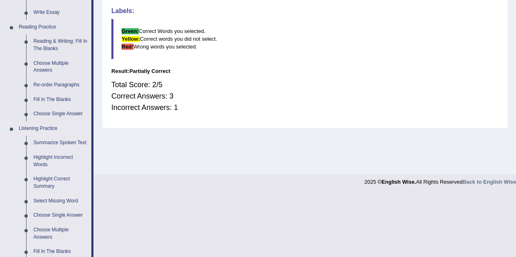
scroll to position [285, 0]
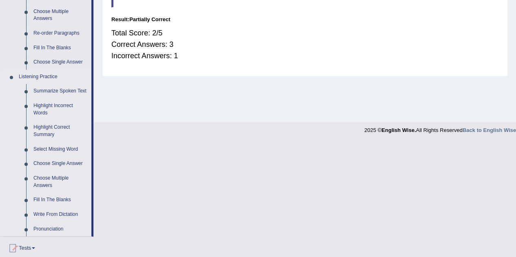
click at [59, 109] on link "Highlight Incorrect Words" at bounding box center [61, 110] width 62 height 22
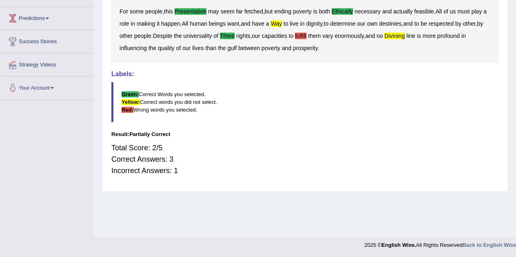
scroll to position [121, 0]
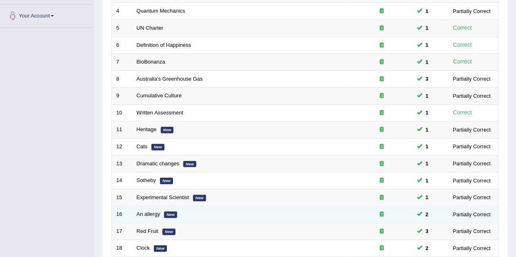
scroll to position [278, 0]
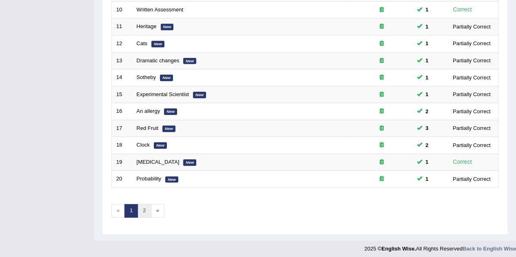
click at [139, 204] on link "2" at bounding box center [143, 210] width 13 height 13
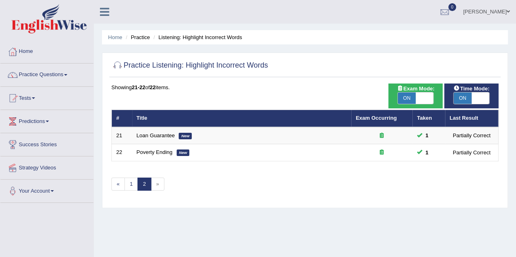
click at [38, 77] on link "Practice Questions" at bounding box center [46, 74] width 93 height 20
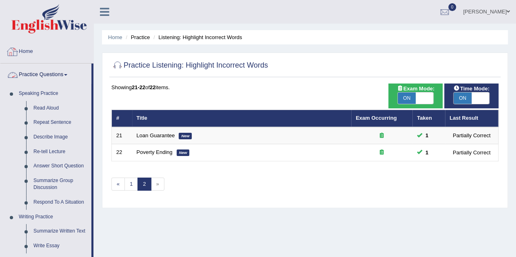
click at [31, 53] on link "Home" at bounding box center [46, 50] width 93 height 20
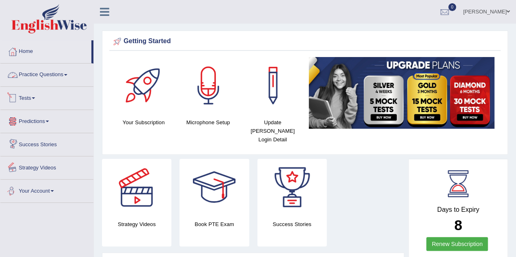
click at [61, 77] on link "Practice Questions" at bounding box center [46, 74] width 93 height 20
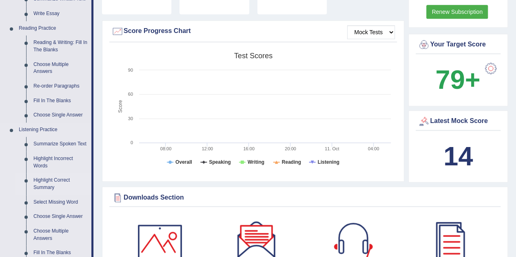
scroll to position [245, 0]
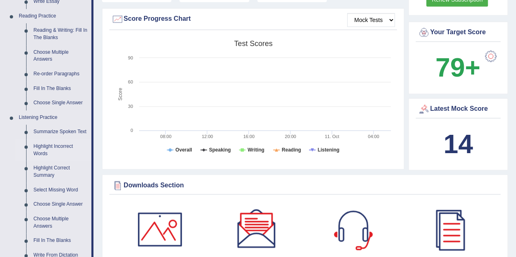
click at [43, 151] on link "Highlight Incorrect Words" at bounding box center [61, 150] width 62 height 22
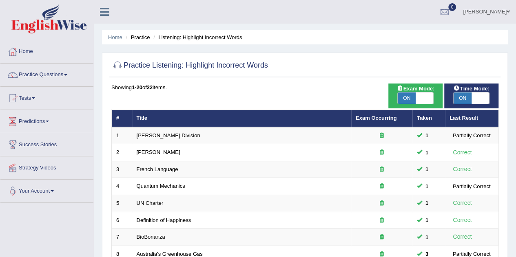
click at [409, 101] on span "ON" at bounding box center [406, 98] width 18 height 11
checkbox input "false"
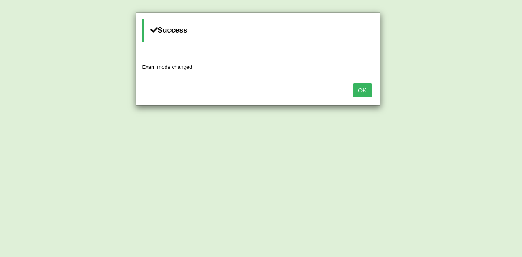
click at [357, 85] on button "OK" at bounding box center [362, 91] width 19 height 14
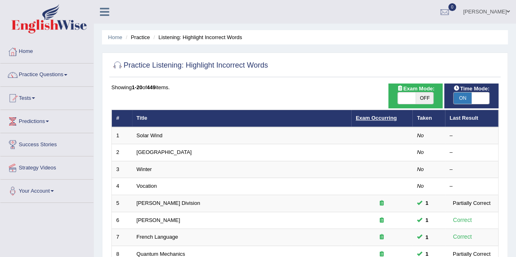
click at [367, 116] on link "Exam Occurring" at bounding box center [375, 118] width 41 height 6
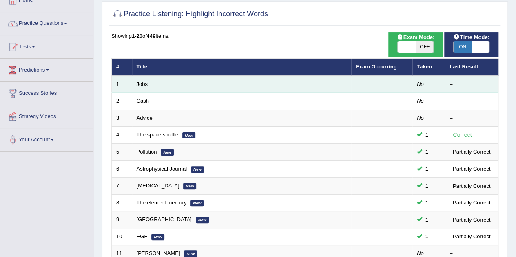
scroll to position [82, 0]
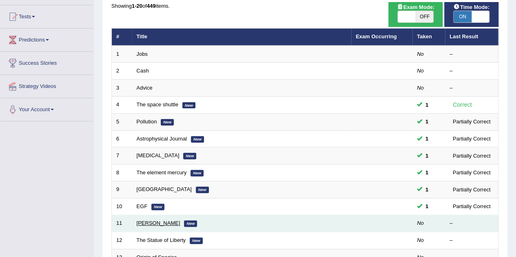
click at [149, 221] on link "[PERSON_NAME]" at bounding box center [159, 223] width 44 height 6
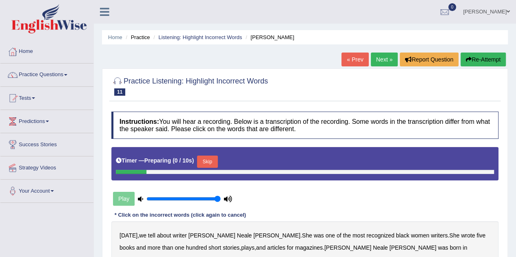
click at [208, 159] on button "Skip" at bounding box center [207, 162] width 20 height 12
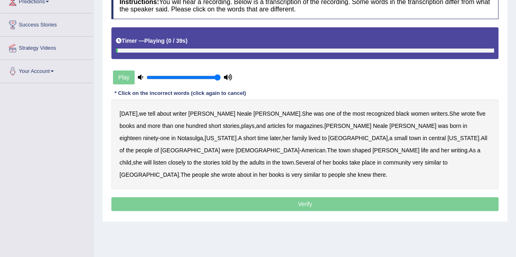
scroll to position [163, 0]
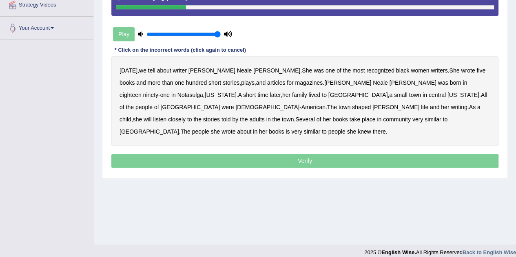
click at [476, 71] on b "five" at bounding box center [480, 70] width 9 height 7
click at [308, 96] on b "lived" at bounding box center [314, 95] width 12 height 7
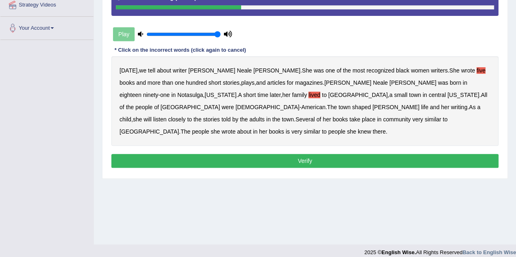
click at [375, 154] on button "Verify" at bounding box center [304, 161] width 387 height 14
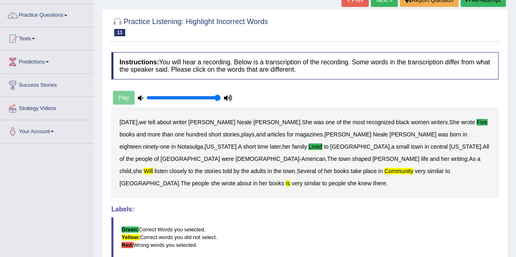
scroll to position [41, 0]
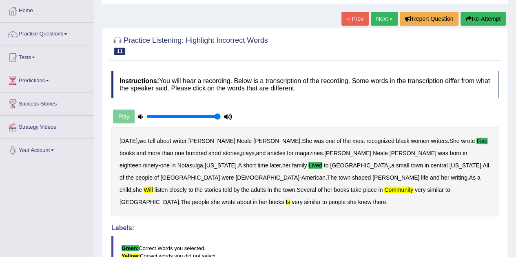
click at [475, 15] on button "Re-Attempt" at bounding box center [482, 19] width 45 height 14
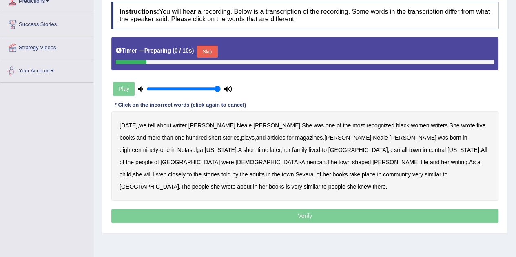
scroll to position [122, 0]
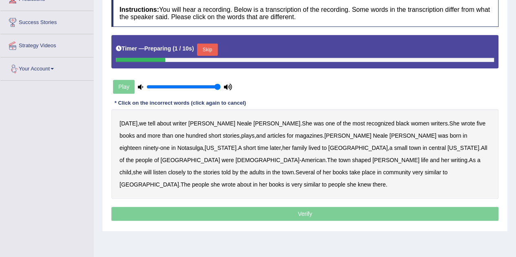
drag, startPoint x: 204, startPoint y: 50, endPoint x: 201, endPoint y: 57, distance: 8.2
click at [204, 50] on button "Skip" at bounding box center [207, 50] width 20 height 12
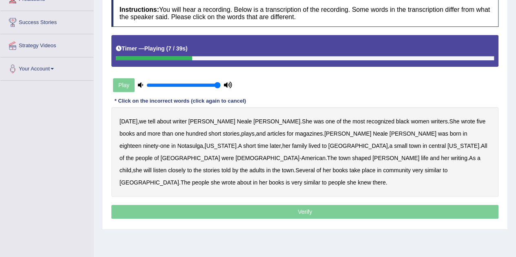
click at [476, 120] on b "five" at bounding box center [480, 121] width 9 height 7
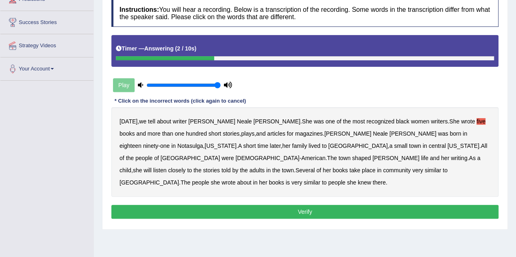
click at [289, 205] on button "Verify" at bounding box center [304, 212] width 387 height 14
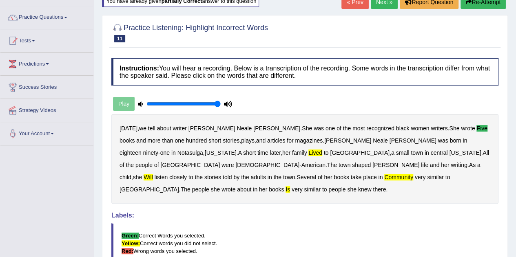
scroll to position [41, 0]
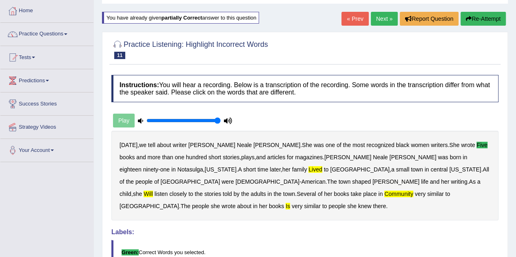
click at [483, 15] on button "Re-Attempt" at bounding box center [482, 19] width 45 height 14
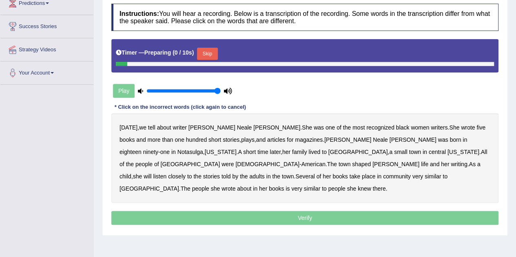
scroll to position [122, 0]
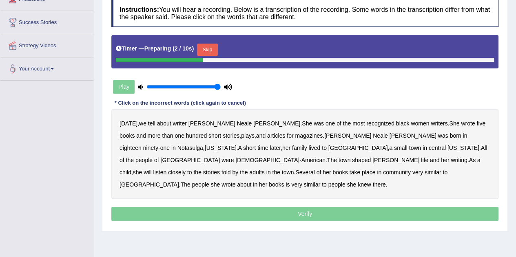
click at [215, 49] on button "Skip" at bounding box center [207, 50] width 20 height 12
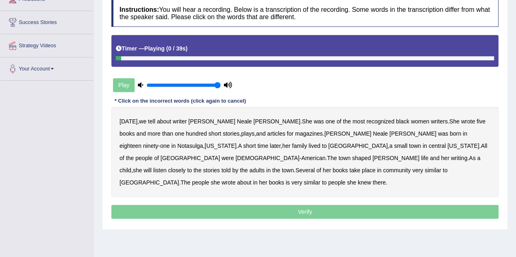
click at [476, 121] on b "five" at bounding box center [480, 121] width 9 height 7
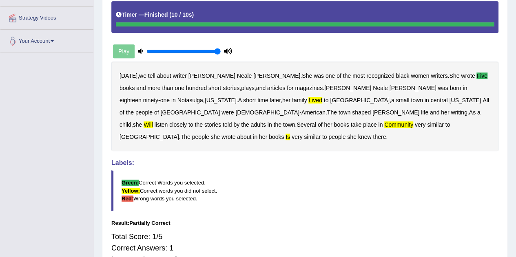
scroll to position [163, 0]
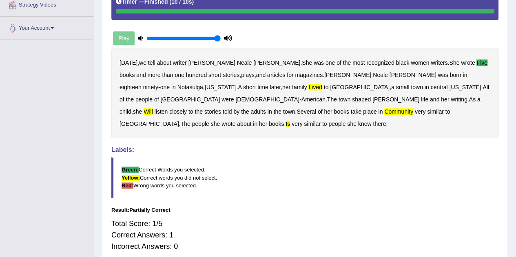
click at [308, 86] on b "lived" at bounding box center [314, 87] width 13 height 7
click at [384, 111] on b "community" at bounding box center [398, 111] width 29 height 7
click at [153, 108] on b "will" at bounding box center [147, 111] width 9 height 7
click at [290, 121] on b "is" at bounding box center [287, 124] width 4 height 7
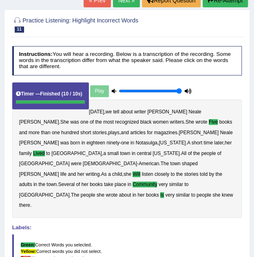
scroll to position [41, 0]
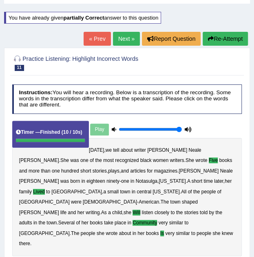
click at [211, 42] on button "Re-Attempt" at bounding box center [225, 39] width 45 height 14
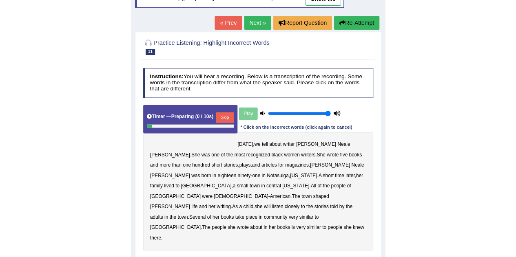
scroll to position [82, 0]
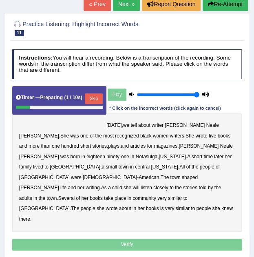
click at [93, 96] on button "Skip" at bounding box center [94, 98] width 18 height 11
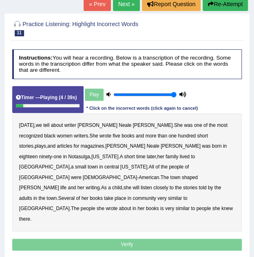
click at [113, 135] on b "five" at bounding box center [117, 136] width 8 height 6
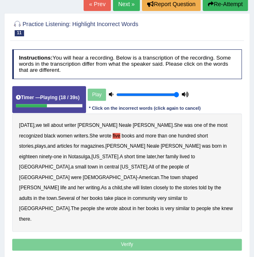
click at [179, 156] on b "lived" at bounding box center [184, 157] width 10 height 6
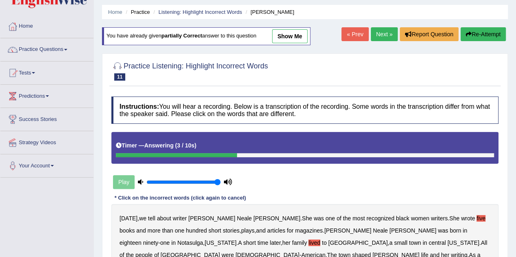
scroll to position [0, 0]
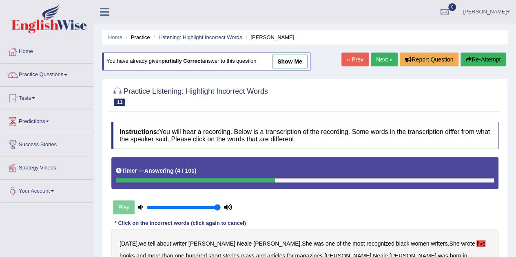
click at [254, 58] on link "Next »" at bounding box center [384, 60] width 27 height 14
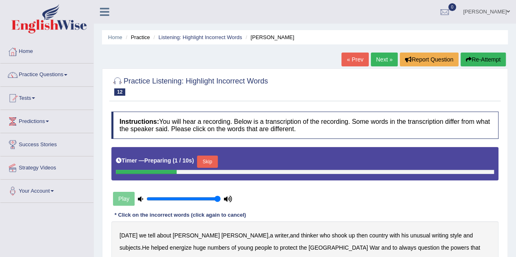
click at [205, 159] on button "Skip" at bounding box center [207, 162] width 20 height 12
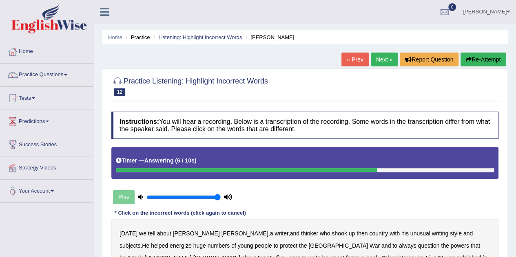
click at [474, 62] on button "Re-Attempt" at bounding box center [482, 60] width 45 height 14
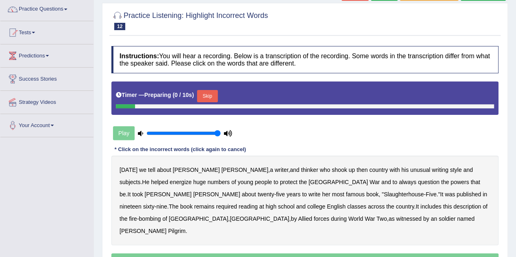
scroll to position [122, 0]
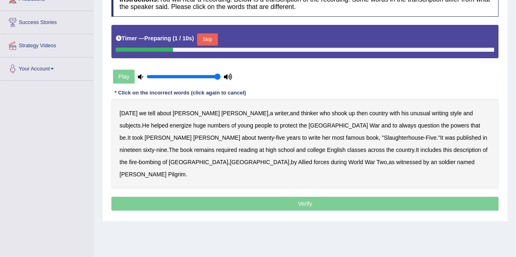
click at [214, 38] on button "Skip" at bounding box center [207, 39] width 20 height 12
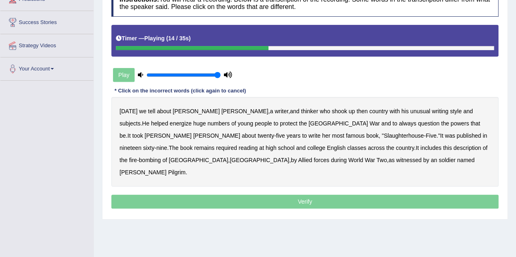
click at [392, 124] on b "to" at bounding box center [394, 123] width 5 height 7
click at [322, 137] on b "her" at bounding box center [326, 135] width 8 height 7
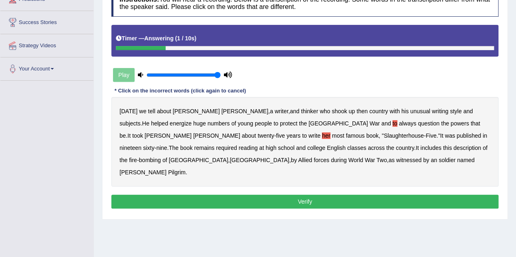
click at [223, 195] on button "Verify" at bounding box center [304, 202] width 387 height 14
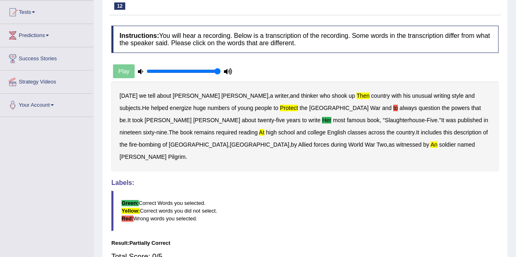
scroll to position [41, 0]
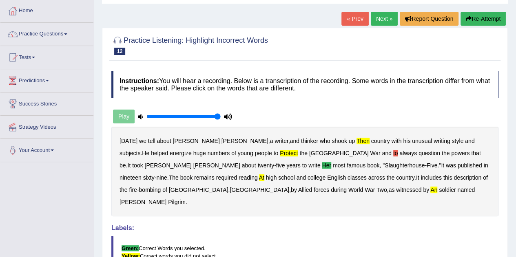
click at [488, 17] on button "Re-Attempt" at bounding box center [482, 19] width 45 height 14
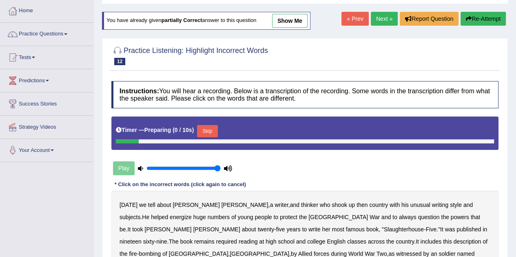
scroll to position [82, 0]
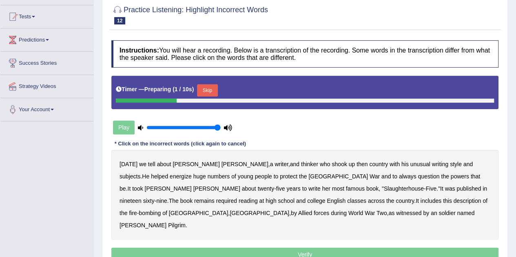
click at [215, 86] on button "Skip" at bounding box center [207, 90] width 20 height 12
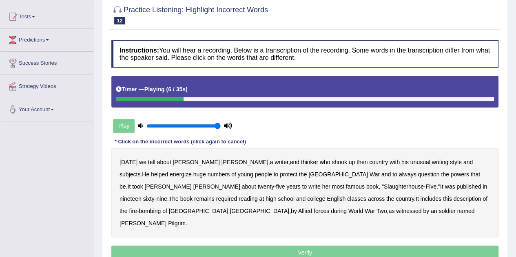
click at [356, 163] on b "then" at bounding box center [361, 162] width 11 height 7
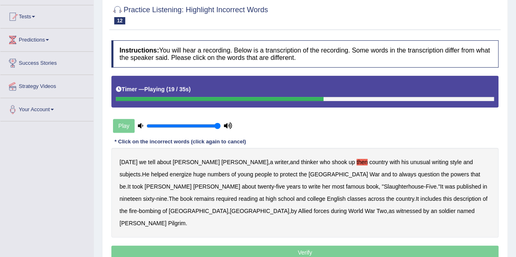
click at [322, 185] on b "her" at bounding box center [326, 186] width 8 height 7
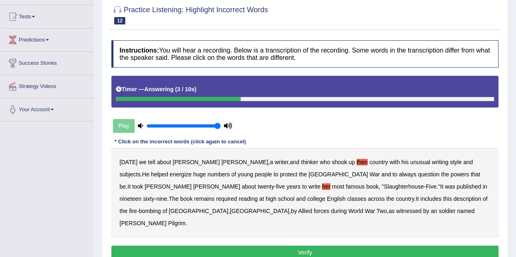
click at [430, 211] on b "an" at bounding box center [433, 211] width 7 height 7
click at [256, 246] on button "Verify" at bounding box center [304, 253] width 387 height 14
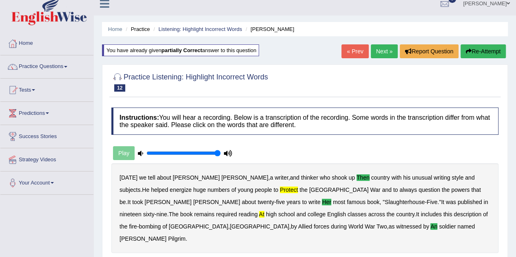
scroll to position [0, 0]
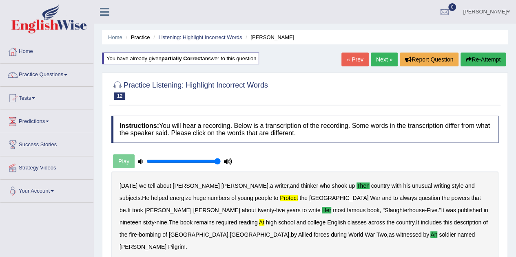
click at [386, 59] on link "Next »" at bounding box center [384, 60] width 27 height 14
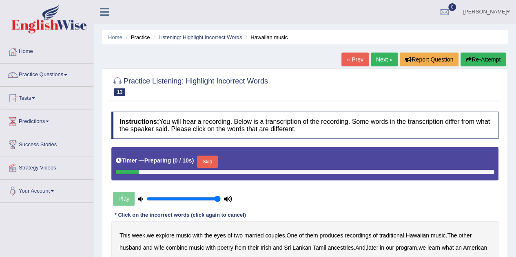
scroll to position [41, 0]
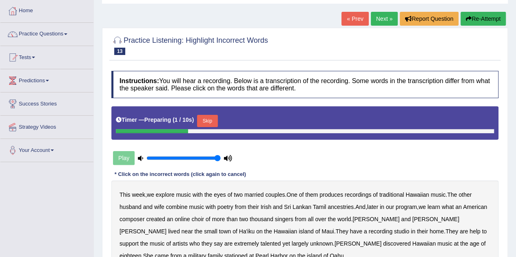
click at [212, 123] on button "Skip" at bounding box center [207, 121] width 20 height 12
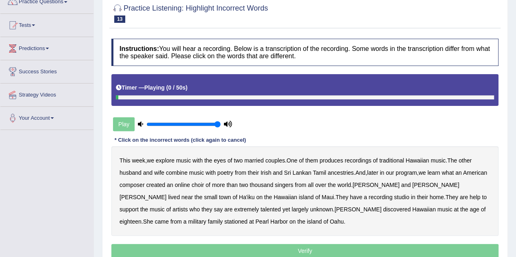
scroll to position [122, 0]
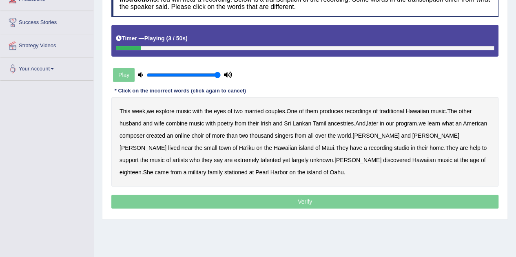
click at [202, 110] on b "with" at bounding box center [197, 111] width 10 height 7
drag, startPoint x: 451, startPoint y: 121, endPoint x: 434, endPoint y: 128, distance: 18.6
click at [451, 121] on b "what" at bounding box center [447, 123] width 12 height 7
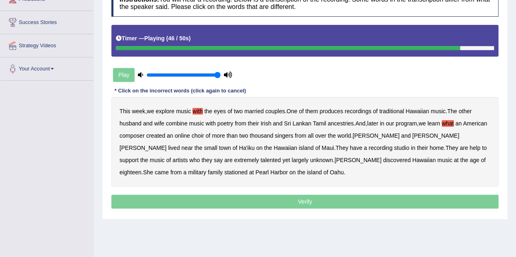
click at [141, 169] on b "eighteen" at bounding box center [130, 172] width 22 height 7
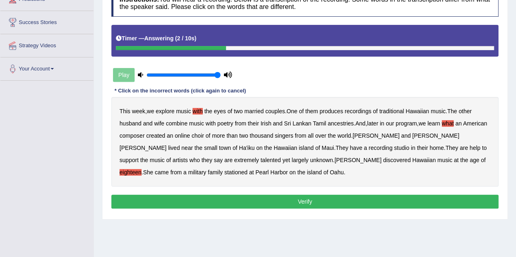
click at [413, 195] on button "Verify" at bounding box center [304, 202] width 387 height 14
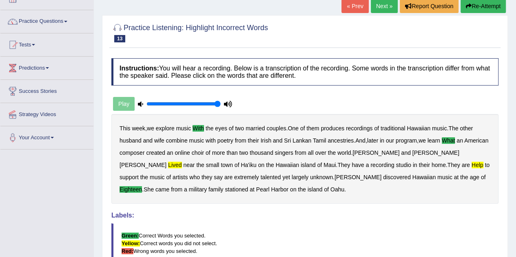
scroll to position [41, 0]
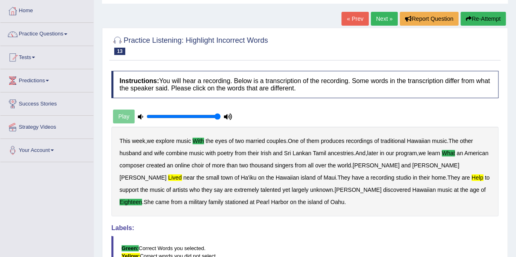
click at [378, 24] on link "Next »" at bounding box center [384, 19] width 27 height 14
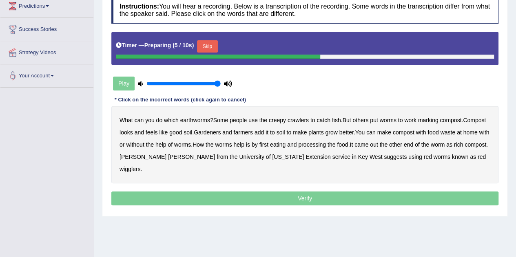
scroll to position [122, 0]
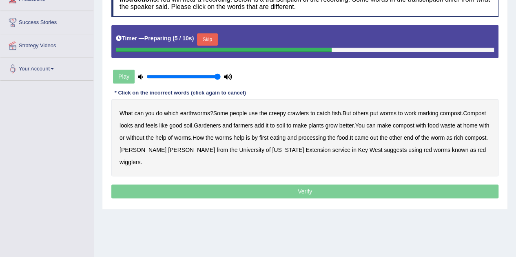
click at [217, 35] on button "Skip" at bounding box center [207, 39] width 20 height 12
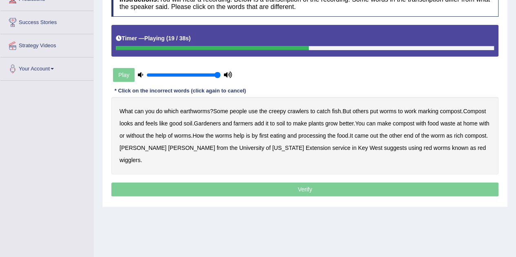
click at [420, 122] on b "with" at bounding box center [420, 123] width 10 height 7
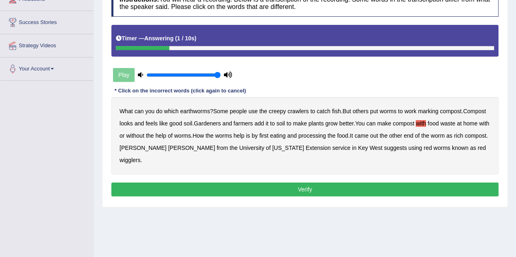
click at [414, 183] on button "Verify" at bounding box center [304, 190] width 387 height 14
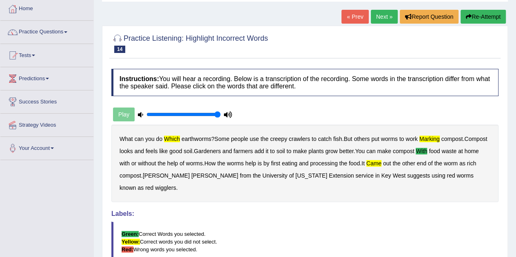
scroll to position [41, 0]
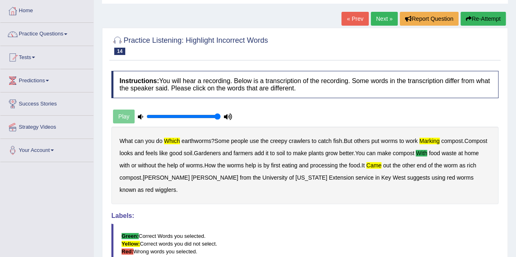
click at [483, 17] on button "Re-Attempt" at bounding box center [482, 19] width 45 height 14
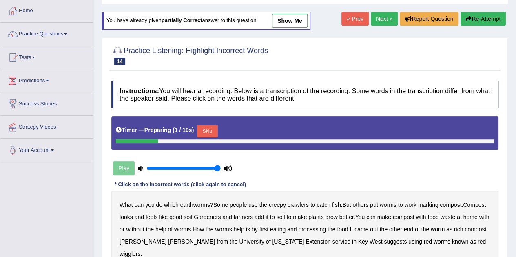
click at [210, 133] on button "Skip" at bounding box center [207, 131] width 20 height 12
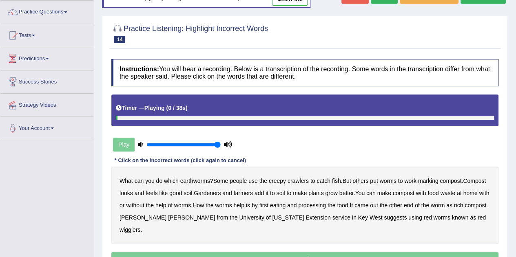
scroll to position [82, 0]
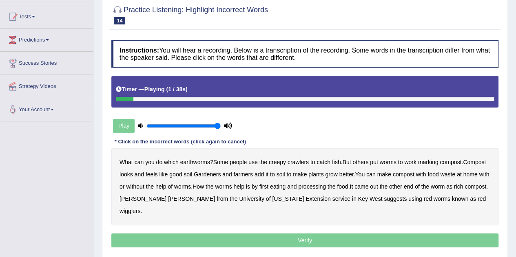
click at [174, 162] on b "which" at bounding box center [171, 162] width 15 height 7
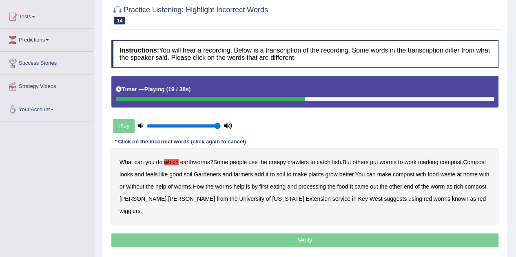
click at [426, 172] on b "with" at bounding box center [420, 174] width 10 height 7
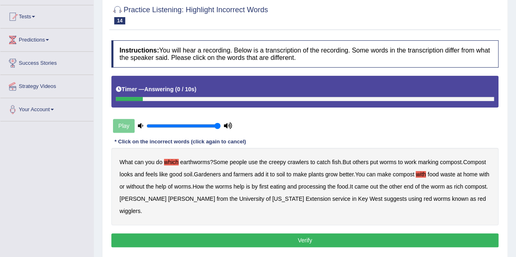
click at [310, 234] on button "Verify" at bounding box center [304, 241] width 387 height 14
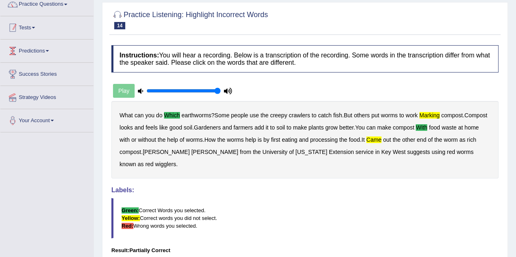
scroll to position [0, 0]
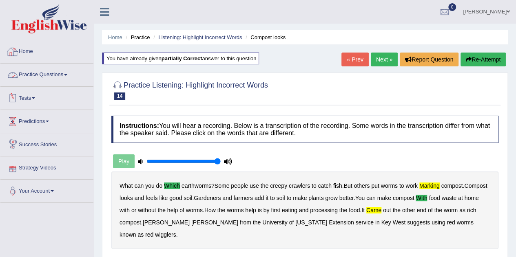
click at [33, 57] on link "Home" at bounding box center [46, 50] width 93 height 20
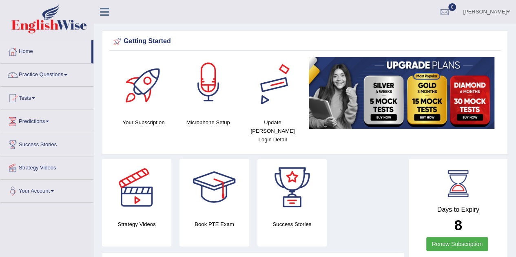
click at [194, 33] on div "Getting Started Your Subscription Microphone Setup Update [PERSON_NAME] Login D…" at bounding box center [305, 93] width 406 height 124
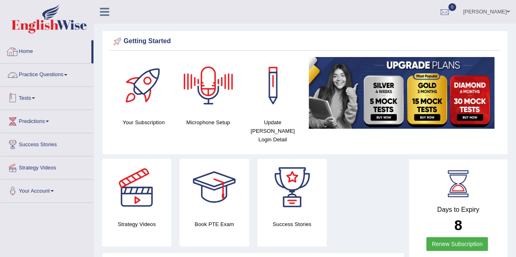
click at [29, 67] on link "Practice Questions" at bounding box center [46, 74] width 93 height 20
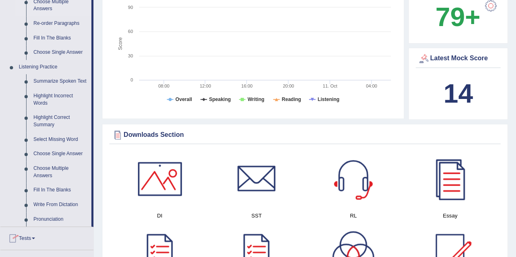
scroll to position [326, 0]
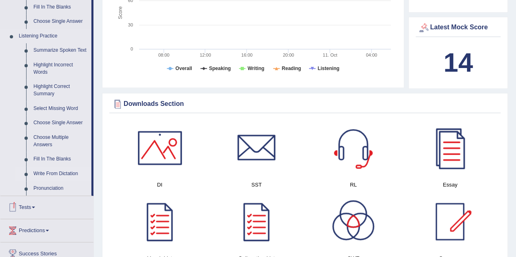
click at [50, 174] on link "Write From Dictation" at bounding box center [61, 174] width 62 height 15
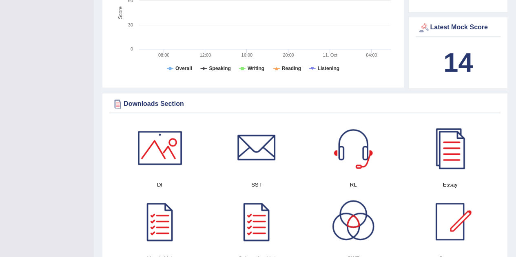
scroll to position [136, 0]
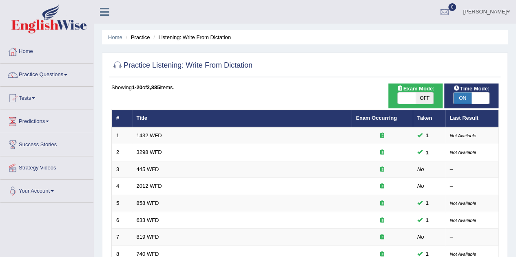
click at [422, 98] on span "OFF" at bounding box center [424, 98] width 18 height 11
checkbox input "true"
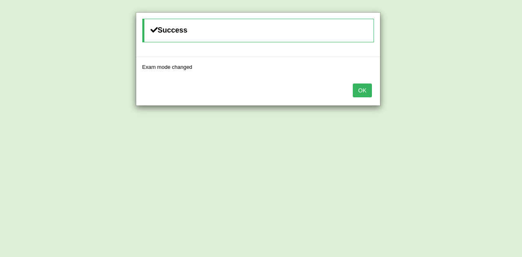
click at [357, 89] on button "OK" at bounding box center [362, 91] width 19 height 14
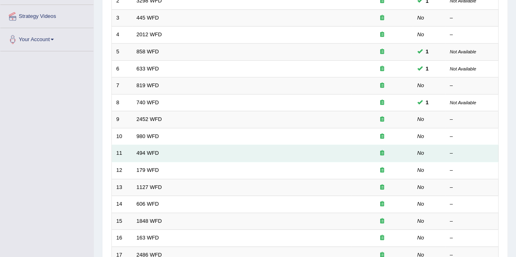
scroll to position [122, 0]
